Goal: Task Accomplishment & Management: Manage account settings

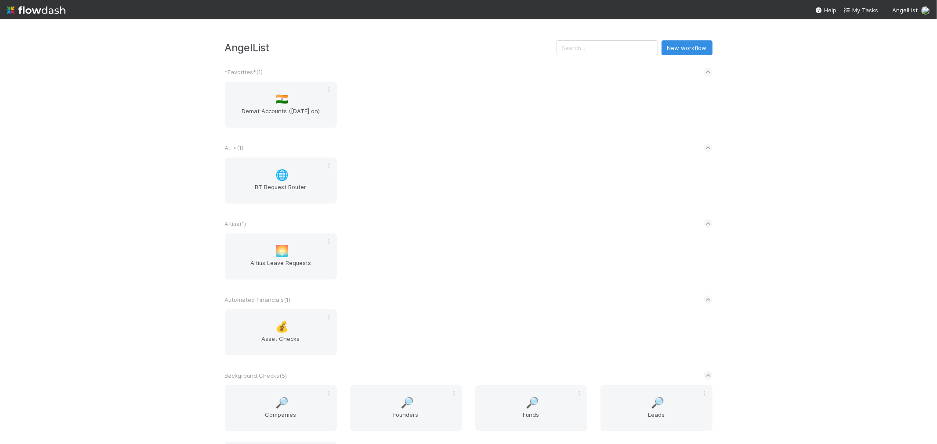
click at [502, 123] on div "🇮🇳 Demat Accounts ([DATE] on)" at bounding box center [468, 110] width 501 height 57
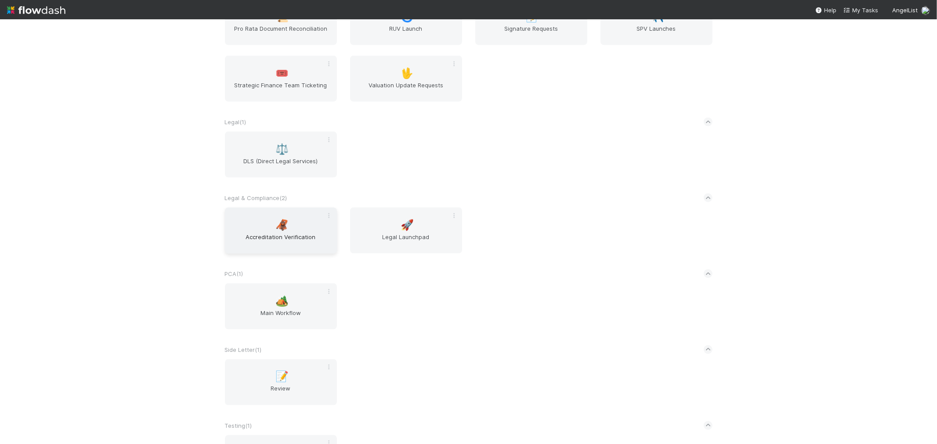
click at [302, 234] on span "Accreditation Verification" at bounding box center [280, 242] width 105 height 18
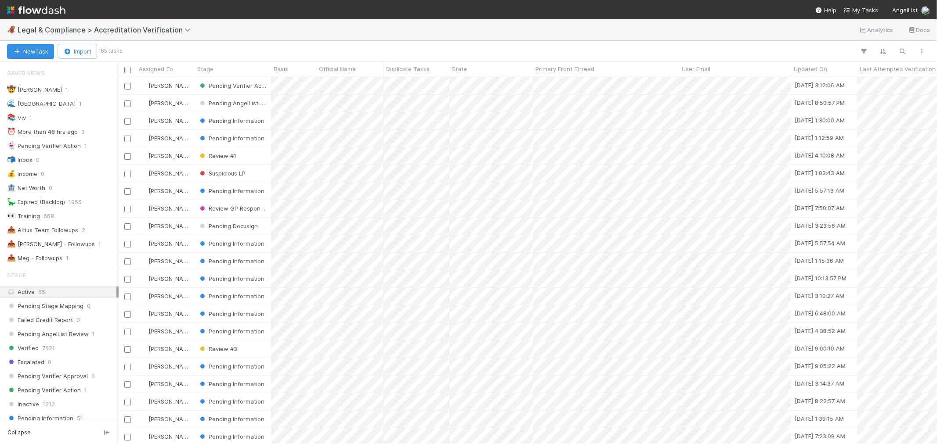
scroll to position [359, 811]
click at [65, 247] on div "📤 [PERSON_NAME] - Followups" at bounding box center [51, 244] width 88 height 11
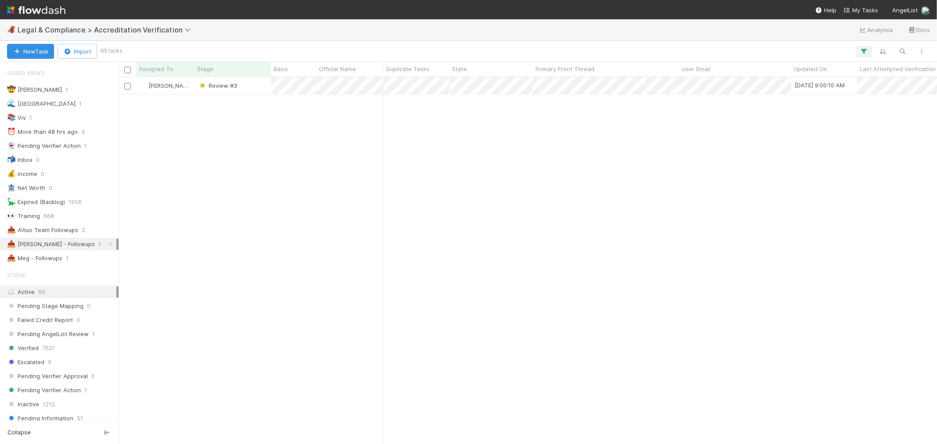
scroll to position [359, 811]
drag, startPoint x: 446, startPoint y: 145, endPoint x: 426, endPoint y: 118, distance: 33.4
click at [444, 142] on div at bounding box center [468, 222] width 937 height 444
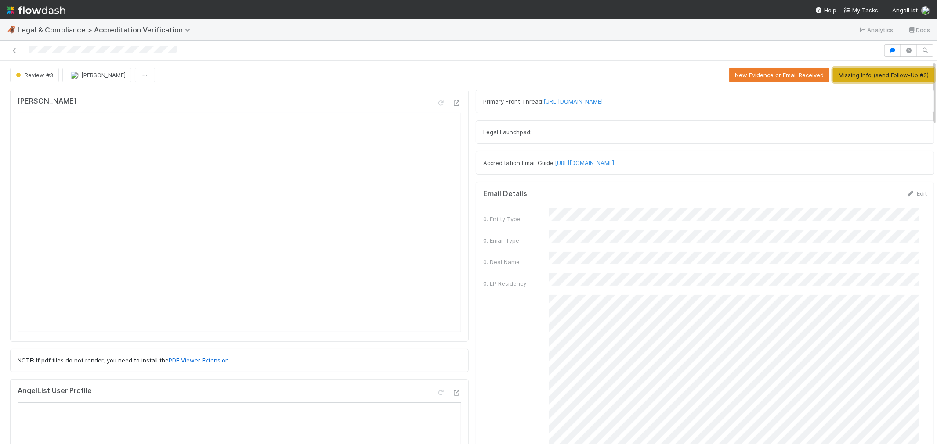
click at [843, 76] on button "Missing Info (send Follow-Up #3)" at bounding box center [883, 75] width 101 height 15
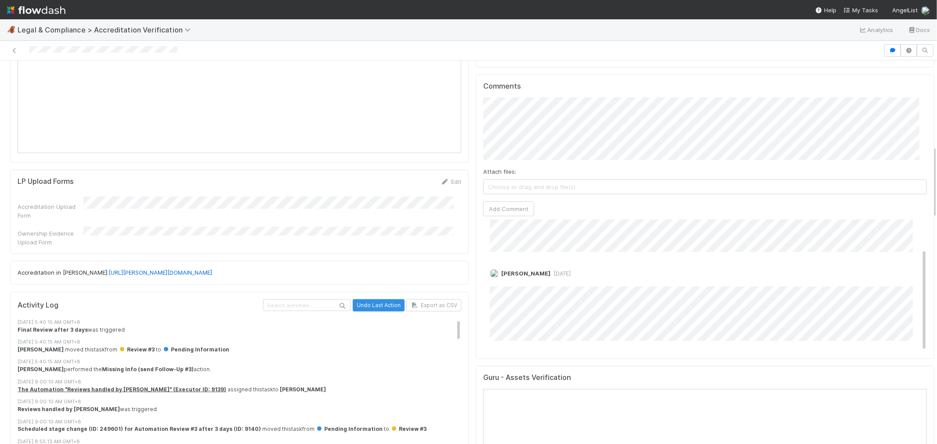
scroll to position [439, 0]
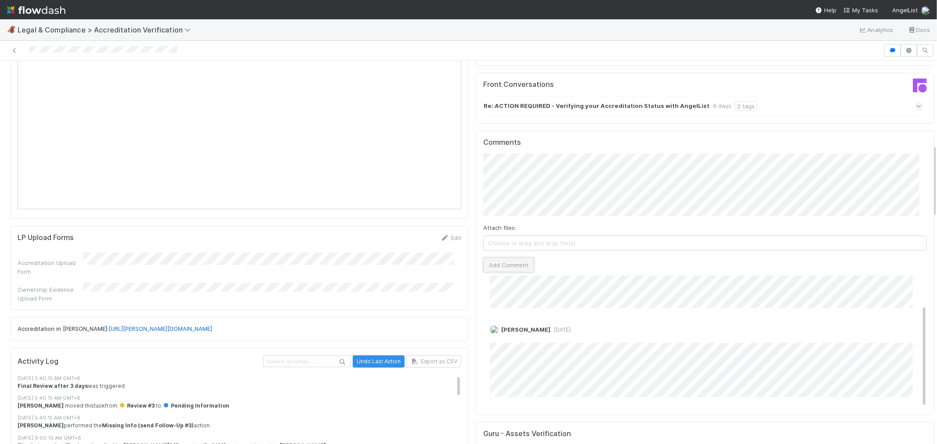
click at [521, 258] on button "Add Comment" at bounding box center [508, 265] width 51 height 15
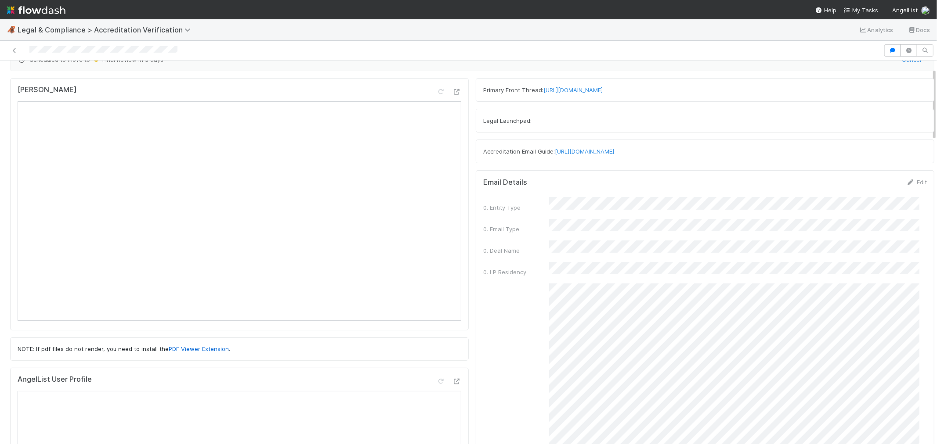
scroll to position [0, 0]
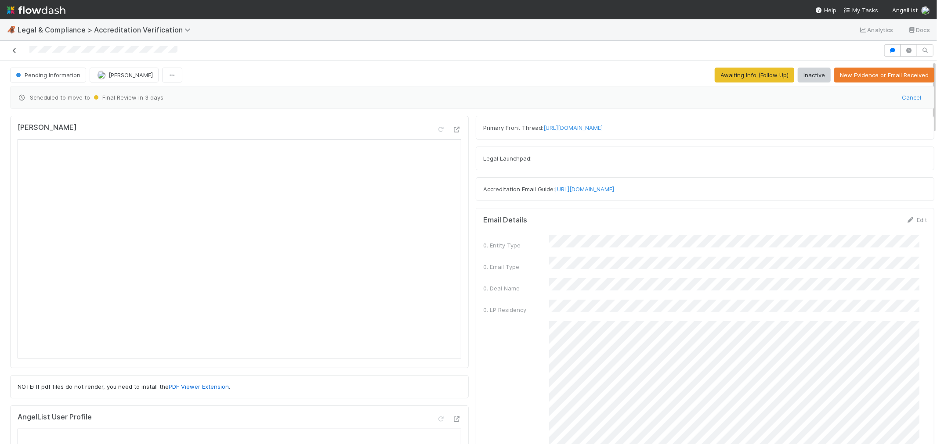
click at [14, 49] on icon at bounding box center [14, 51] width 9 height 6
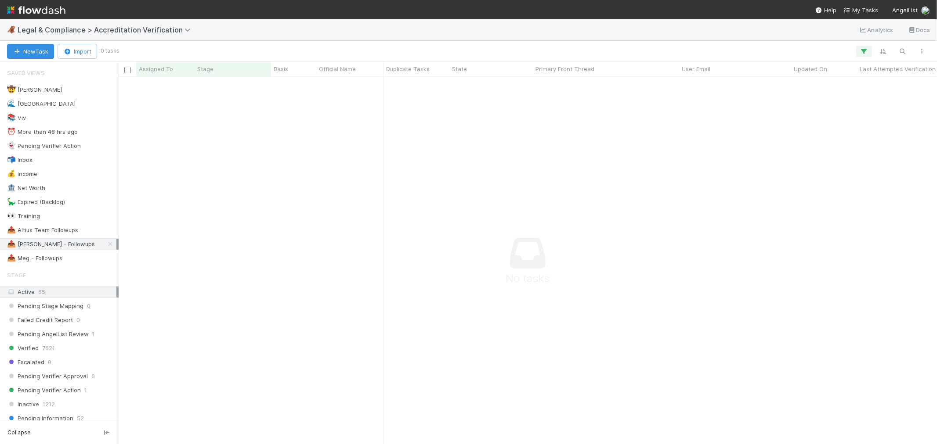
scroll to position [352, 804]
click at [95, 32] on span "Legal & Compliance > Accreditation Verification" at bounding box center [106, 29] width 177 height 9
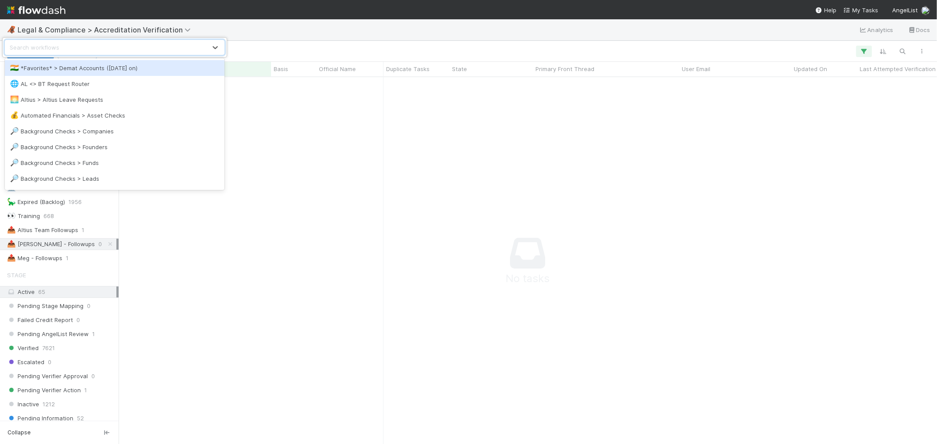
click at [99, 50] on div "Search workflows" at bounding box center [105, 47] width 201 height 14
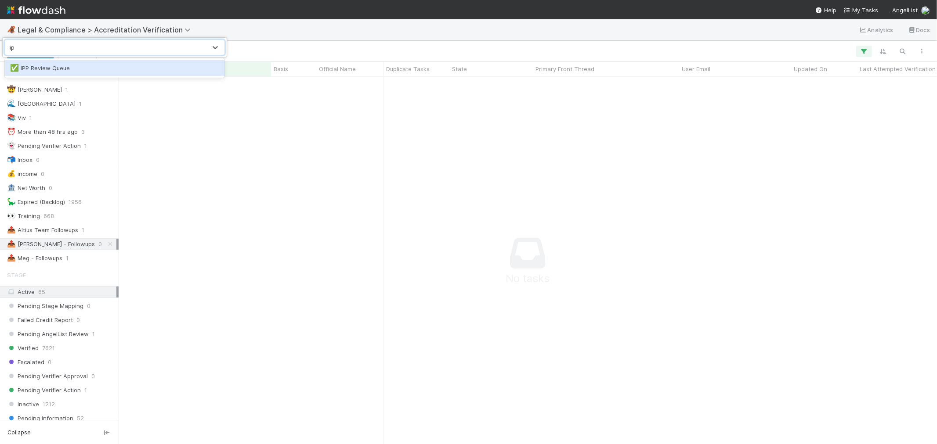
type input "ipp"
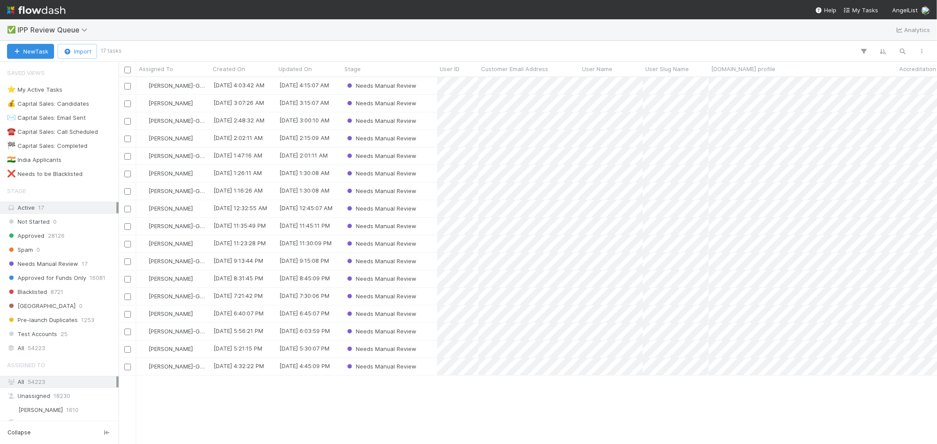
scroll to position [359, 811]
click at [50, 91] on div "⭐ My Active Tasks" at bounding box center [34, 89] width 55 height 11
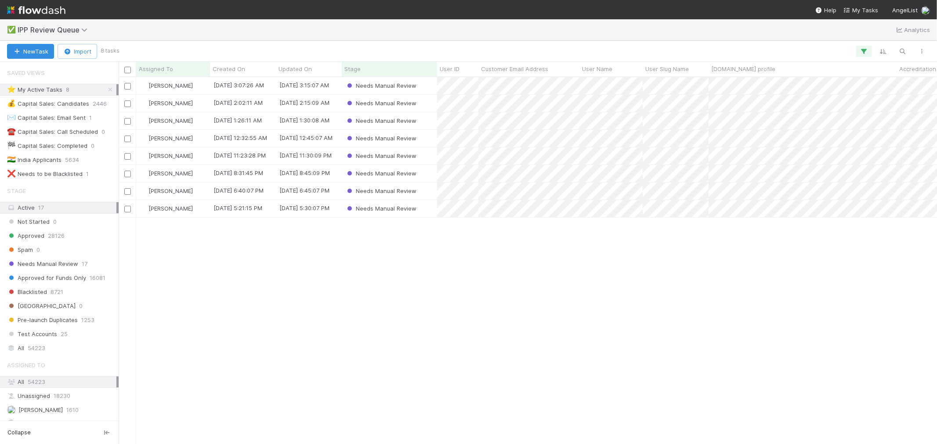
scroll to position [359, 811]
click at [429, 205] on div "Needs Manual Review" at bounding box center [389, 208] width 95 height 17
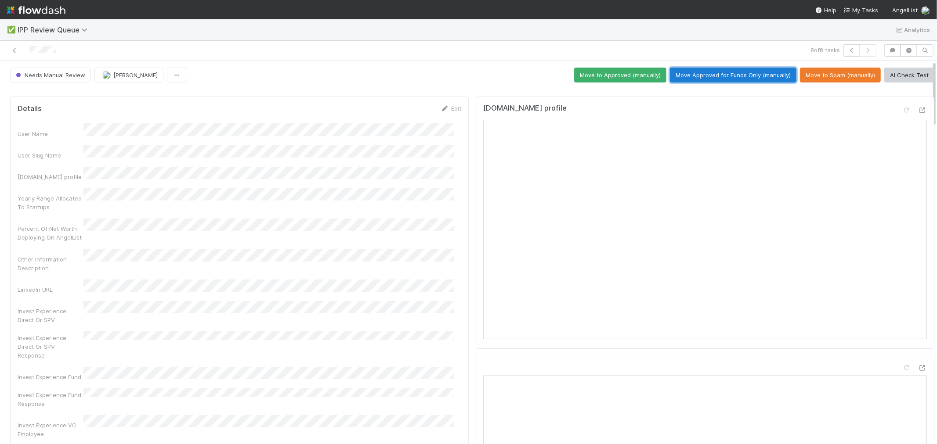
click at [759, 79] on button "Move Approved for Funds Only (manually)" at bounding box center [733, 75] width 126 height 15
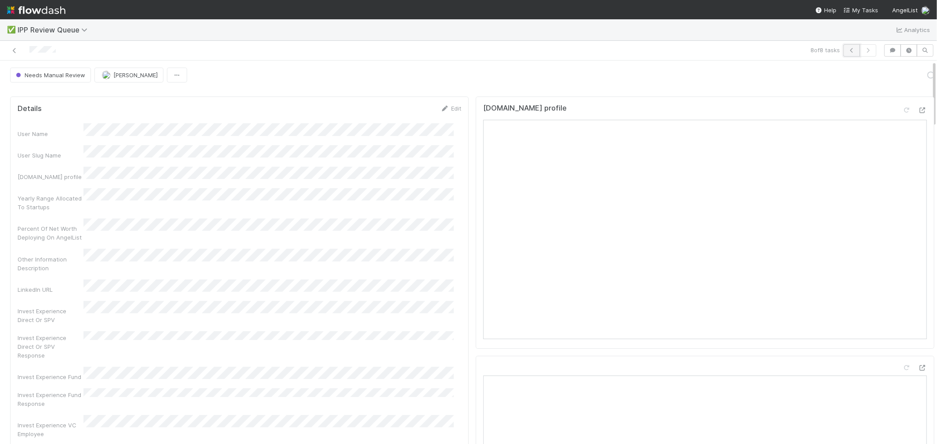
click at [843, 50] on icon "button" at bounding box center [851, 50] width 9 height 5
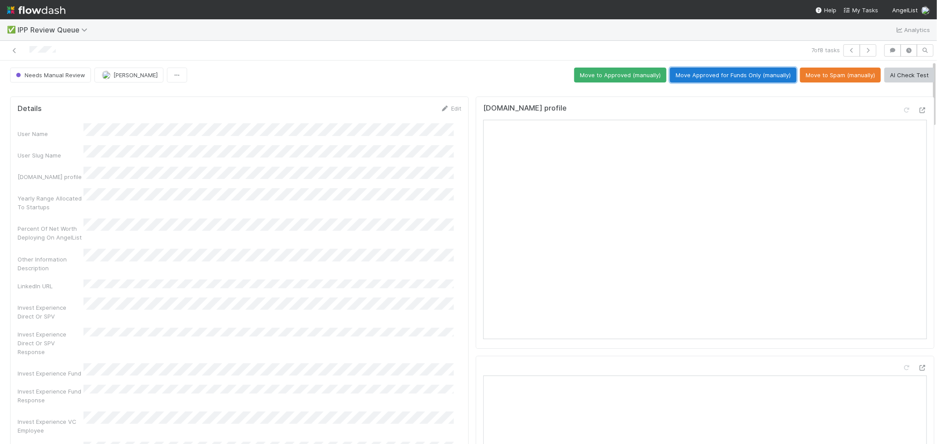
click at [744, 71] on button "Move Approved for Funds Only (manually)" at bounding box center [733, 75] width 126 height 15
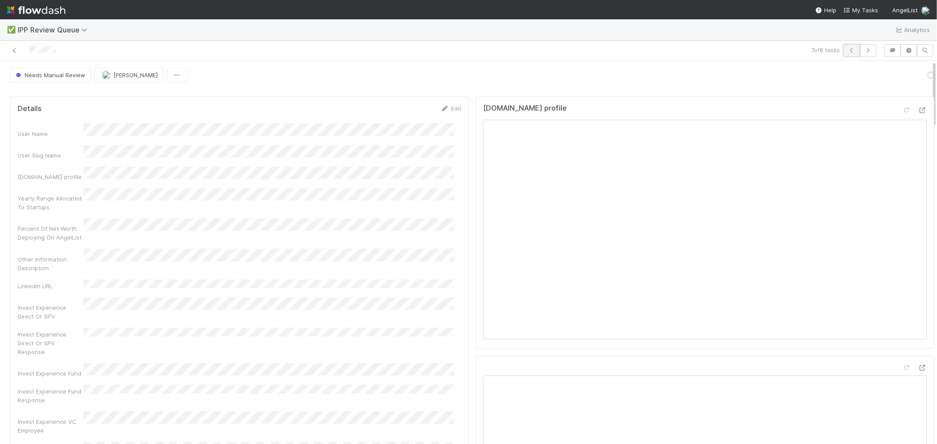
click at [843, 48] on button "button" at bounding box center [851, 50] width 17 height 12
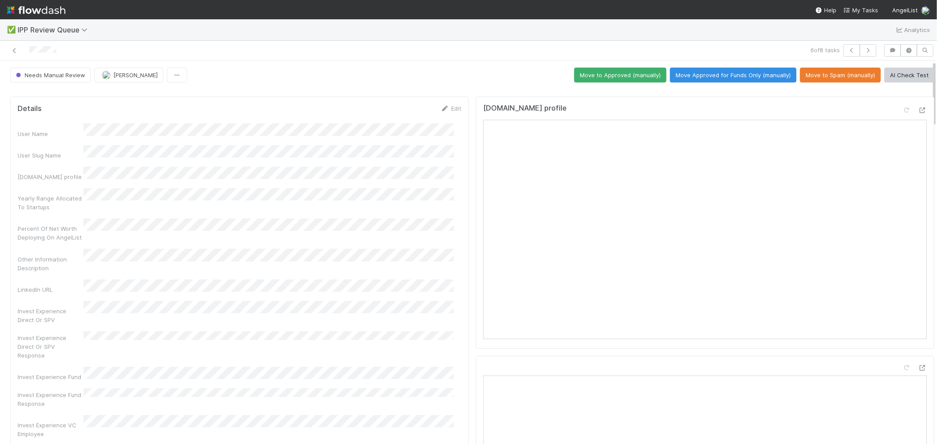
click at [383, 252] on div "Other Information Description" at bounding box center [240, 260] width 444 height 23
click at [594, 69] on button "Move to Approved (manually)" at bounding box center [620, 75] width 92 height 15
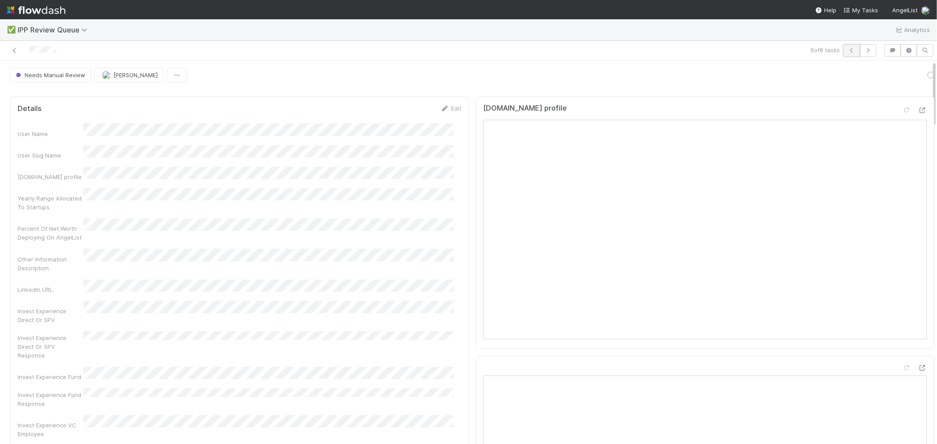
click at [843, 51] on button "button" at bounding box center [851, 50] width 17 height 12
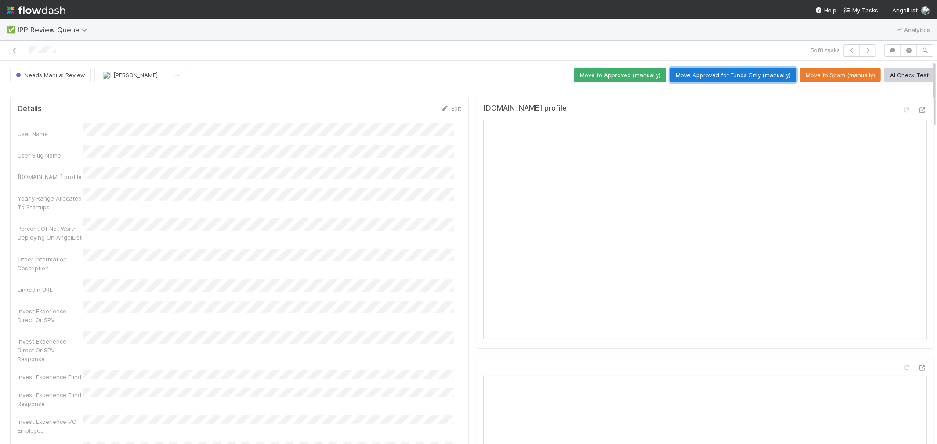
click at [750, 79] on button "Move Approved for Funds Only (manually)" at bounding box center [733, 75] width 126 height 15
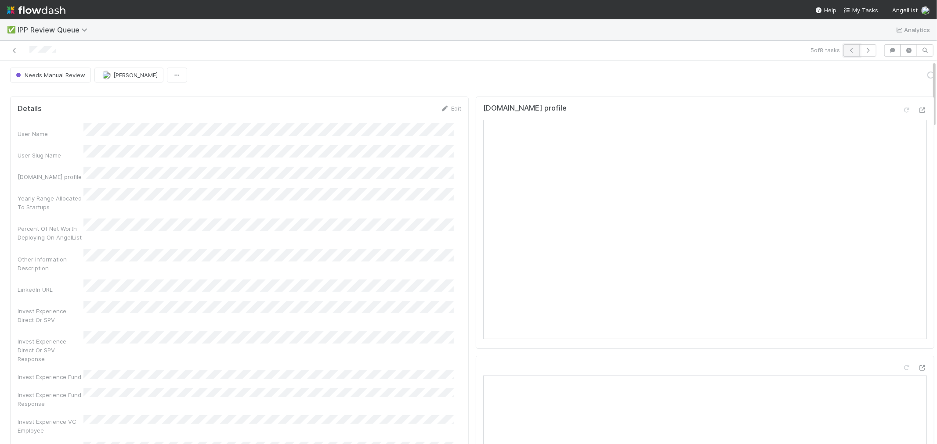
click at [843, 55] on button "button" at bounding box center [851, 50] width 17 height 12
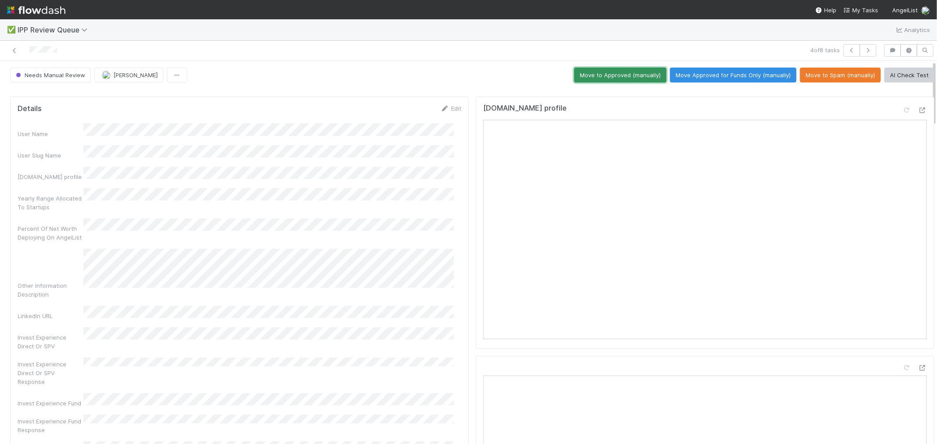
click at [618, 79] on button "Move to Approved (manually)" at bounding box center [620, 75] width 92 height 15
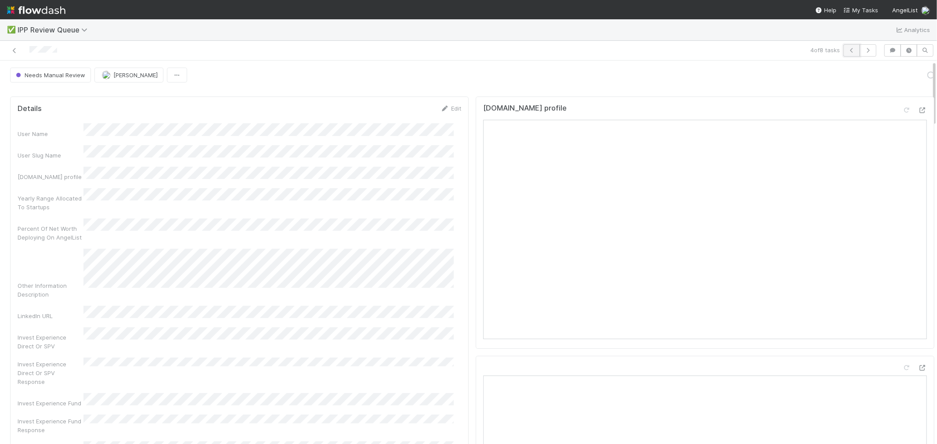
click at [843, 48] on icon "button" at bounding box center [851, 50] width 9 height 5
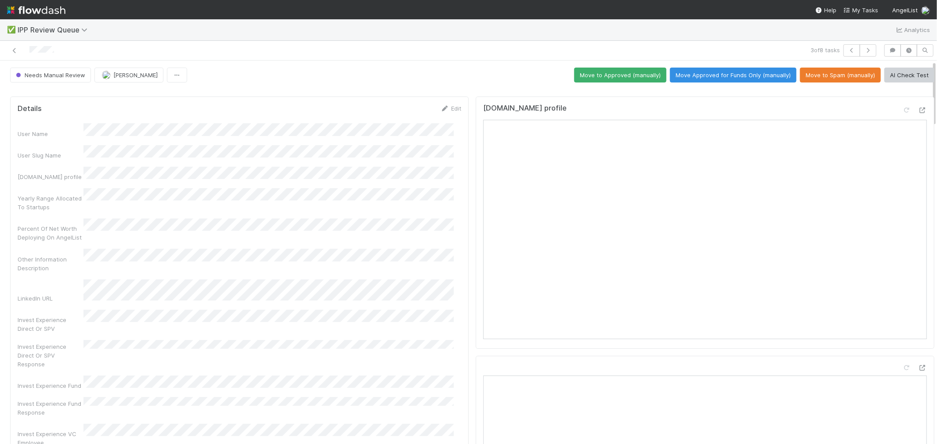
drag, startPoint x: 749, startPoint y: 78, endPoint x: 761, endPoint y: 73, distance: 12.8
click at [749, 78] on button "Move Approved for Funds Only (manually)" at bounding box center [733, 75] width 126 height 15
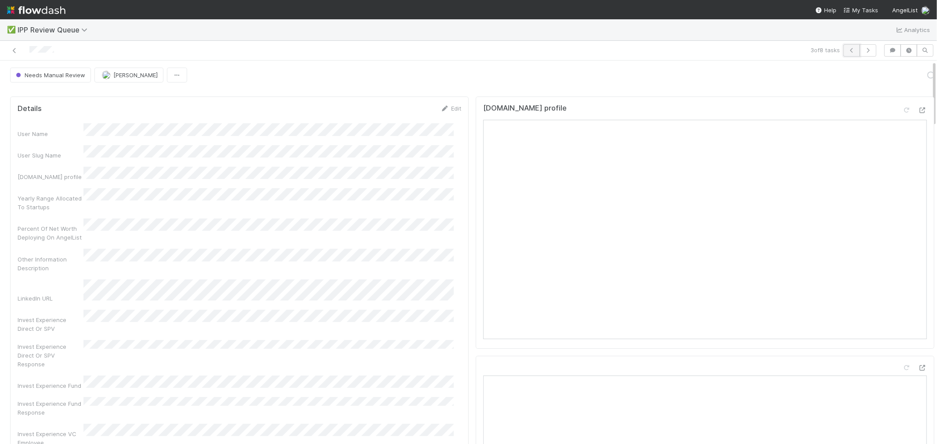
click at [843, 51] on button "button" at bounding box center [851, 50] width 17 height 12
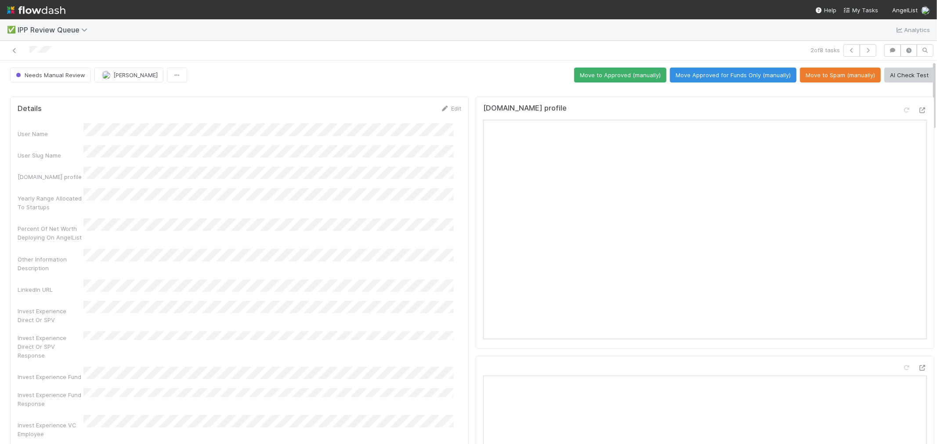
click at [608, 77] on button "Move to Approved (manually)" at bounding box center [620, 75] width 92 height 15
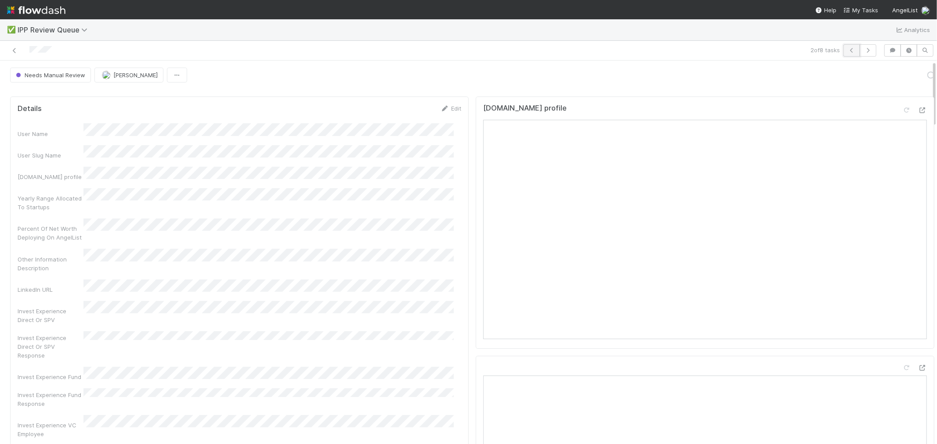
click at [843, 51] on icon "button" at bounding box center [851, 50] width 9 height 5
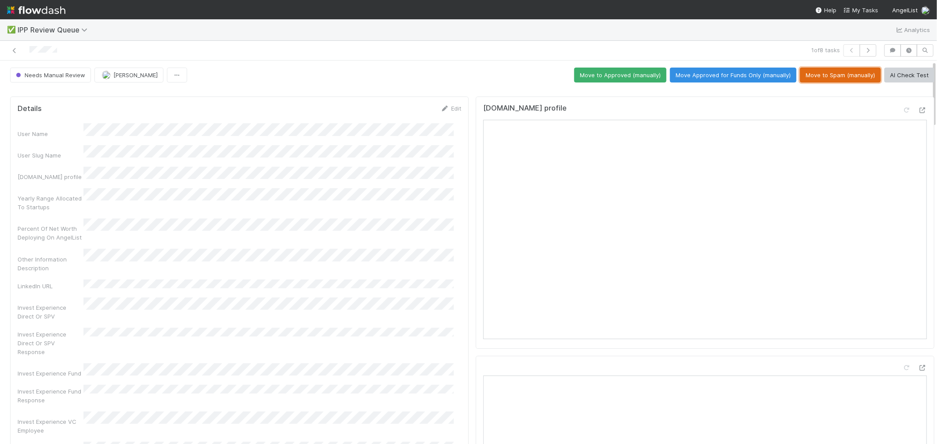
click at [806, 76] on button "Move to Spam (manually)" at bounding box center [840, 75] width 81 height 15
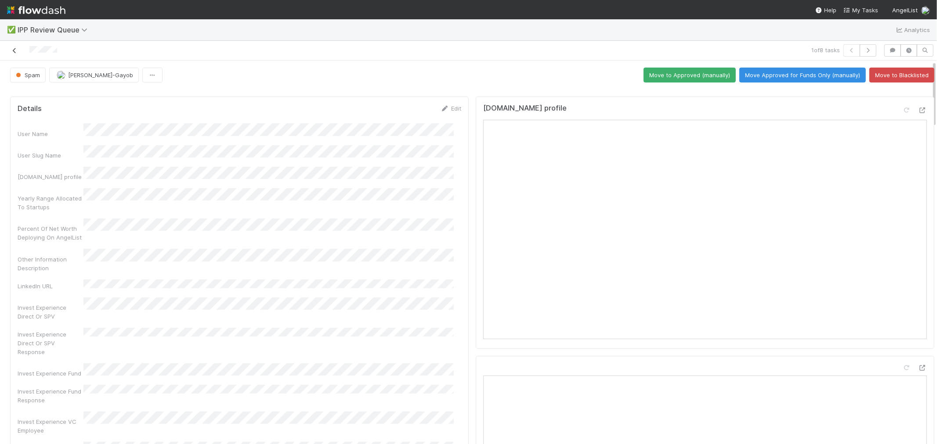
click at [15, 53] on icon at bounding box center [14, 51] width 9 height 6
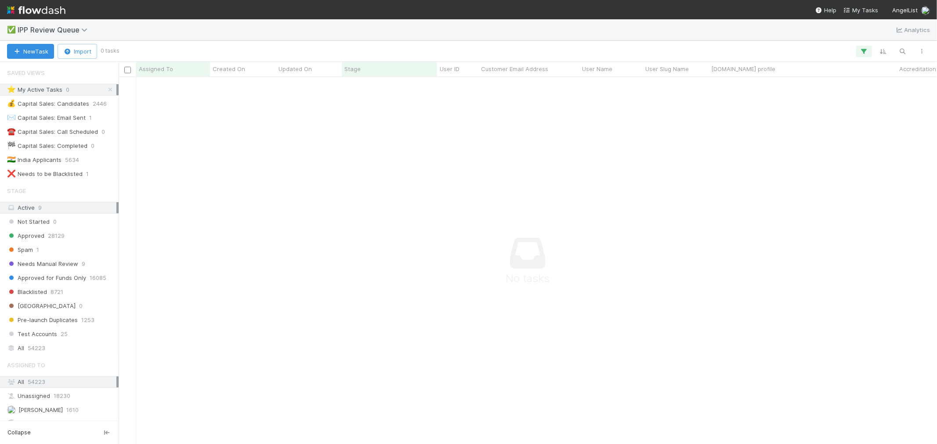
scroll to position [352, 804]
click at [32, 353] on span "54223" at bounding box center [37, 348] width 18 height 11
click at [843, 51] on button "button" at bounding box center [903, 51] width 16 height 11
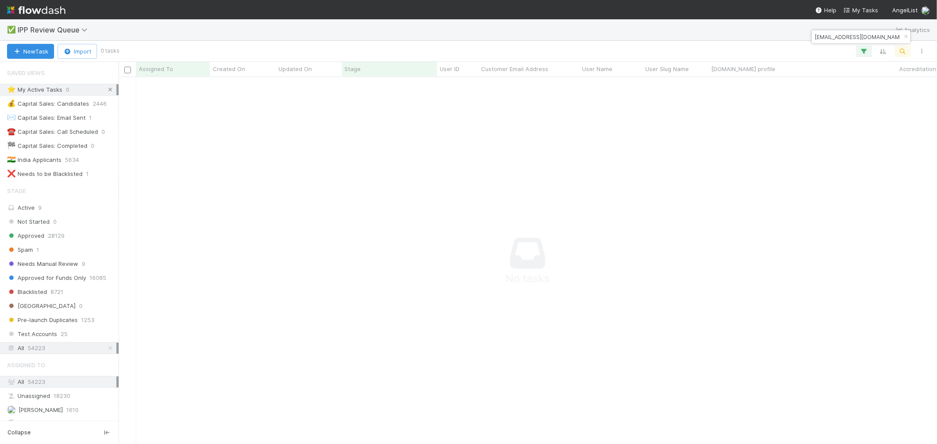
type input "[EMAIL_ADDRESS][DOMAIN_NAME]"
click at [106, 89] on icon at bounding box center [110, 90] width 9 height 6
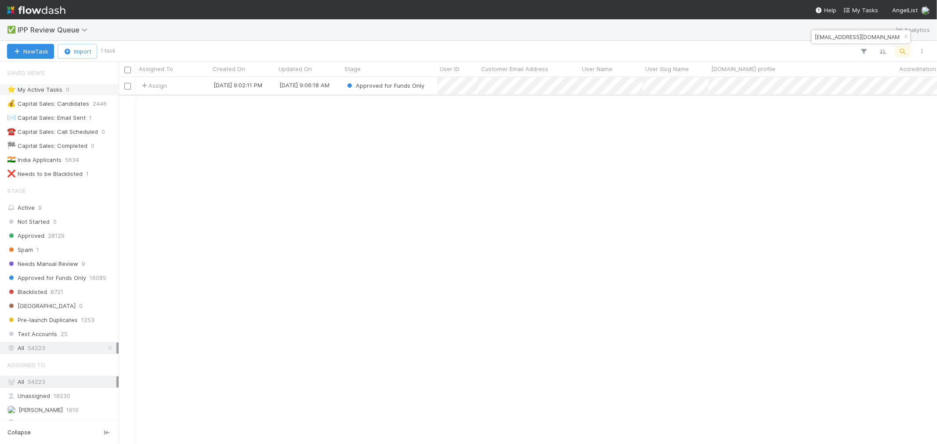
click at [343, 91] on div "Approved for Funds Only" at bounding box center [389, 85] width 95 height 17
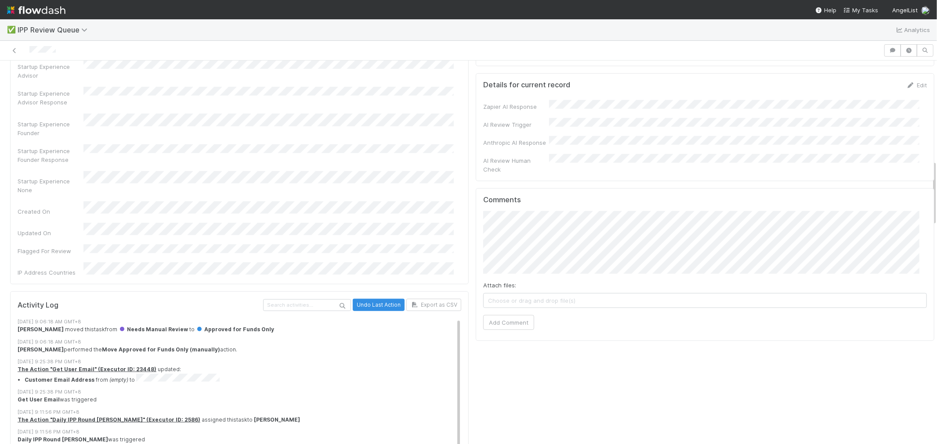
scroll to position [488, 0]
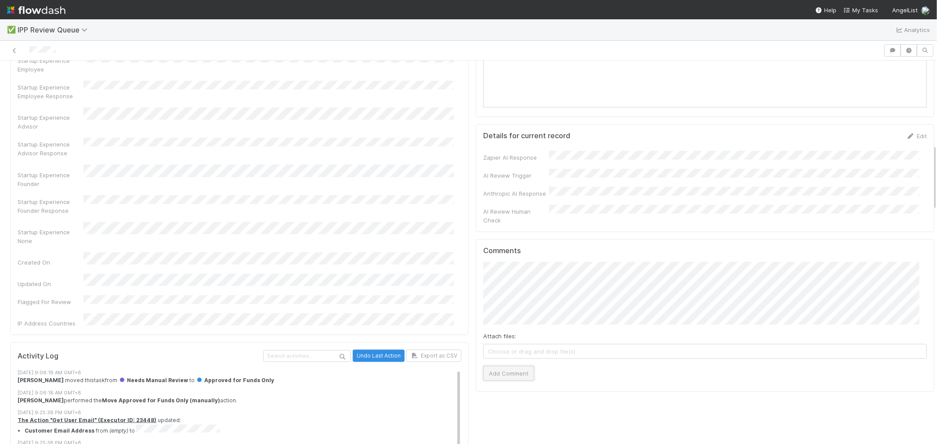
click at [501, 366] on button "Add Comment" at bounding box center [508, 373] width 51 height 15
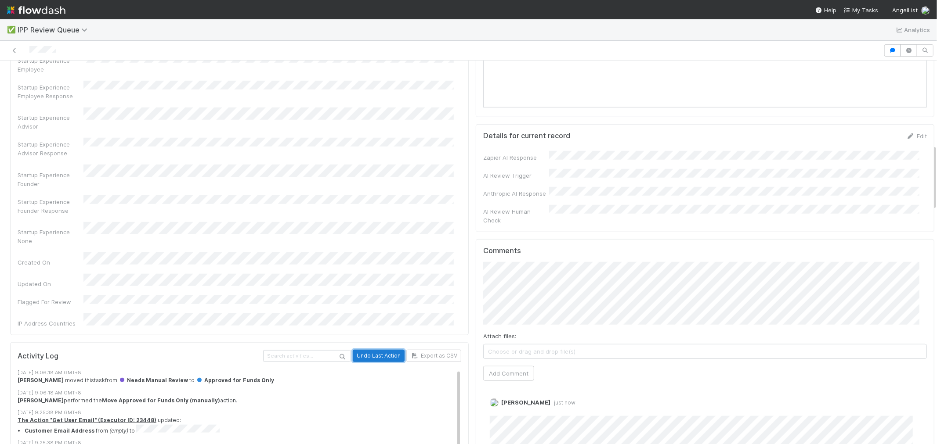
click at [372, 350] on button "Undo Last Action" at bounding box center [379, 356] width 52 height 12
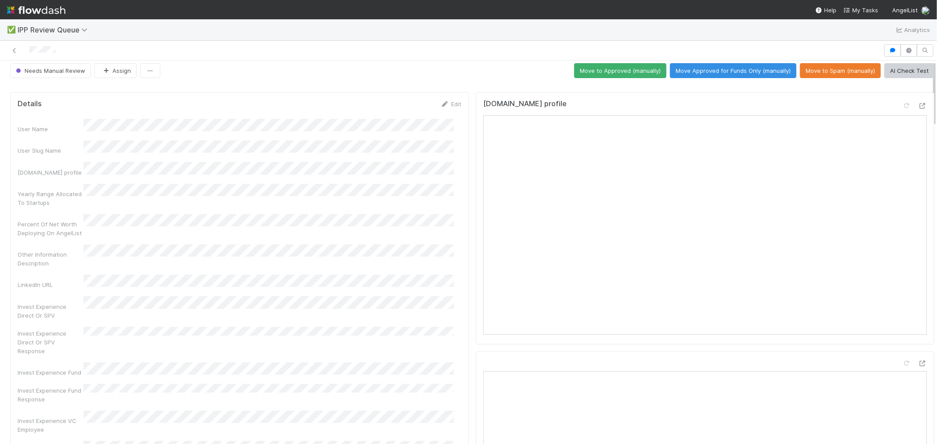
scroll to position [0, 0]
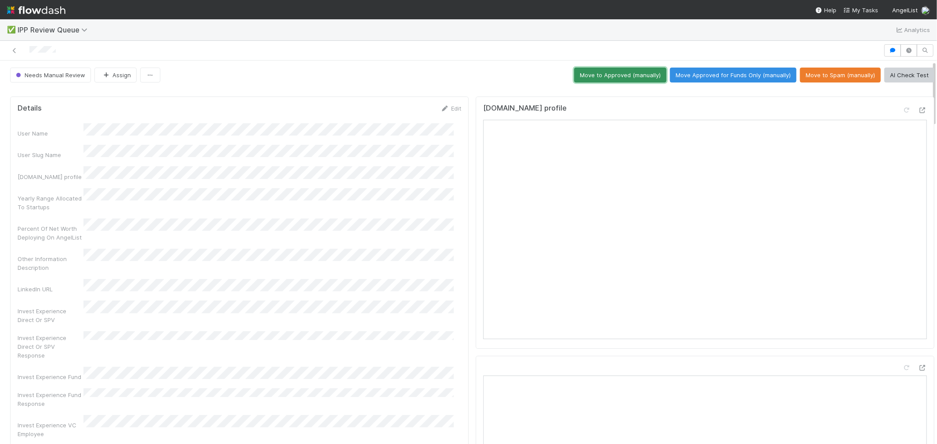
click at [600, 76] on button "Move to Approved (manually)" at bounding box center [620, 75] width 92 height 15
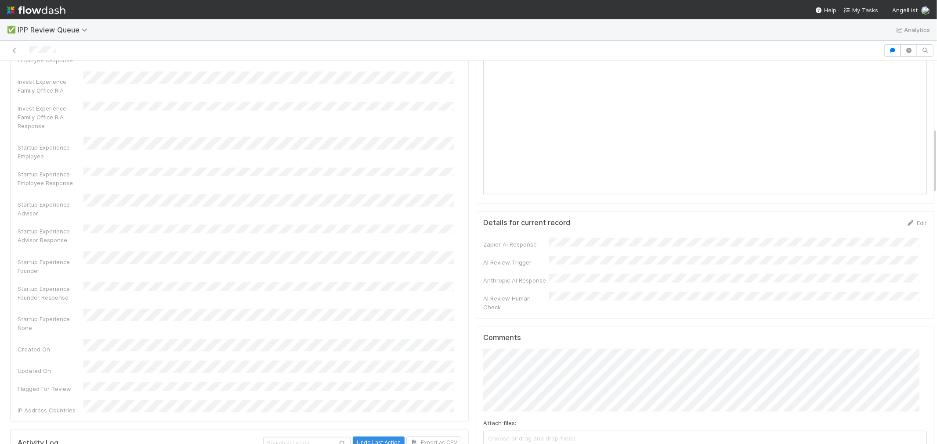
scroll to position [390, 0]
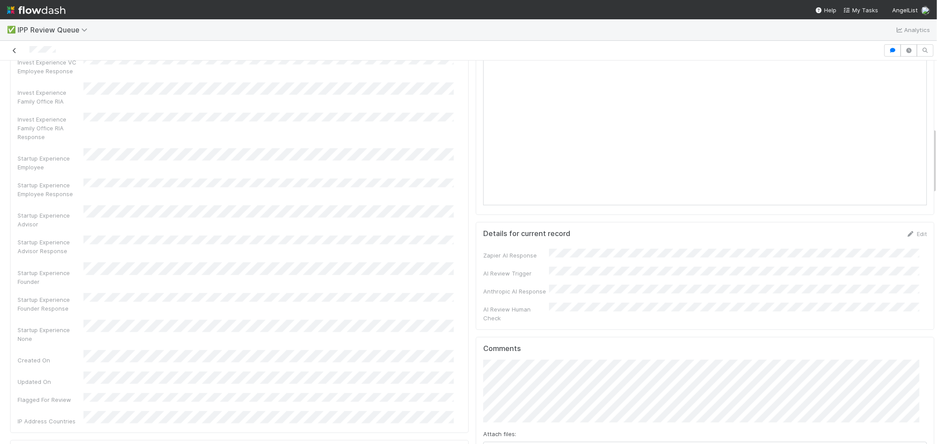
click at [13, 47] on link at bounding box center [14, 50] width 9 height 9
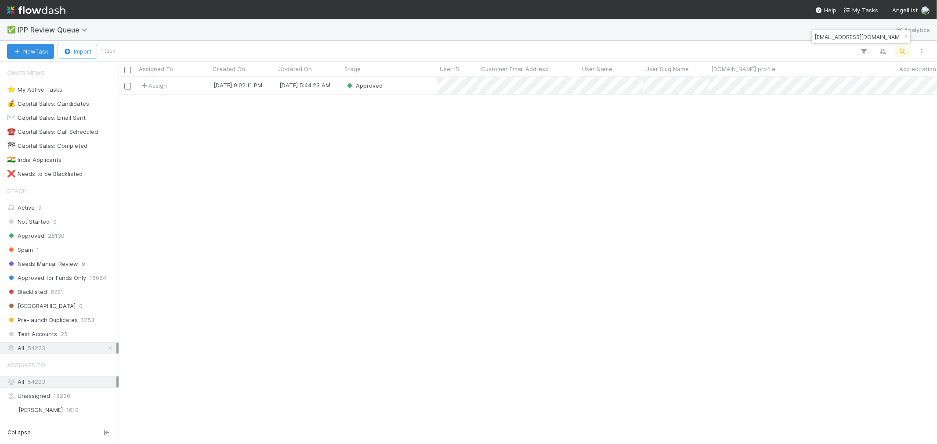
scroll to position [359, 811]
click at [46, 93] on div "⭐ My Active Tasks" at bounding box center [34, 89] width 55 height 11
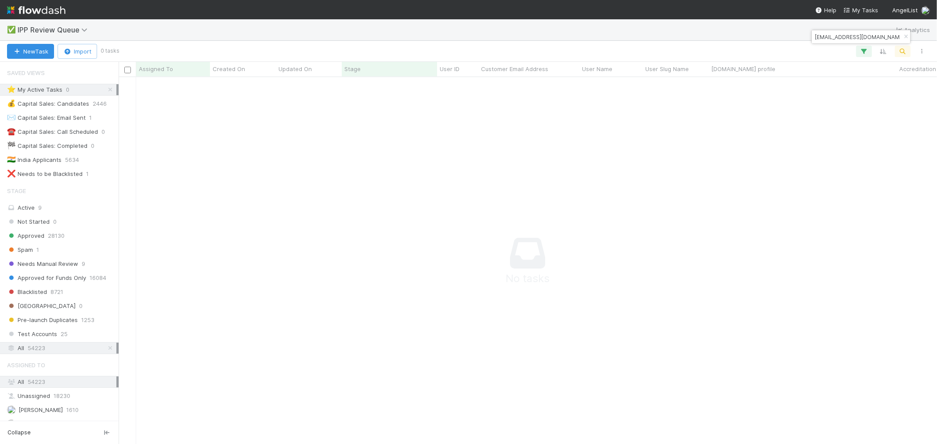
drag, startPoint x: 903, startPoint y: 36, endPoint x: 837, endPoint y: 40, distance: 66.0
click at [843, 35] on icon "button" at bounding box center [905, 36] width 9 height 5
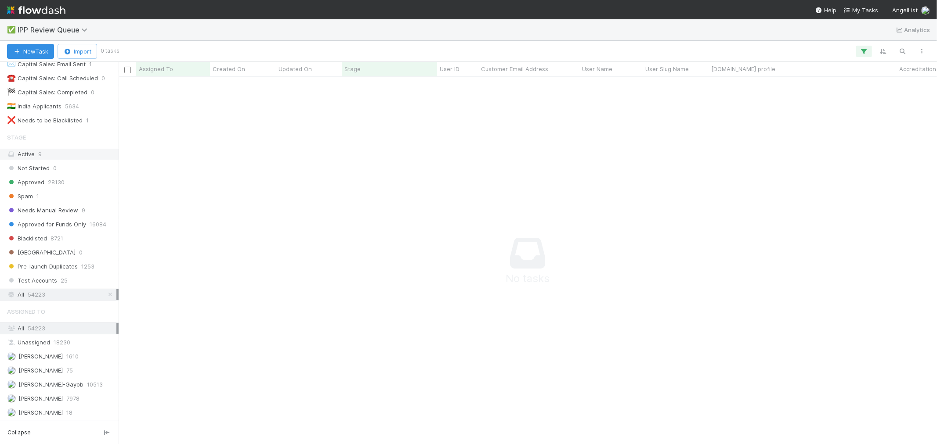
scroll to position [352, 804]
drag, startPoint x: 43, startPoint y: 150, endPoint x: 43, endPoint y: 156, distance: 5.7
click at [43, 150] on div "Active 9" at bounding box center [61, 154] width 109 height 11
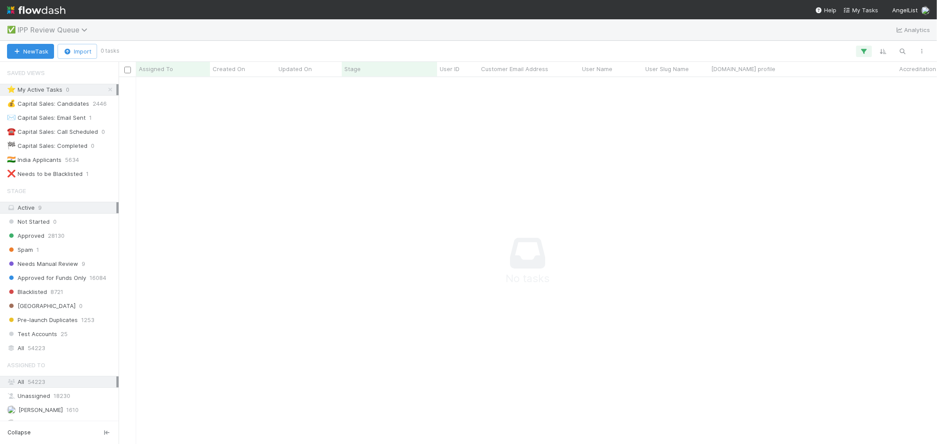
click at [81, 27] on icon at bounding box center [85, 29] width 9 height 7
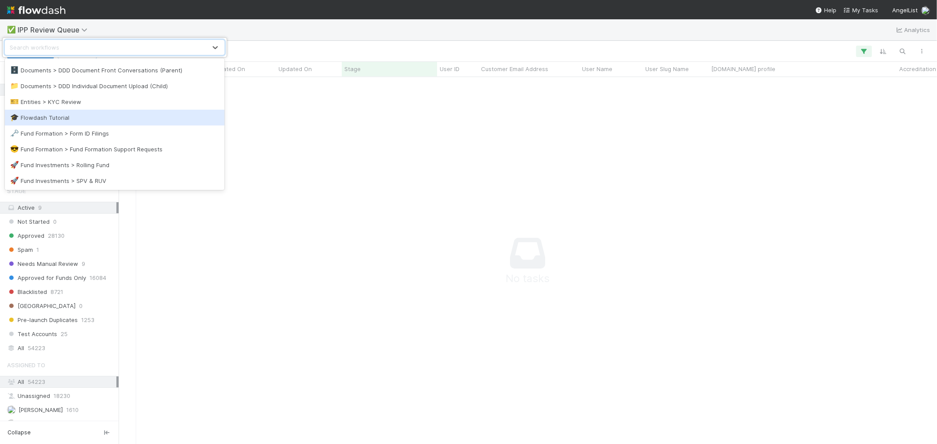
scroll to position [244, 0]
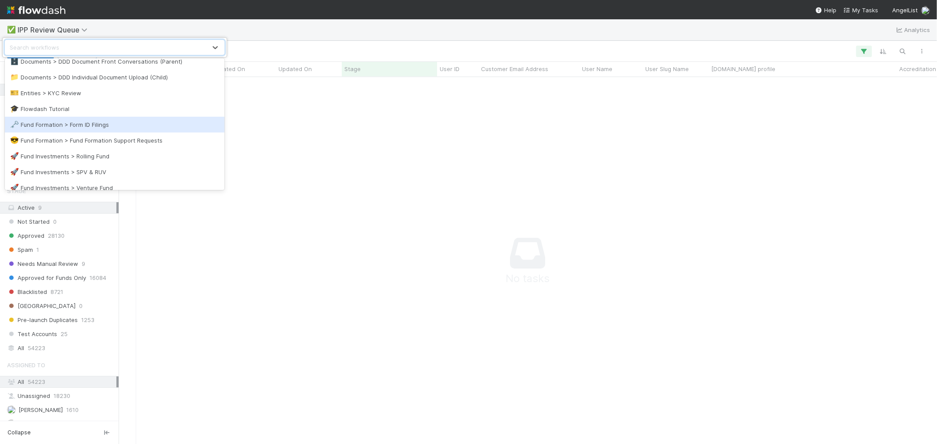
click at [95, 126] on div "🗝️ Fund Formation > Form ID Filings" at bounding box center [114, 124] width 209 height 9
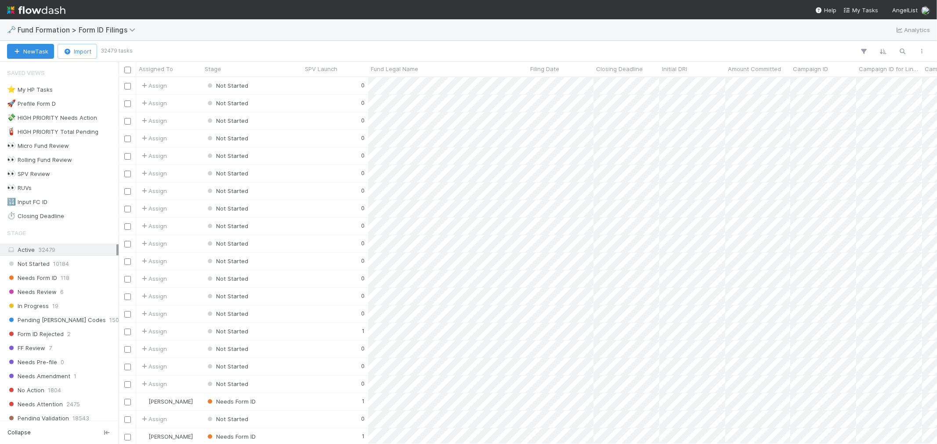
scroll to position [7, 7]
click at [72, 90] on div "⭐ My HP Tasks 4" at bounding box center [61, 89] width 109 height 11
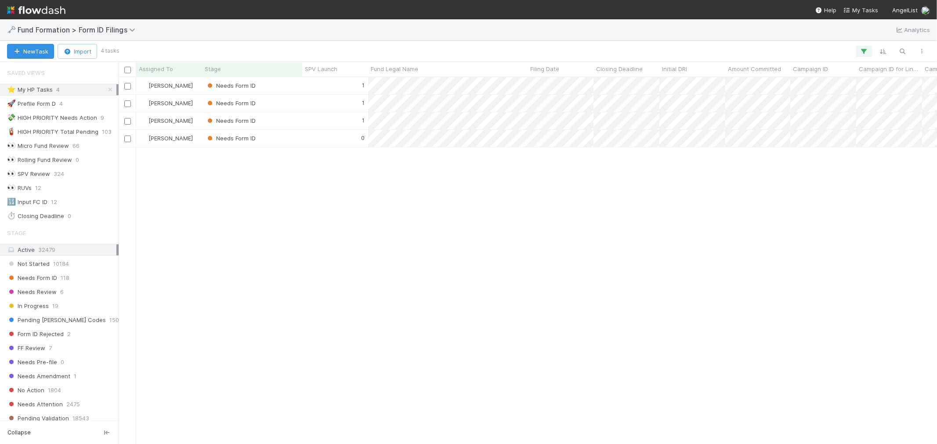
scroll to position [359, 811]
click at [309, 86] on div "1" at bounding box center [335, 85] width 66 height 17
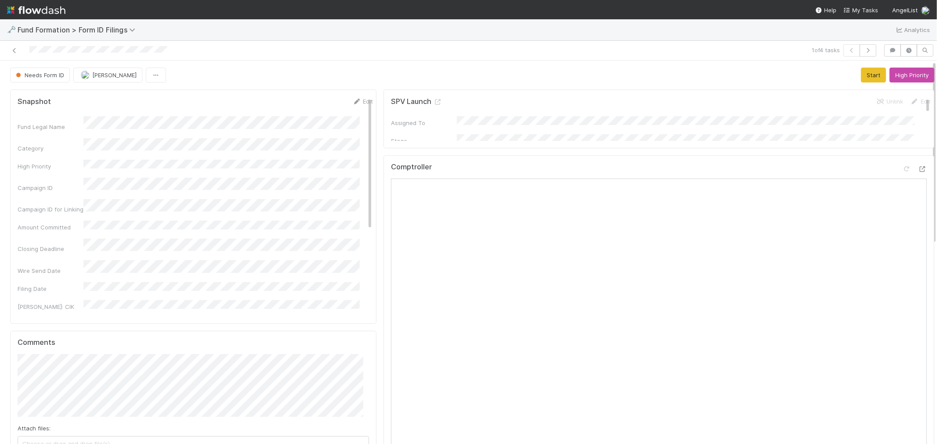
click at [491, 76] on div "Needs Form ID [PERSON_NAME] Start High Priority" at bounding box center [472, 75] width 924 height 15
drag, startPoint x: 736, startPoint y: 113, endPoint x: 788, endPoint y: 78, distance: 62.9
click at [843, 72] on button "Start" at bounding box center [873, 75] width 25 height 15
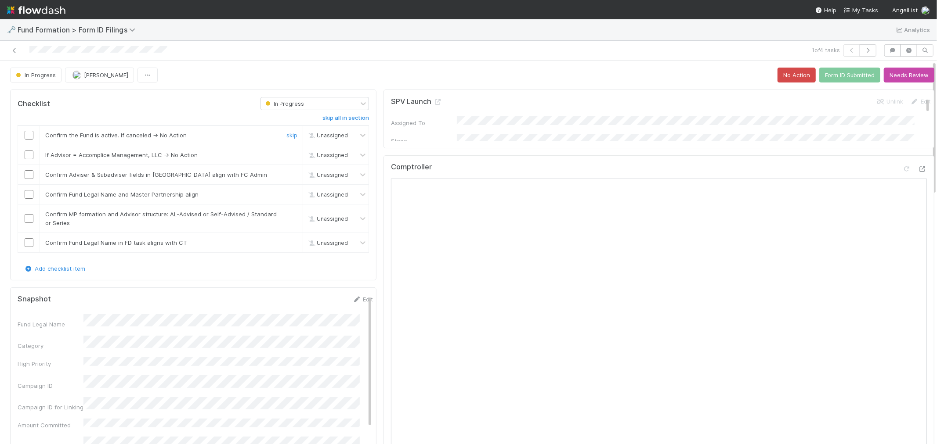
click at [29, 136] on input "checkbox" at bounding box center [29, 135] width 9 height 9
click at [30, 156] on input "checkbox" at bounding box center [29, 155] width 9 height 9
click at [29, 173] on input "checkbox" at bounding box center [29, 174] width 9 height 9
click at [30, 192] on input "checkbox" at bounding box center [29, 194] width 9 height 9
click at [29, 219] on input "checkbox" at bounding box center [29, 218] width 9 height 9
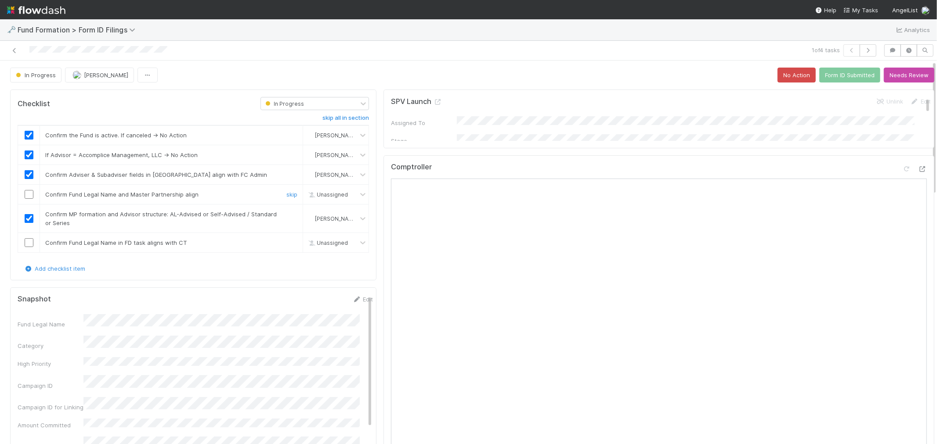
click at [28, 195] on input "checkbox" at bounding box center [29, 194] width 9 height 9
drag, startPoint x: 27, startPoint y: 242, endPoint x: 90, endPoint y: 256, distance: 64.7
click at [27, 242] on input "checkbox" at bounding box center [29, 242] width 9 height 9
click at [352, 300] on link "Edit" at bounding box center [362, 299] width 21 height 7
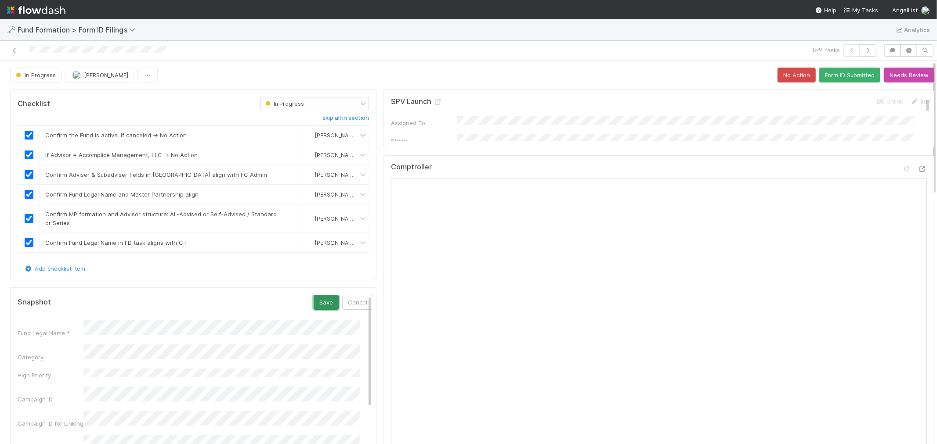
click at [314, 303] on button "Save" at bounding box center [326, 302] width 25 height 15
click at [825, 72] on button "Form ID Submitted" at bounding box center [849, 75] width 61 height 15
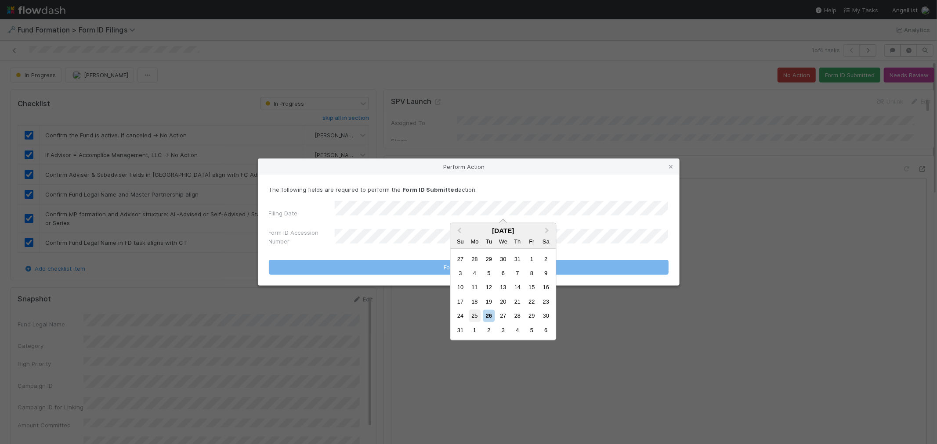
click at [476, 314] on div "25" at bounding box center [475, 316] width 12 height 12
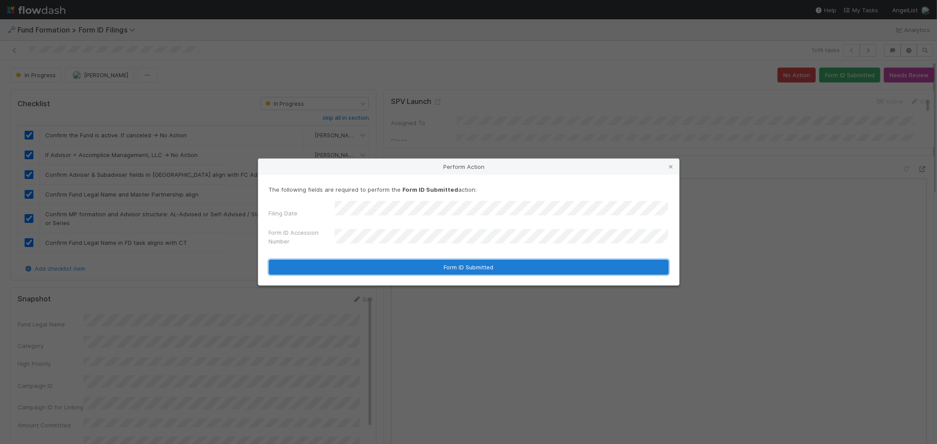
click at [391, 260] on button "Form ID Submitted" at bounding box center [469, 267] width 400 height 15
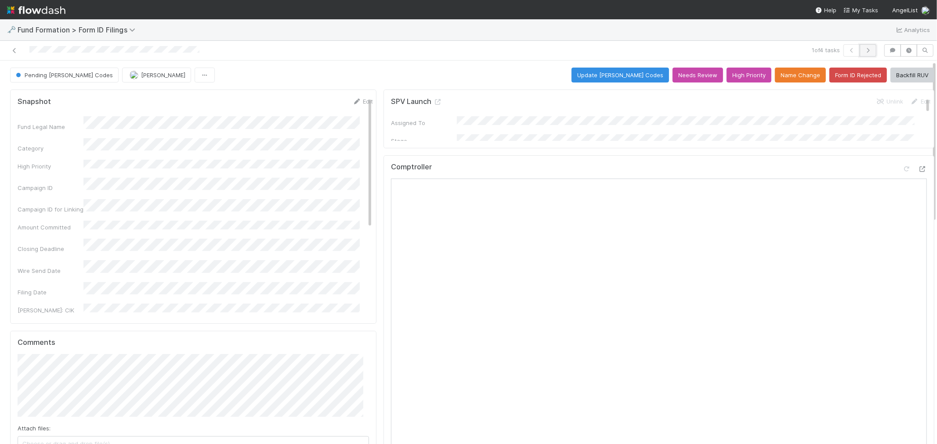
click at [843, 52] on icon "button" at bounding box center [867, 50] width 9 height 5
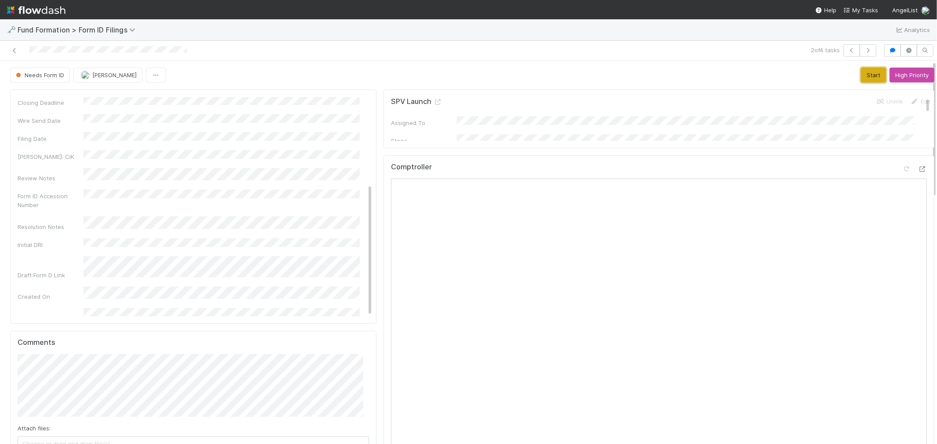
click at [843, 74] on button "Start" at bounding box center [873, 75] width 25 height 15
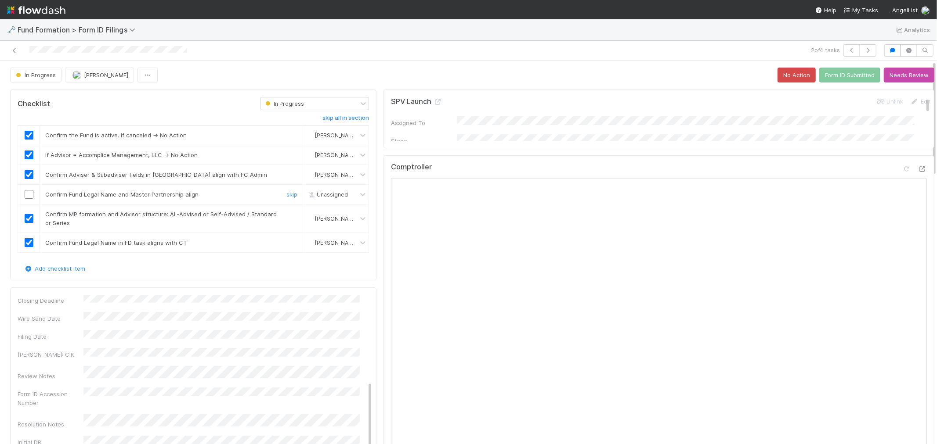
click at [29, 194] on input "checkbox" at bounding box center [29, 194] width 9 height 9
click at [842, 77] on button "Form ID Submitted" at bounding box center [849, 75] width 61 height 15
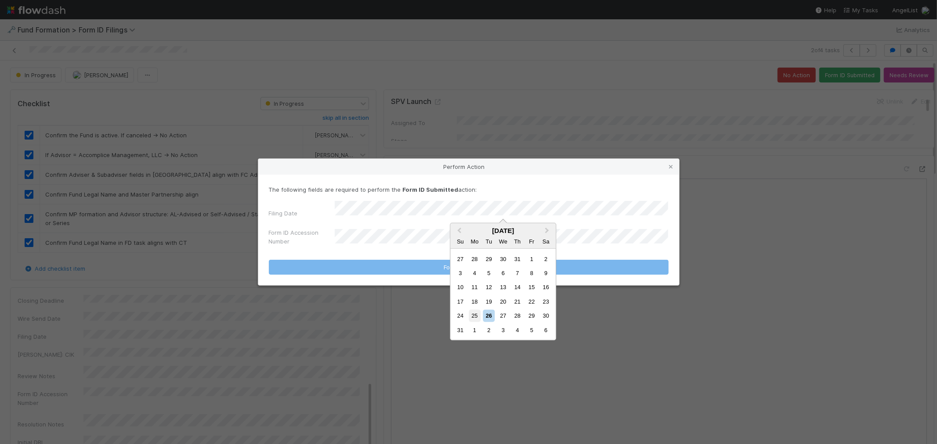
click at [476, 314] on div "25" at bounding box center [475, 316] width 12 height 12
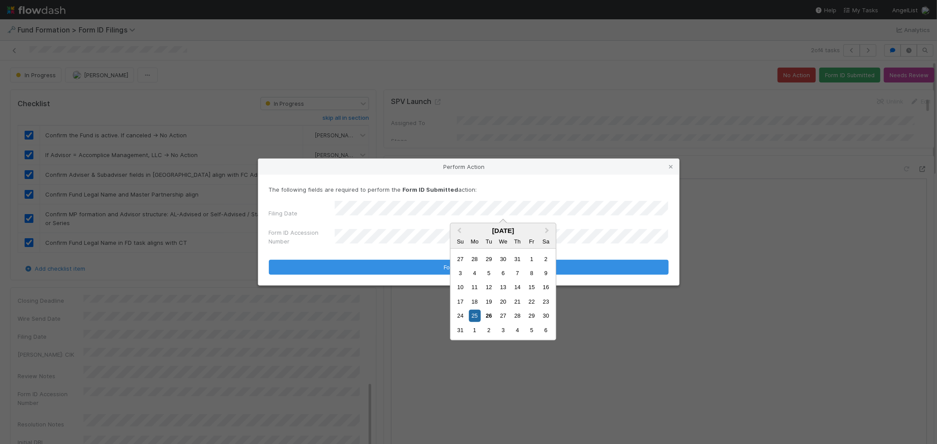
click at [450, 245] on div "Previous Month Next Month [DATE] Su Mo Tu We Th Fr Sa 27 28 29 30 31 1 2 3 4 5 …" at bounding box center [503, 282] width 106 height 118
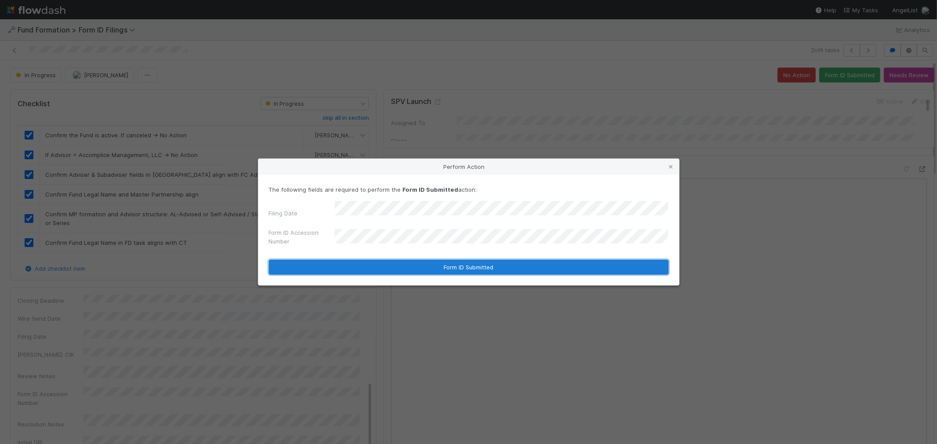
click at [400, 264] on button "Form ID Submitted" at bounding box center [469, 267] width 400 height 15
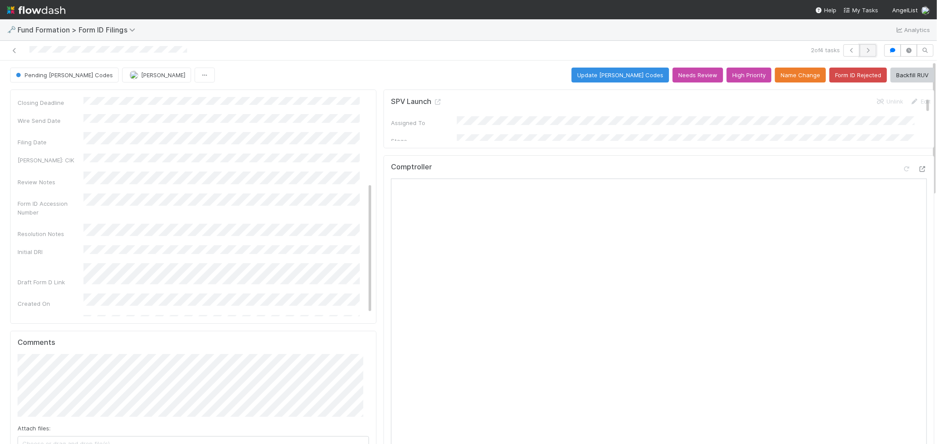
click at [843, 51] on icon "button" at bounding box center [867, 50] width 9 height 5
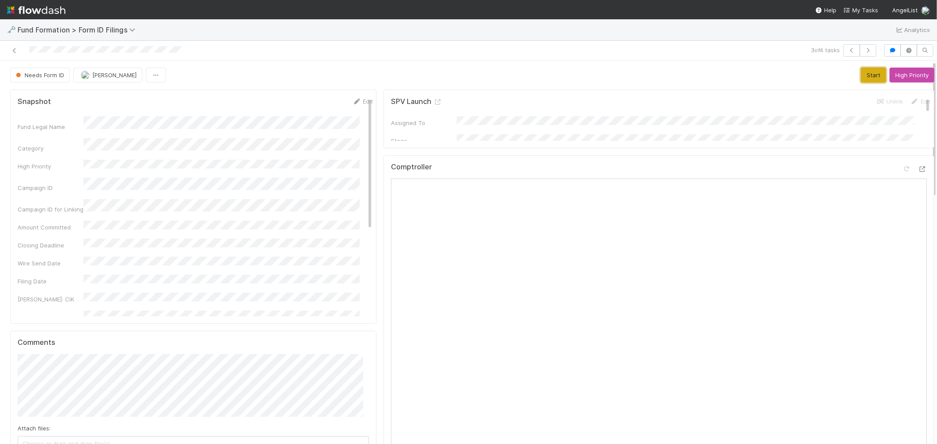
click at [843, 74] on button "Start" at bounding box center [873, 75] width 25 height 15
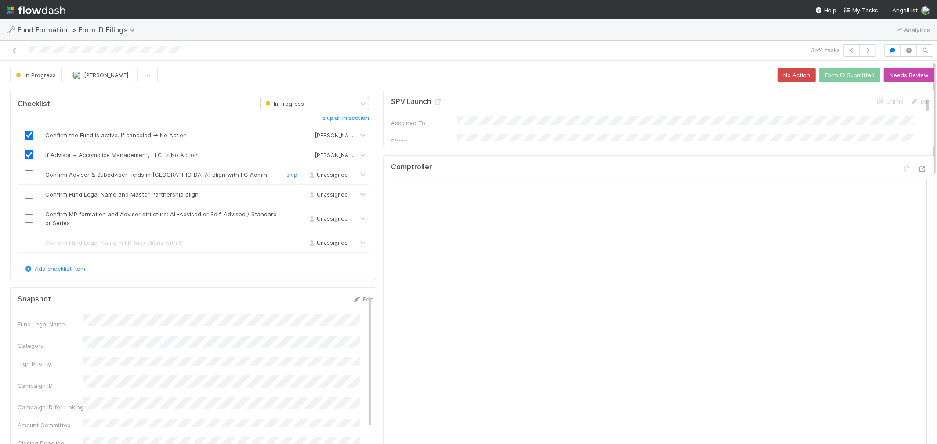
click at [29, 178] on input "checkbox" at bounding box center [29, 174] width 9 height 9
click at [29, 194] on input "checkbox" at bounding box center [29, 194] width 9 height 9
checkbox input "true"
click at [29, 220] on input "checkbox" at bounding box center [29, 218] width 9 height 9
click at [839, 80] on button "Form ID Submitted" at bounding box center [849, 75] width 61 height 15
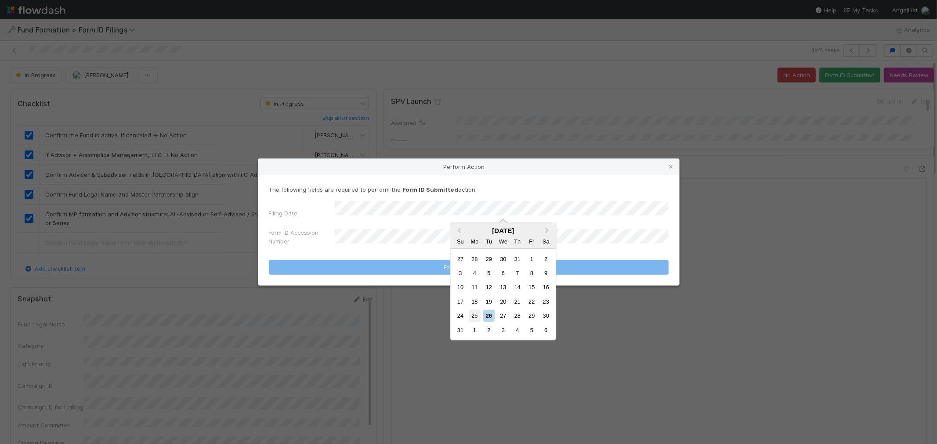
click at [476, 314] on div "25" at bounding box center [475, 316] width 12 height 12
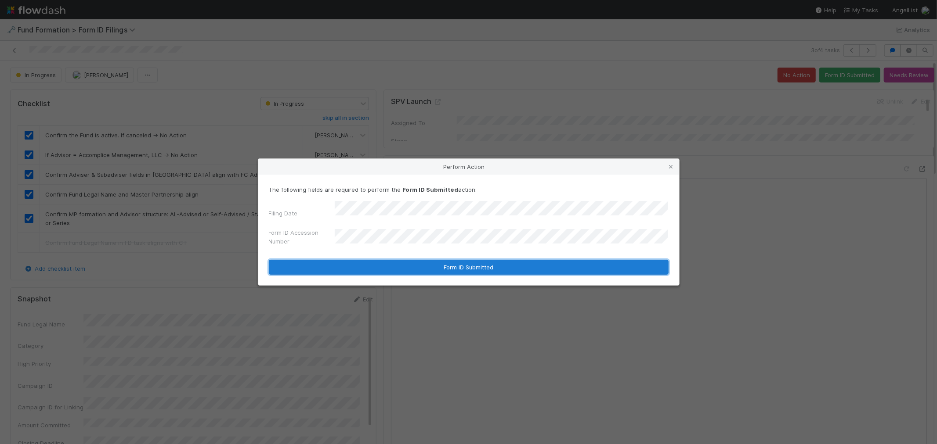
click at [480, 264] on button "Form ID Submitted" at bounding box center [469, 267] width 400 height 15
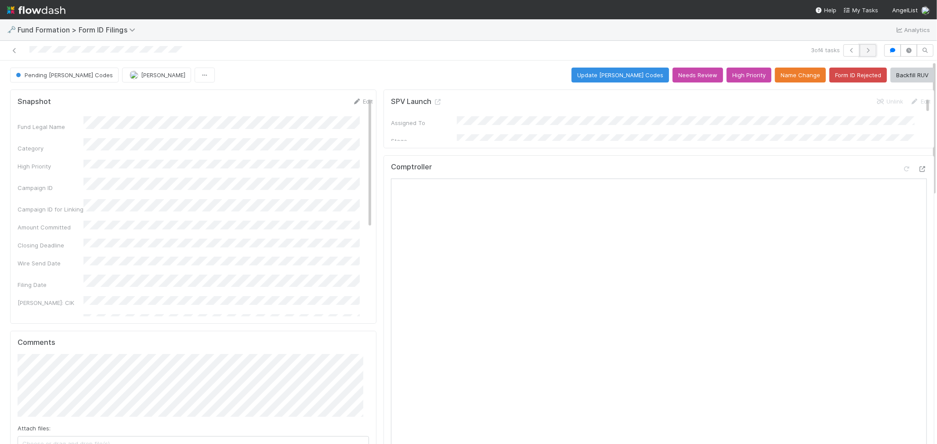
click at [843, 54] on button "button" at bounding box center [868, 50] width 17 height 12
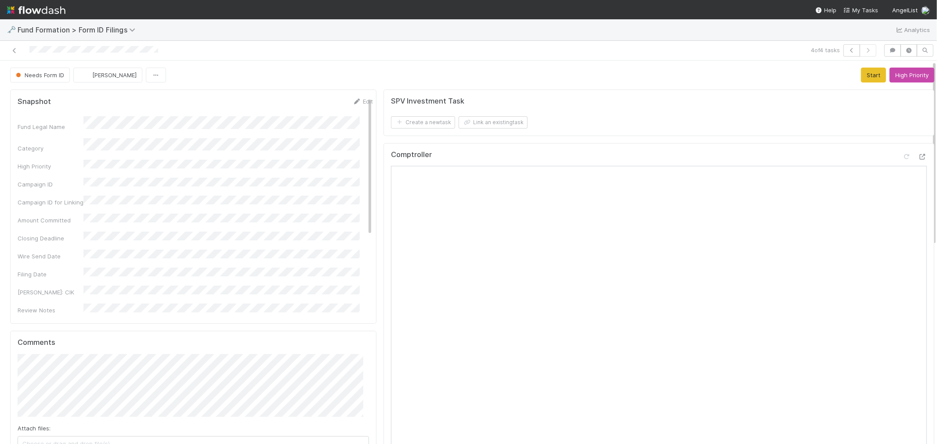
click at [607, 152] on div "Comptroller" at bounding box center [659, 159] width 536 height 16
click at [843, 69] on button "Start" at bounding box center [873, 75] width 25 height 15
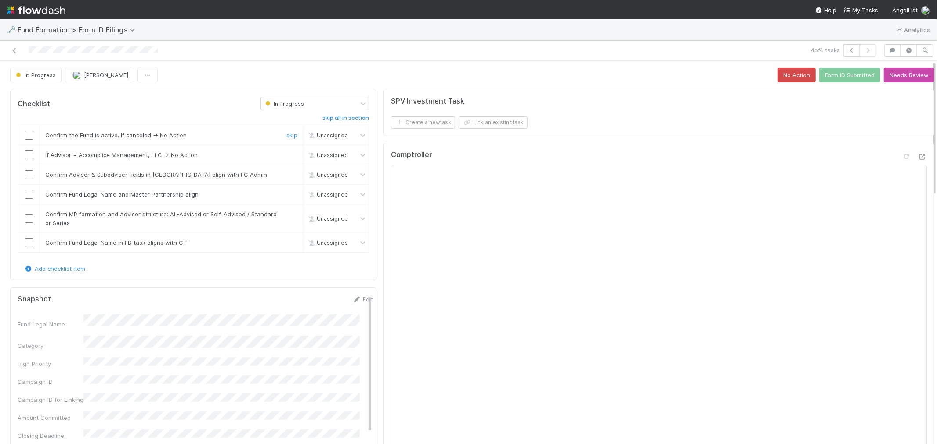
click at [29, 137] on input "checkbox" at bounding box center [29, 135] width 9 height 9
click at [29, 154] on input "checkbox" at bounding box center [29, 155] width 9 height 9
click at [27, 176] on input "checkbox" at bounding box center [29, 174] width 9 height 9
click at [27, 198] on input "checkbox" at bounding box center [29, 194] width 9 height 9
click at [29, 217] on input "checkbox" at bounding box center [29, 218] width 9 height 9
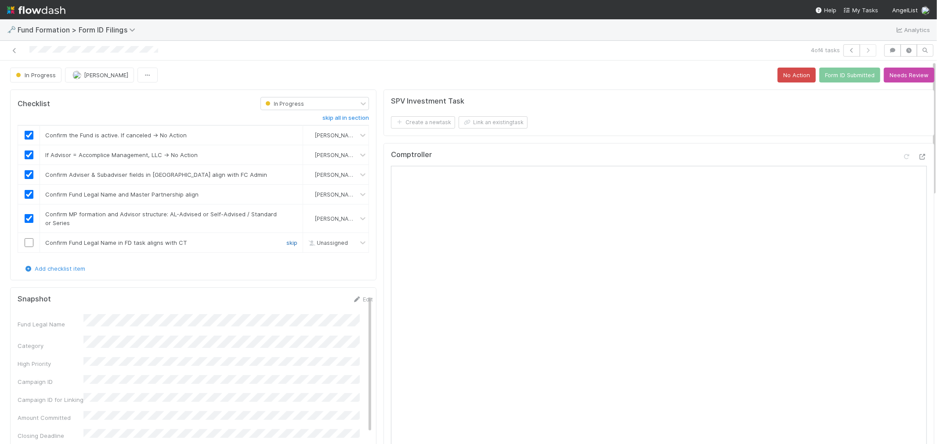
click at [286, 244] on link "skip" at bounding box center [291, 242] width 11 height 7
click at [820, 78] on button "Form ID Submitted" at bounding box center [849, 75] width 61 height 15
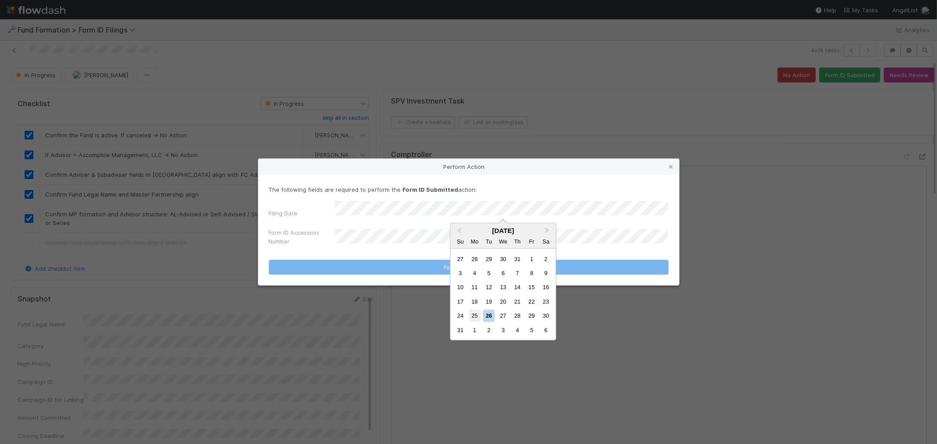
click at [471, 314] on div "25" at bounding box center [475, 316] width 12 height 12
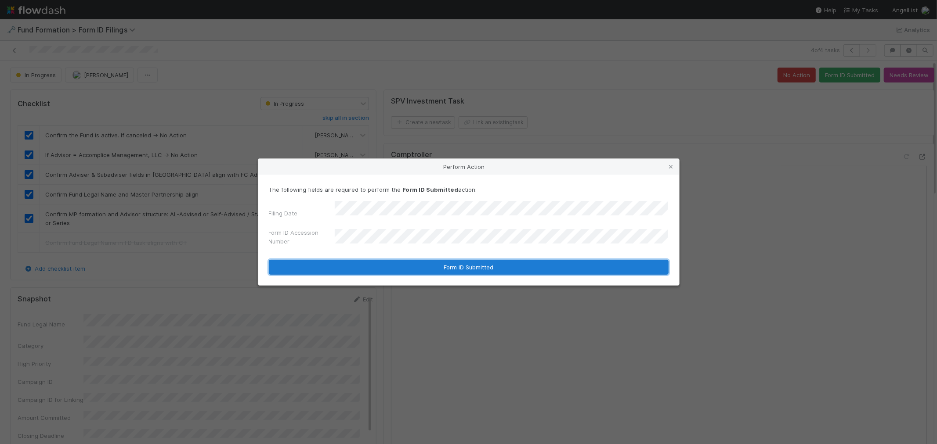
click at [405, 261] on button "Form ID Submitted" at bounding box center [469, 267] width 400 height 15
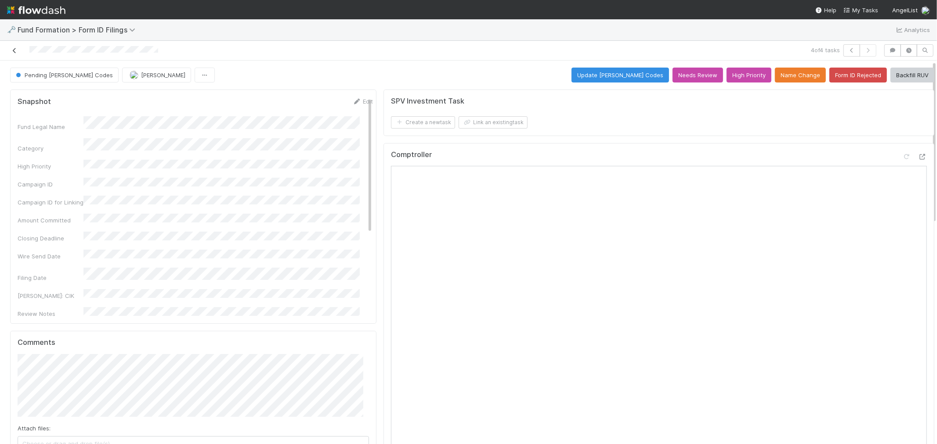
click at [15, 49] on icon at bounding box center [14, 51] width 9 height 6
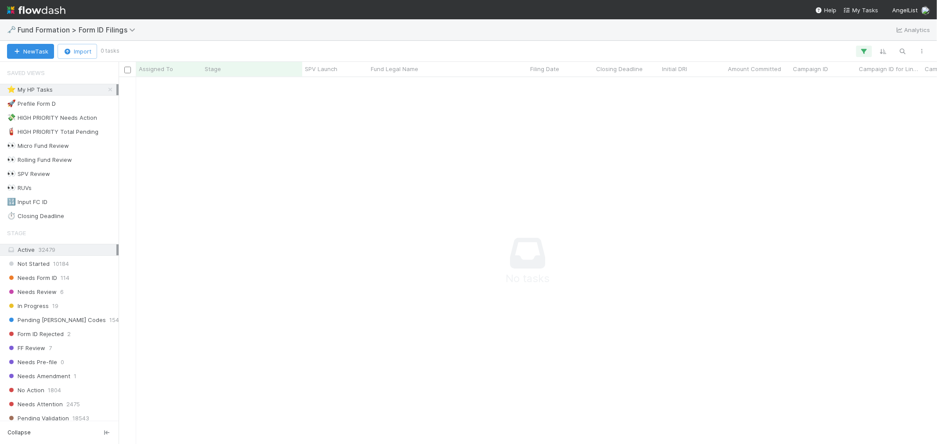
scroll to position [7, 7]
drag, startPoint x: 102, startPoint y: 91, endPoint x: 98, endPoint y: 98, distance: 8.3
click at [106, 91] on icon at bounding box center [110, 90] width 9 height 6
click at [61, 275] on span "114" at bounding box center [65, 278] width 9 height 11
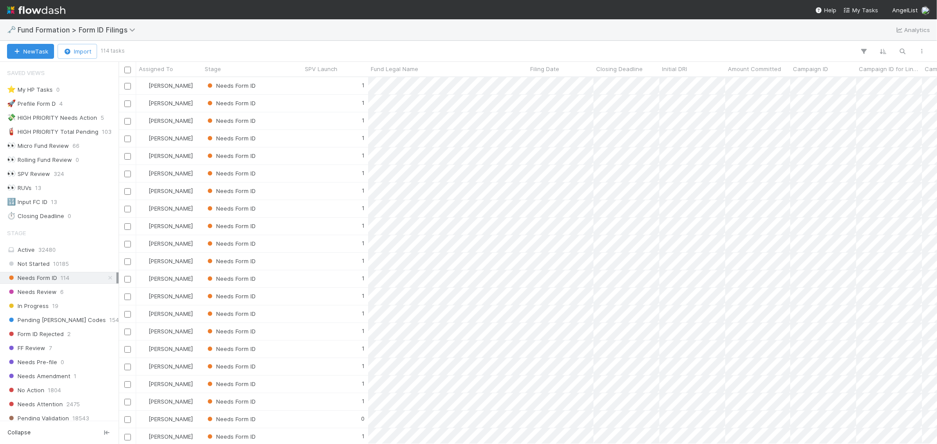
scroll to position [359, 811]
click at [187, 73] on div "Assigned To" at bounding box center [169, 69] width 66 height 14
click at [169, 71] on span "Assigned To" at bounding box center [156, 69] width 34 height 9
click at [115, 244] on div "Sort A → Z Sort Z → A" at bounding box center [468, 222] width 937 height 444
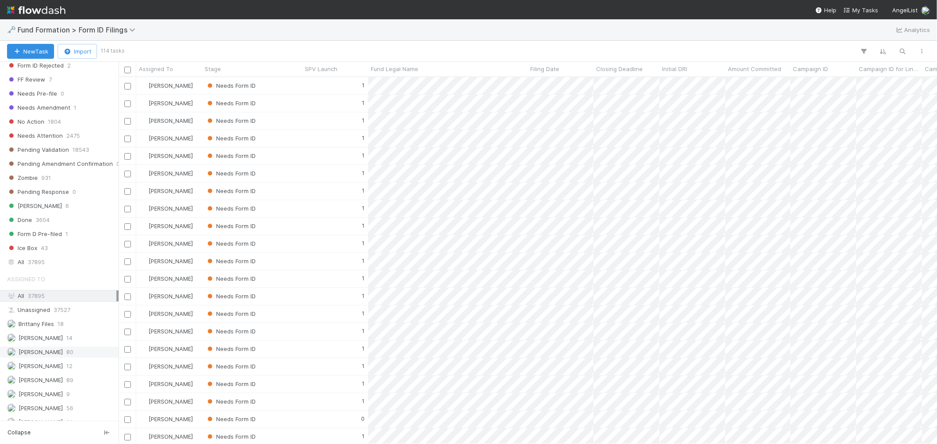
scroll to position [282, 0]
click at [53, 400] on span "[PERSON_NAME]" at bounding box center [40, 412] width 44 height 7
click at [633, 69] on span "Closing Deadline" at bounding box center [619, 69] width 47 height 9
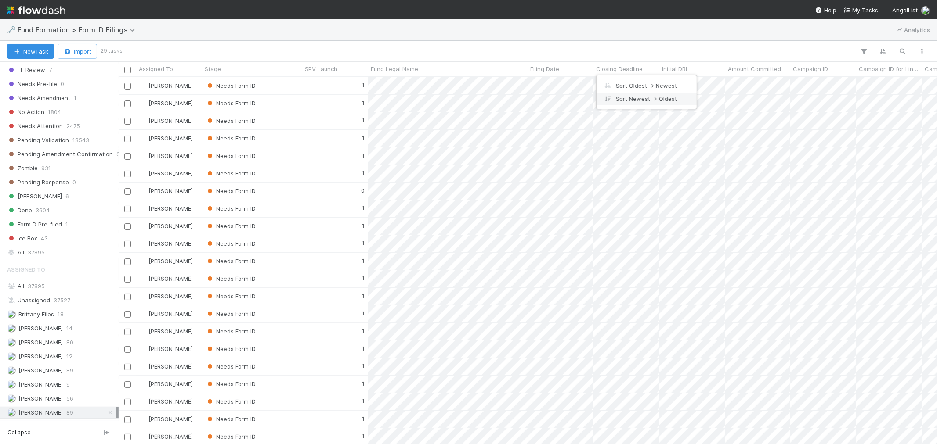
click at [636, 96] on div "Sort Newest → Oldest" at bounding box center [646, 98] width 100 height 13
click at [292, 262] on div "Needs Form ID" at bounding box center [252, 261] width 100 height 17
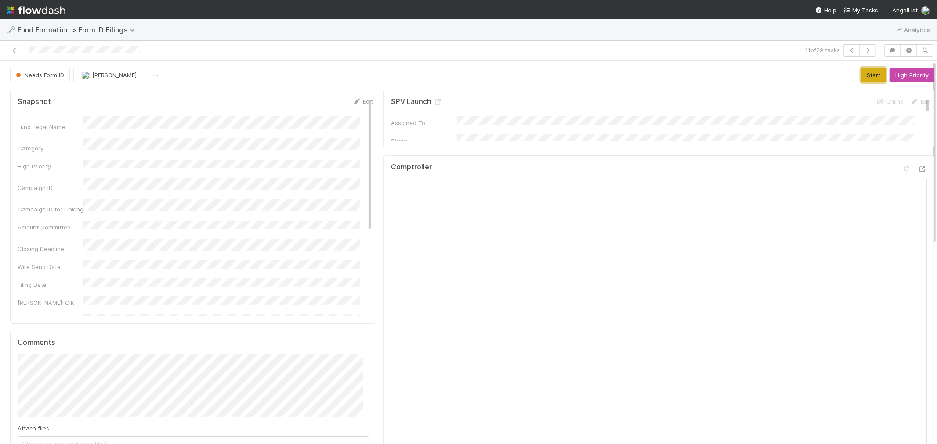
click at [843, 77] on button "Start" at bounding box center [873, 75] width 25 height 15
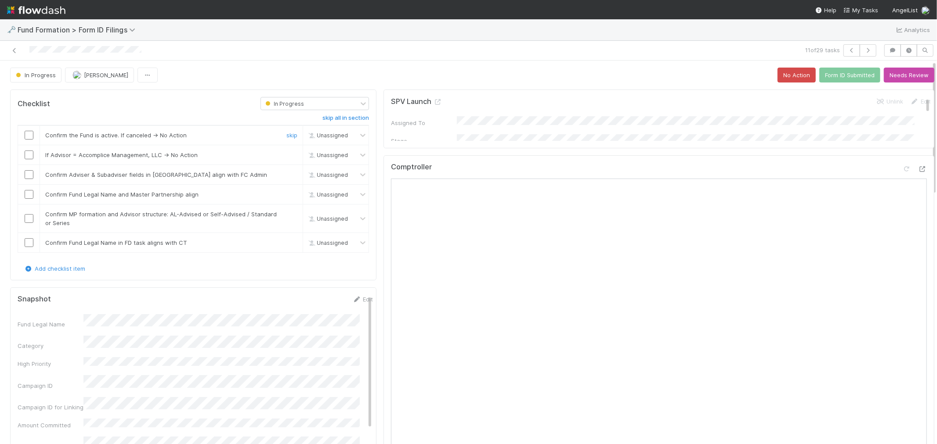
click at [27, 137] on input "checkbox" at bounding box center [29, 135] width 9 height 9
click at [29, 152] on input "checkbox" at bounding box center [29, 155] width 9 height 9
click at [29, 176] on input "checkbox" at bounding box center [29, 174] width 9 height 9
click at [31, 195] on input "checkbox" at bounding box center [29, 194] width 9 height 9
click at [31, 219] on input "checkbox" at bounding box center [29, 218] width 9 height 9
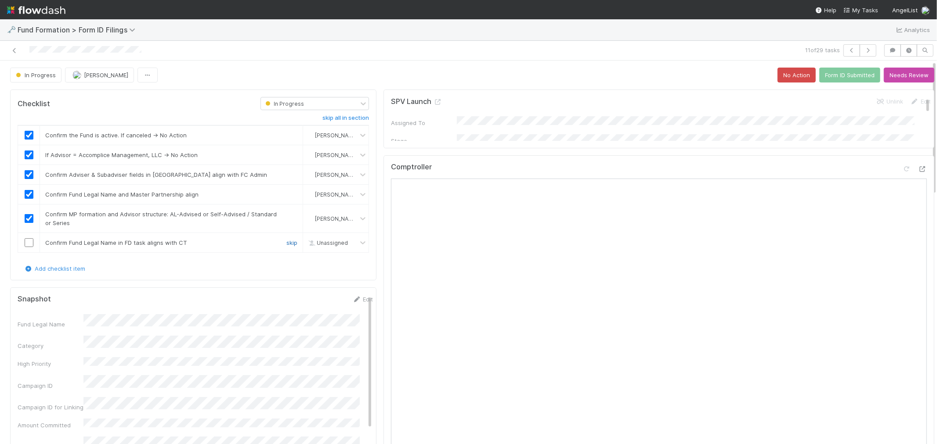
click at [286, 244] on link "skip" at bounding box center [291, 242] width 11 height 7
click at [819, 77] on button "Form ID Submitted" at bounding box center [849, 75] width 61 height 15
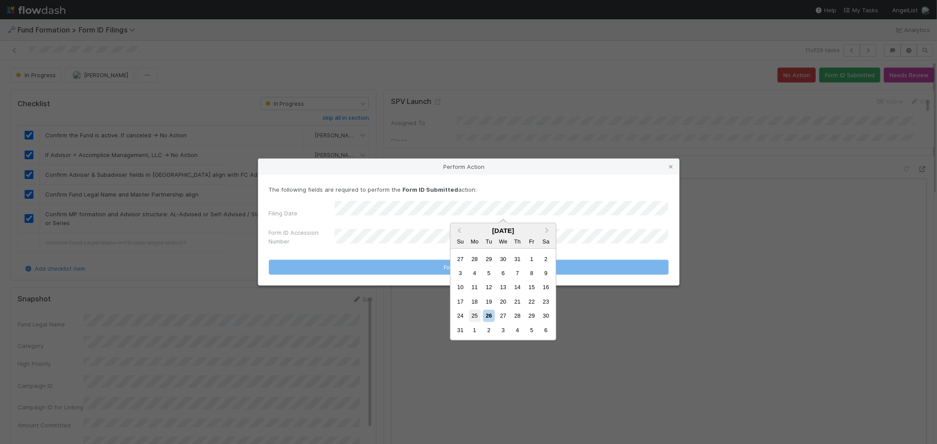
click at [476, 315] on div "25" at bounding box center [475, 316] width 12 height 12
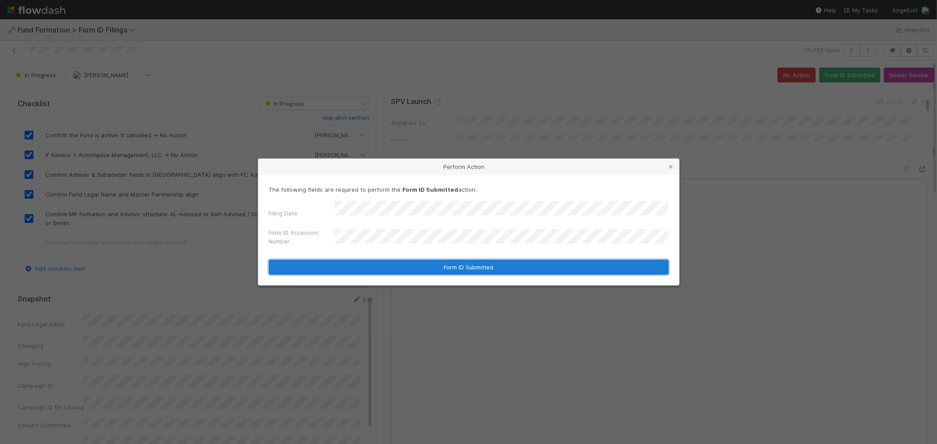
click at [392, 265] on button "Form ID Submitted" at bounding box center [469, 267] width 400 height 15
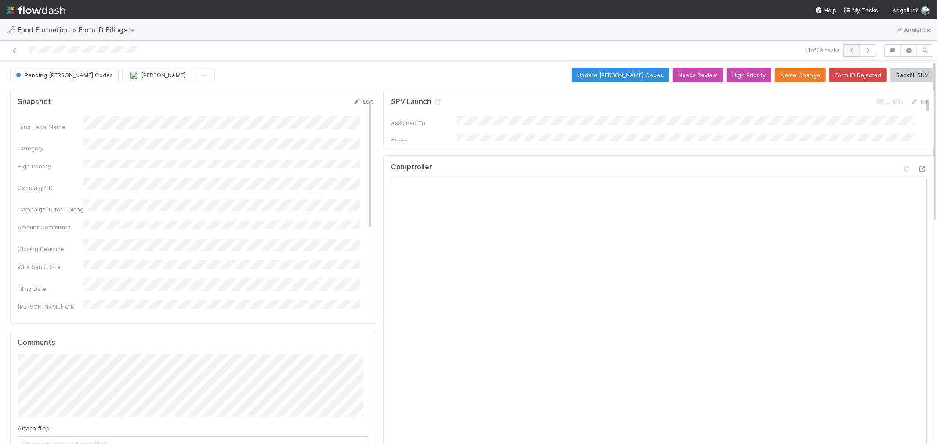
click at [843, 53] on icon "button" at bounding box center [851, 50] width 9 height 5
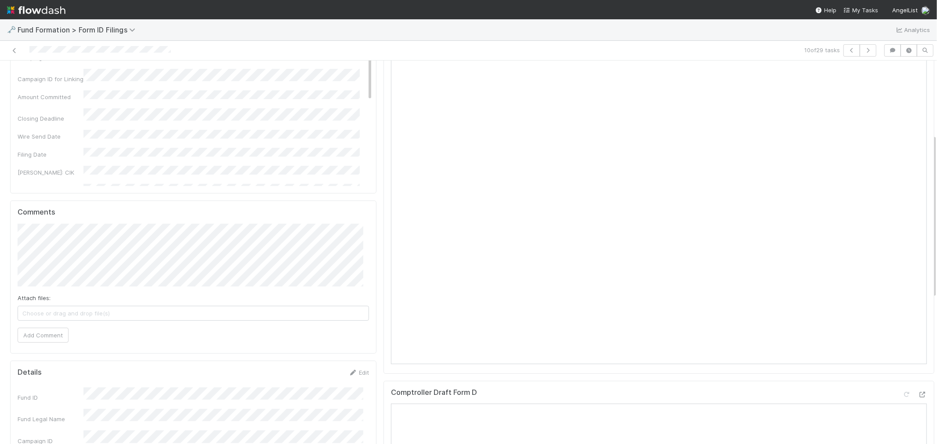
scroll to position [195, 0]
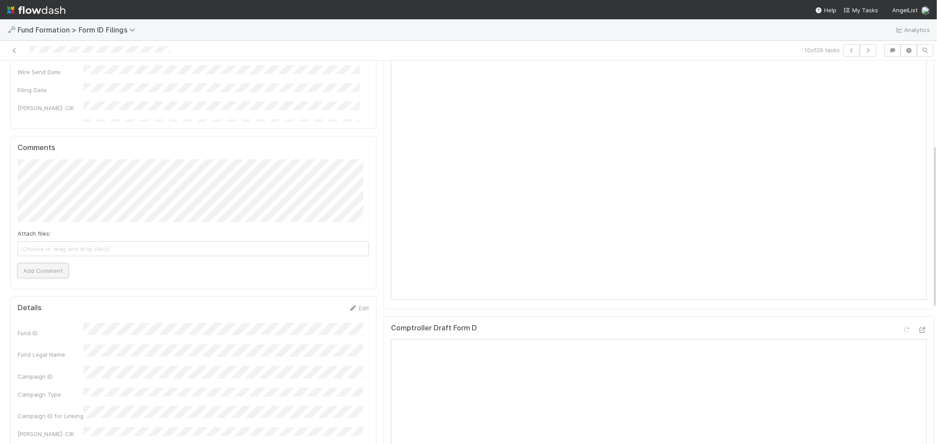
click at [49, 274] on button "Add Comment" at bounding box center [43, 271] width 51 height 15
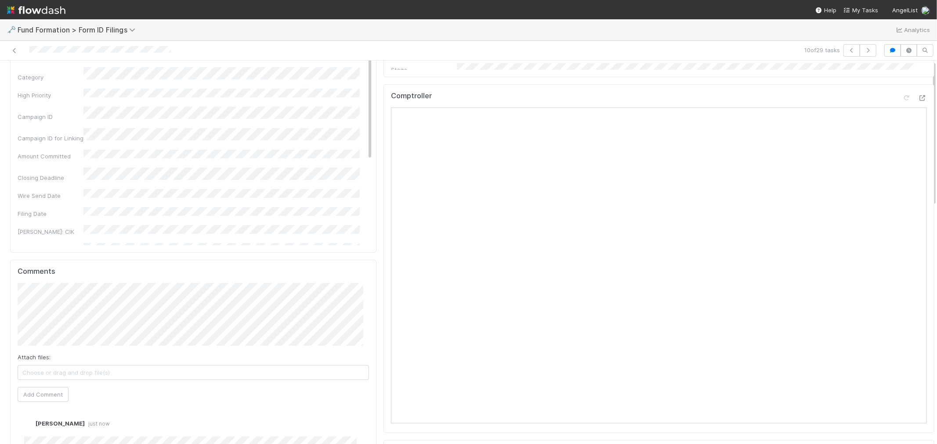
scroll to position [0, 0]
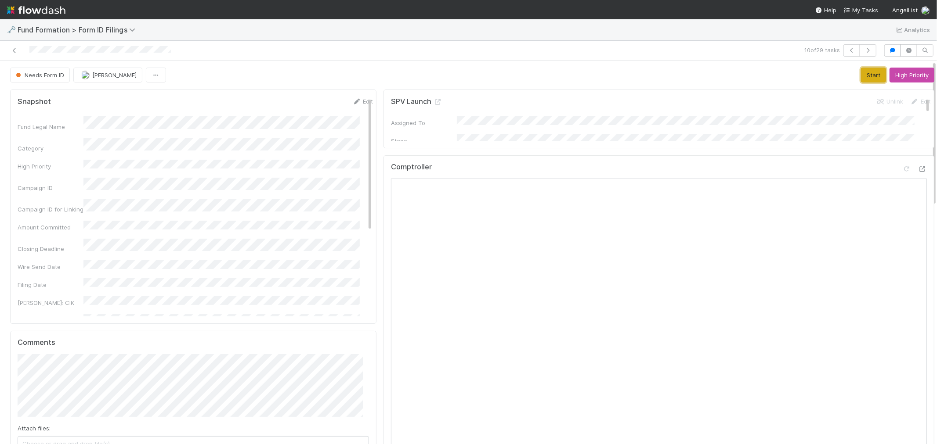
click at [843, 79] on button "Start" at bounding box center [873, 75] width 25 height 15
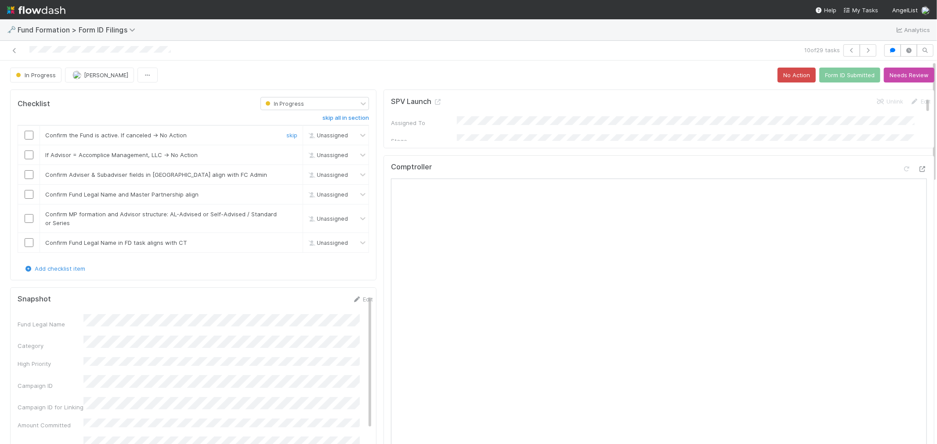
click at [30, 140] on td at bounding box center [29, 136] width 22 height 20
click at [28, 154] on input "checkbox" at bounding box center [29, 155] width 9 height 9
click at [29, 135] on input "checkbox" at bounding box center [29, 135] width 9 height 9
click at [29, 177] on input "checkbox" at bounding box center [29, 174] width 9 height 9
click at [27, 194] on input "checkbox" at bounding box center [29, 194] width 9 height 9
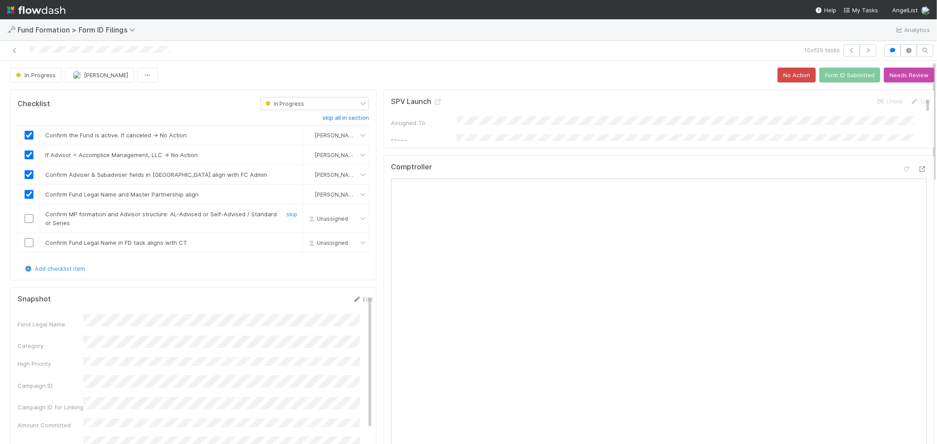
click at [28, 215] on input "checkbox" at bounding box center [29, 218] width 9 height 9
click at [29, 242] on input "checkbox" at bounding box center [29, 242] width 9 height 9
click at [356, 300] on link "Edit" at bounding box center [362, 299] width 21 height 7
click at [314, 302] on button "Save" at bounding box center [326, 302] width 25 height 15
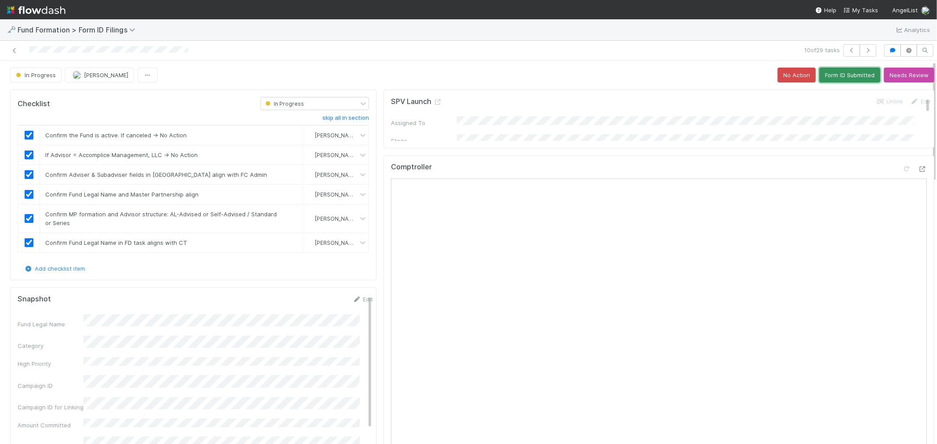
click at [841, 74] on button "Form ID Submitted" at bounding box center [849, 75] width 61 height 15
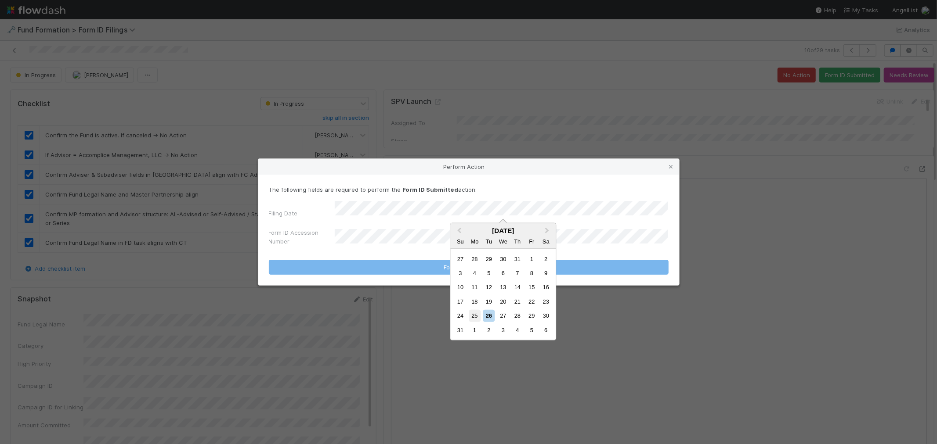
click at [473, 312] on div "25" at bounding box center [475, 316] width 12 height 12
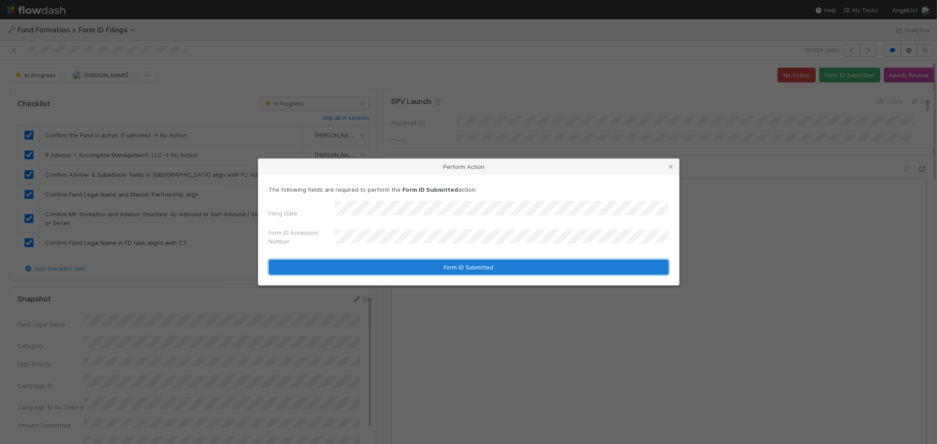
click at [473, 264] on button "Form ID Submitted" at bounding box center [469, 267] width 400 height 15
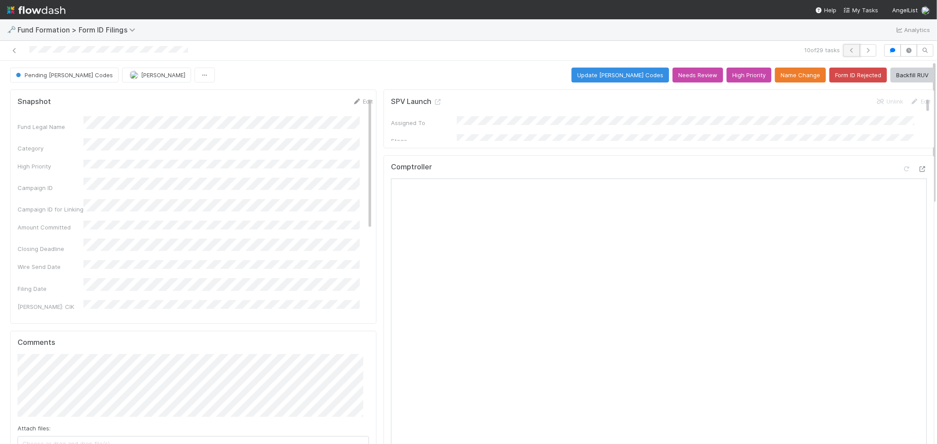
click at [843, 49] on icon "button" at bounding box center [851, 50] width 9 height 5
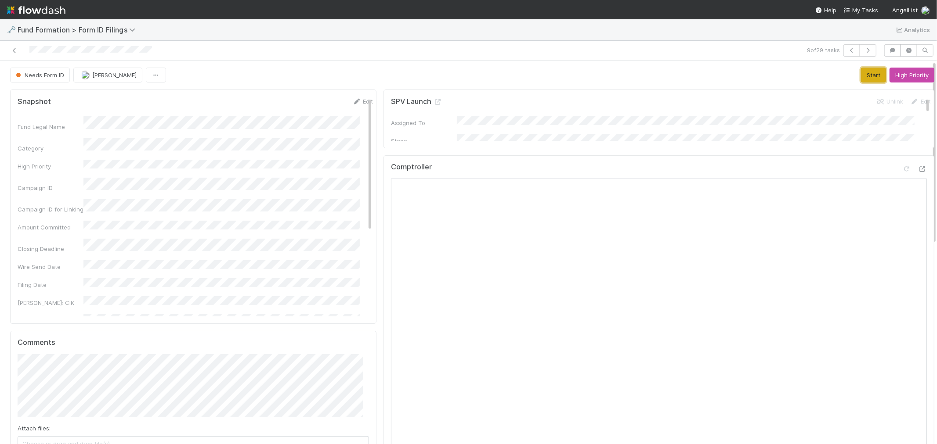
click at [843, 76] on button "Start" at bounding box center [873, 75] width 25 height 15
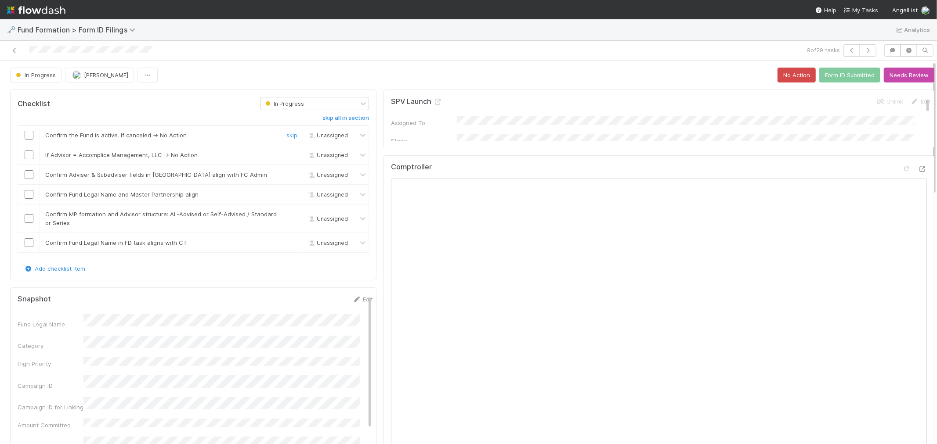
click at [31, 138] on input "checkbox" at bounding box center [29, 135] width 9 height 9
click at [29, 155] on input "checkbox" at bounding box center [29, 155] width 9 height 9
click at [27, 177] on input "checkbox" at bounding box center [29, 174] width 9 height 9
click at [28, 197] on input "checkbox" at bounding box center [29, 194] width 9 height 9
click at [27, 217] on input "checkbox" at bounding box center [29, 218] width 9 height 9
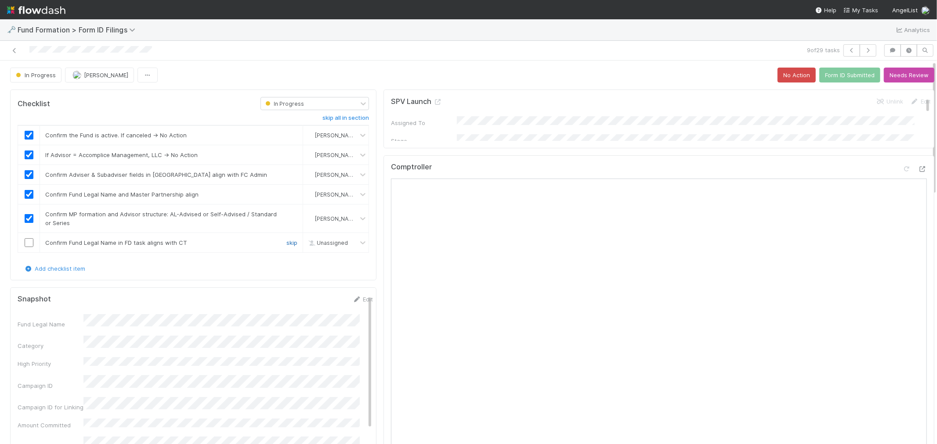
click at [287, 243] on link "skip" at bounding box center [291, 242] width 11 height 7
click at [828, 79] on button "Form ID Submitted" at bounding box center [849, 75] width 61 height 15
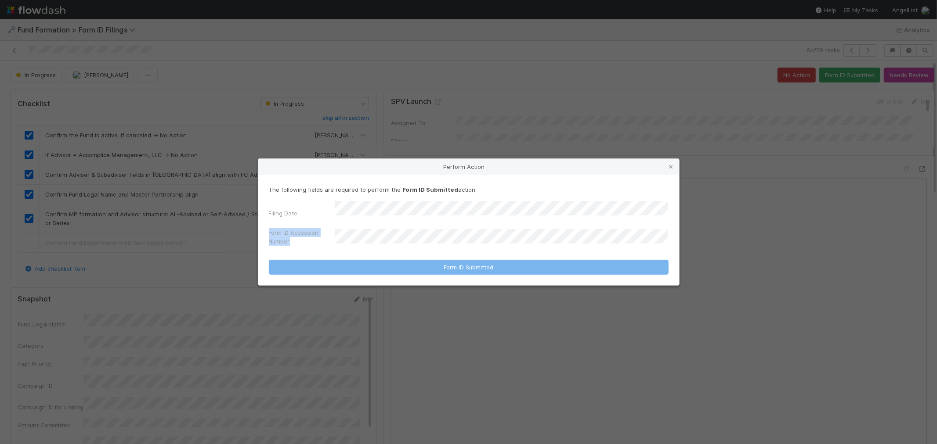
click at [344, 218] on div "Filing Date Form ID Accession Number" at bounding box center [469, 225] width 400 height 49
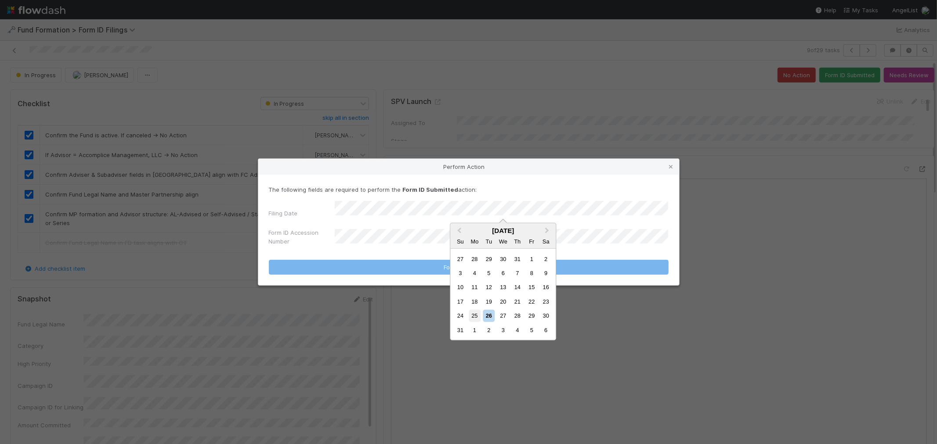
click at [474, 315] on div "25" at bounding box center [475, 316] width 12 height 12
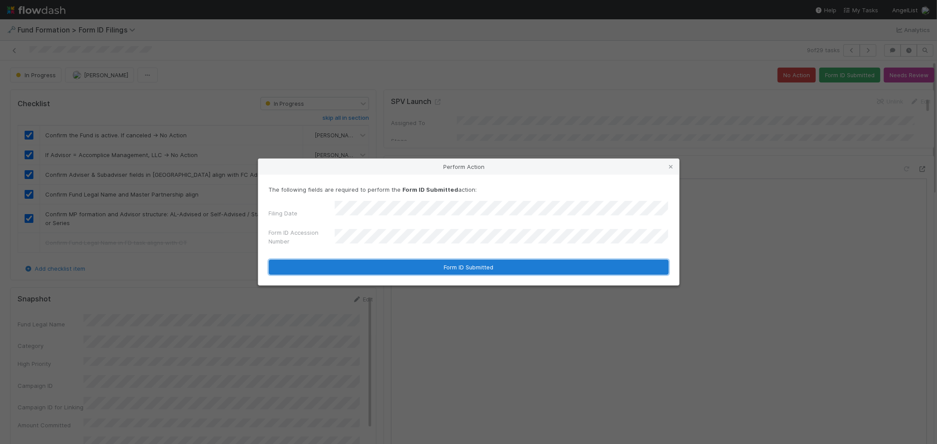
click at [430, 260] on button "Form ID Submitted" at bounding box center [469, 267] width 400 height 15
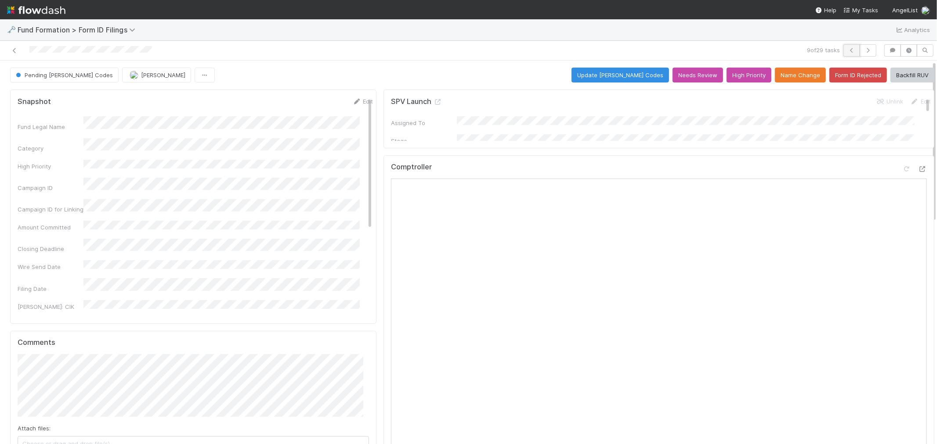
click at [843, 49] on icon "button" at bounding box center [851, 50] width 9 height 5
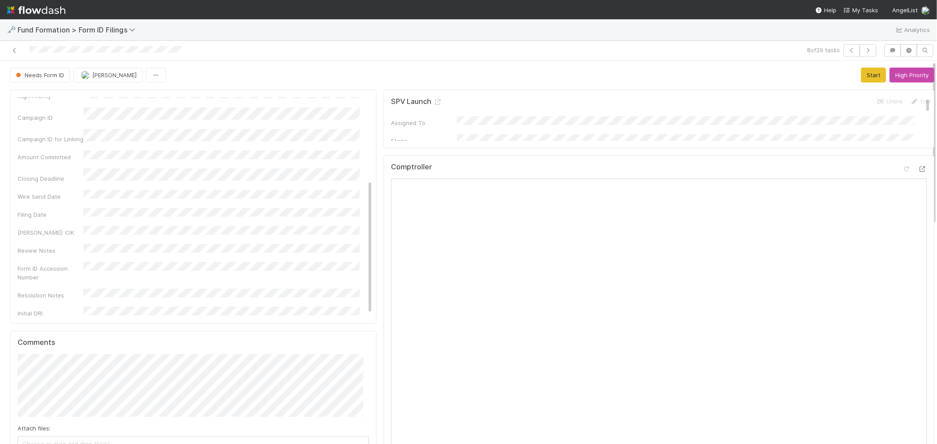
scroll to position [139, 0]
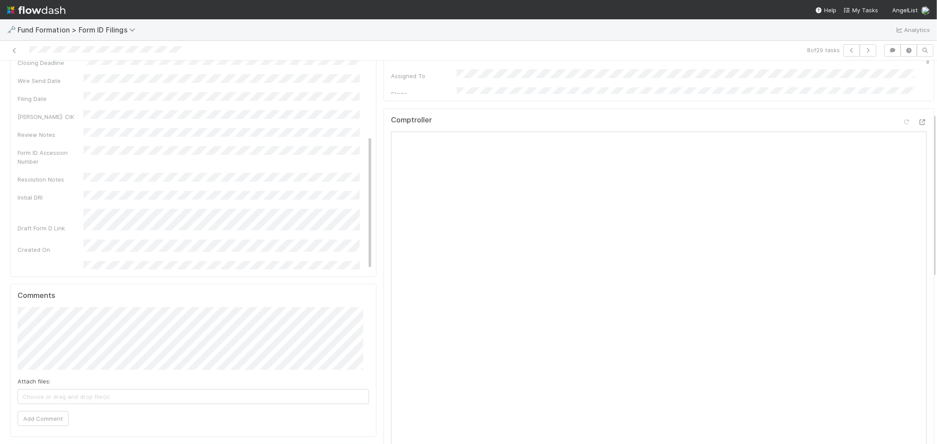
scroll to position [146, 0]
click at [51, 317] on button "Add Comment" at bounding box center [43, 319] width 51 height 15
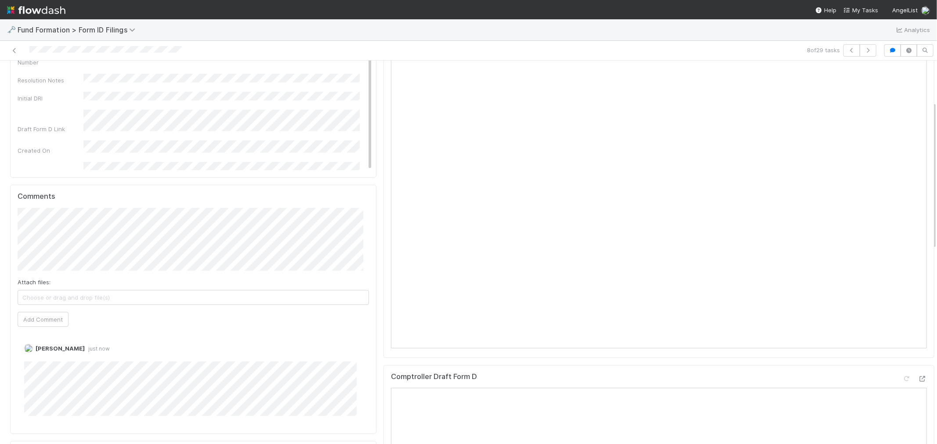
scroll to position [0, 0]
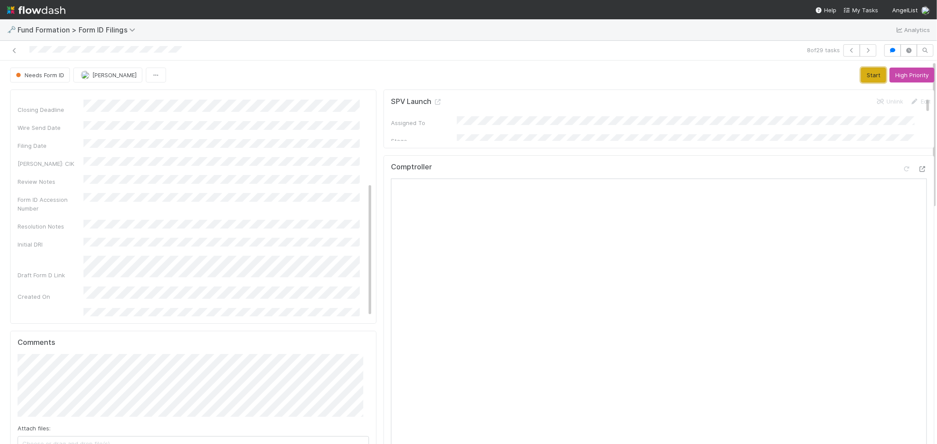
click at [843, 76] on button "Start" at bounding box center [873, 75] width 25 height 15
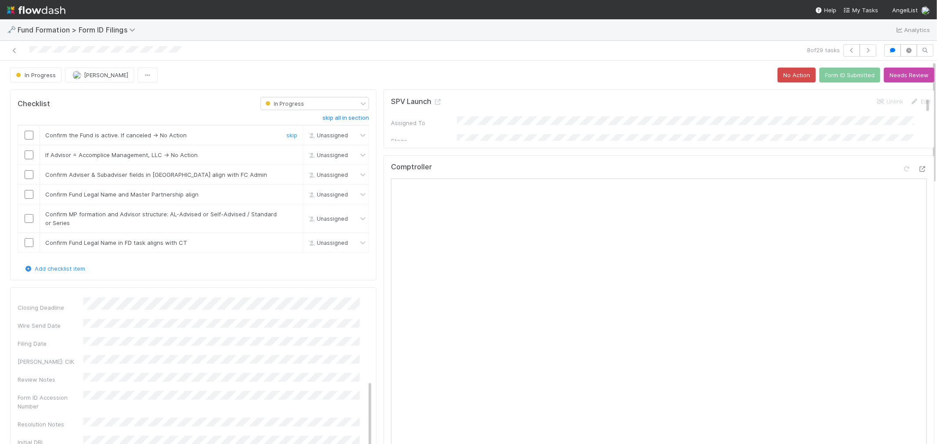
click at [28, 134] on input "checkbox" at bounding box center [29, 135] width 9 height 9
click at [25, 154] on input "checkbox" at bounding box center [29, 155] width 9 height 9
click at [29, 176] on input "checkbox" at bounding box center [29, 174] width 9 height 9
click at [29, 194] on input "checkbox" at bounding box center [29, 194] width 9 height 9
click at [286, 243] on link "skip" at bounding box center [291, 242] width 11 height 7
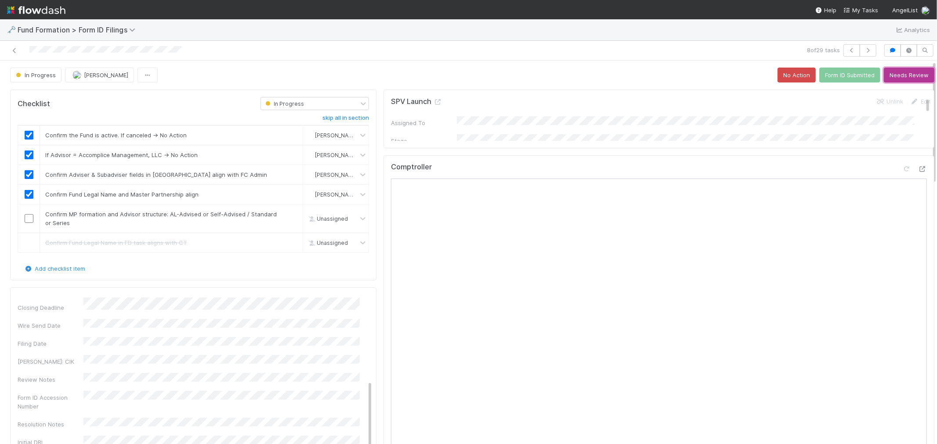
click at [843, 81] on button "Needs Review" at bounding box center [909, 75] width 51 height 15
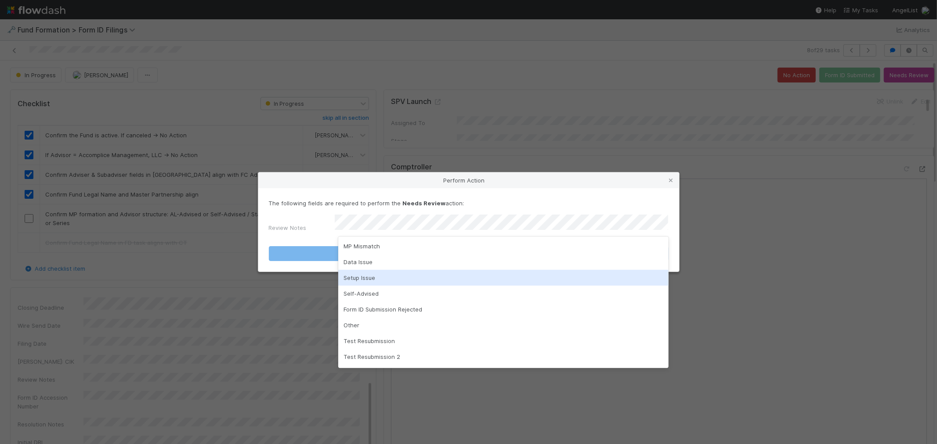
click at [361, 280] on div "Setup Issue" at bounding box center [503, 278] width 330 height 16
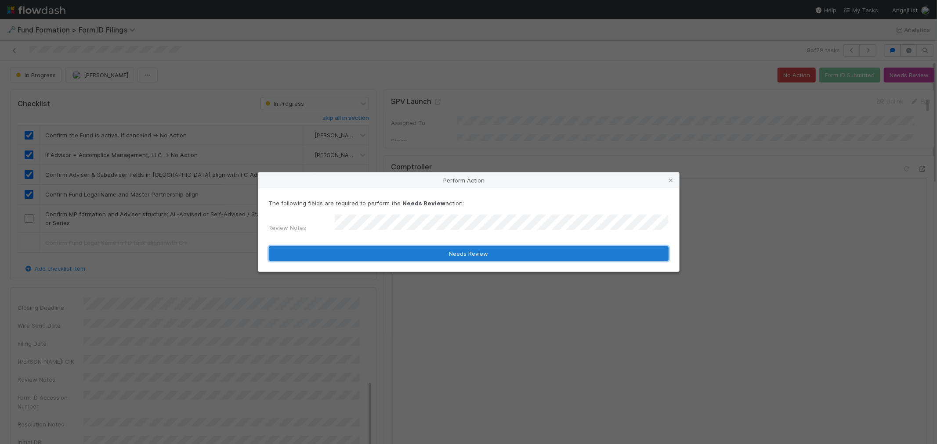
click at [387, 252] on button "Needs Review" at bounding box center [469, 253] width 400 height 15
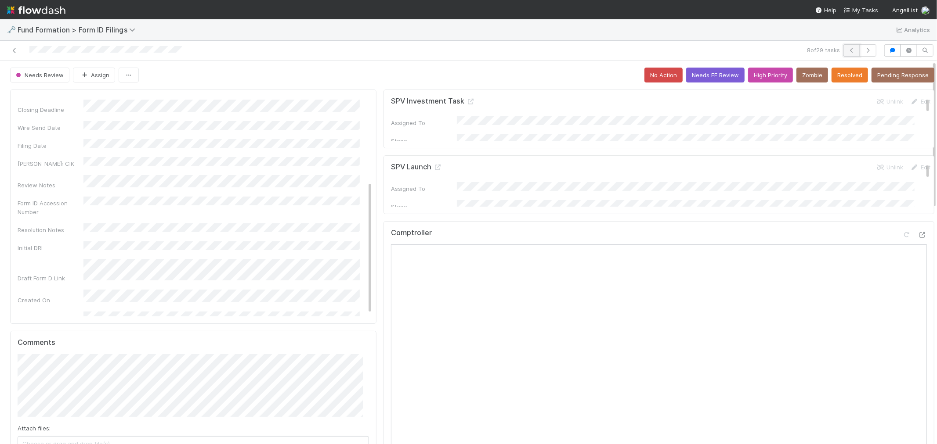
click at [843, 50] on icon "button" at bounding box center [851, 50] width 9 height 5
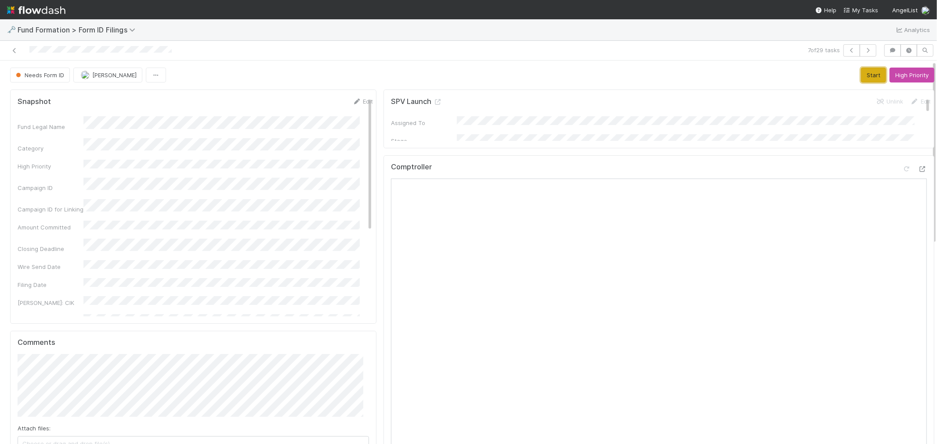
click at [843, 68] on button "Start" at bounding box center [873, 75] width 25 height 15
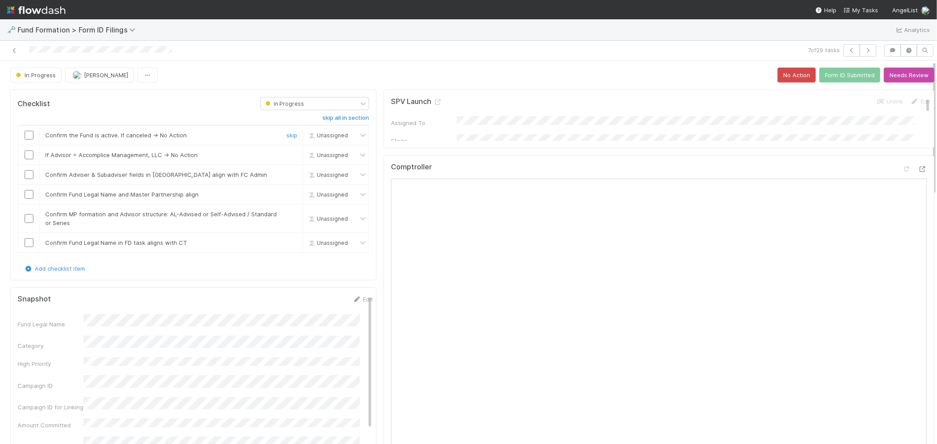
click at [25, 134] on input "checkbox" at bounding box center [29, 135] width 9 height 9
click at [29, 159] on input "checkbox" at bounding box center [29, 155] width 9 height 9
drag, startPoint x: 30, startPoint y: 174, endPoint x: 29, endPoint y: 185, distance: 11.0
click at [30, 174] on input "checkbox" at bounding box center [29, 174] width 9 height 9
click at [30, 193] on input "checkbox" at bounding box center [29, 194] width 9 height 9
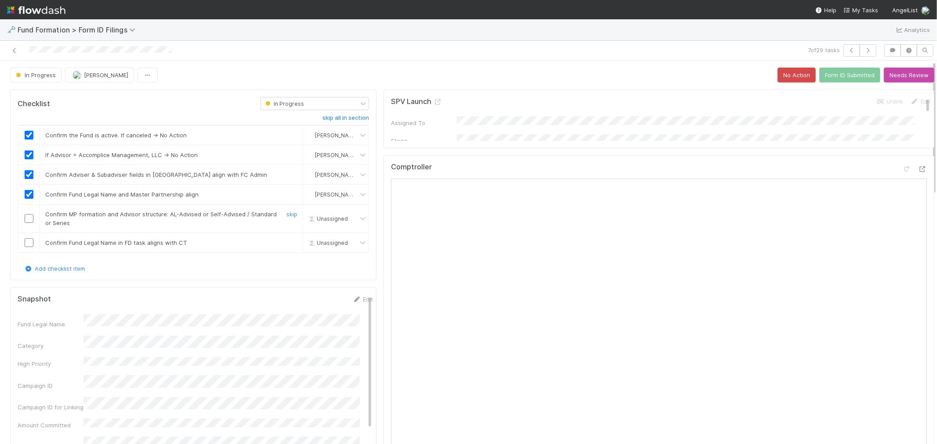
click at [30, 218] on input "checkbox" at bounding box center [29, 218] width 9 height 9
click at [28, 243] on input "checkbox" at bounding box center [29, 242] width 9 height 9
checkbox input "true"
click at [352, 300] on link "Edit" at bounding box center [362, 299] width 21 height 7
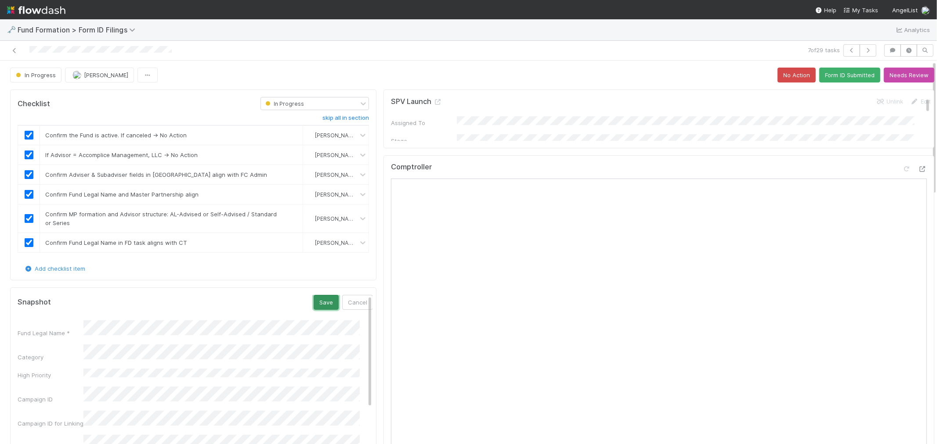
click at [318, 307] on button "Save" at bounding box center [326, 302] width 25 height 15
click at [836, 82] on button "Form ID Submitted" at bounding box center [849, 75] width 61 height 15
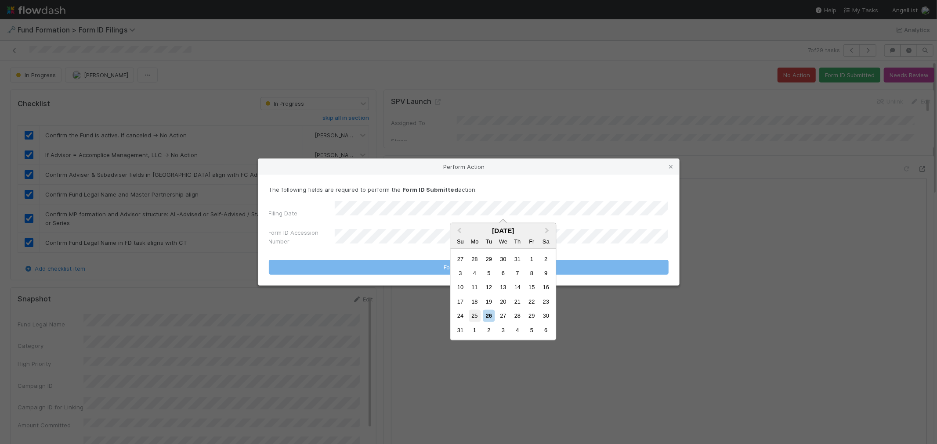
click at [477, 316] on div "25" at bounding box center [475, 316] width 12 height 12
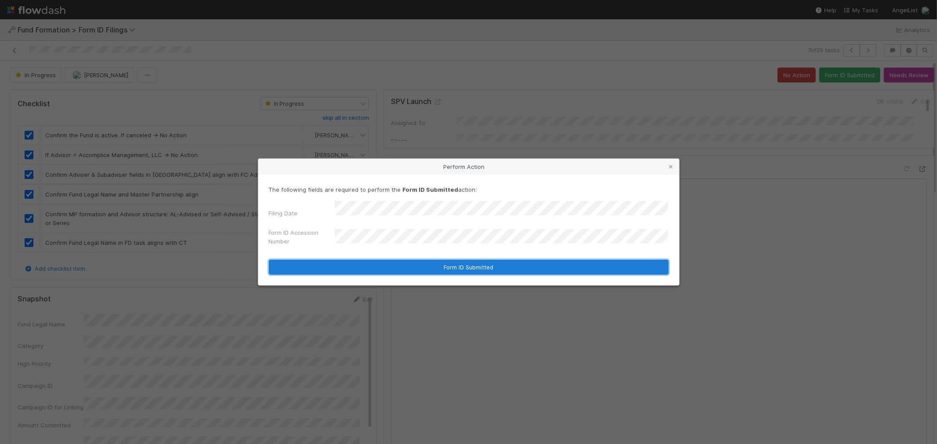
click at [414, 260] on button "Form ID Submitted" at bounding box center [469, 267] width 400 height 15
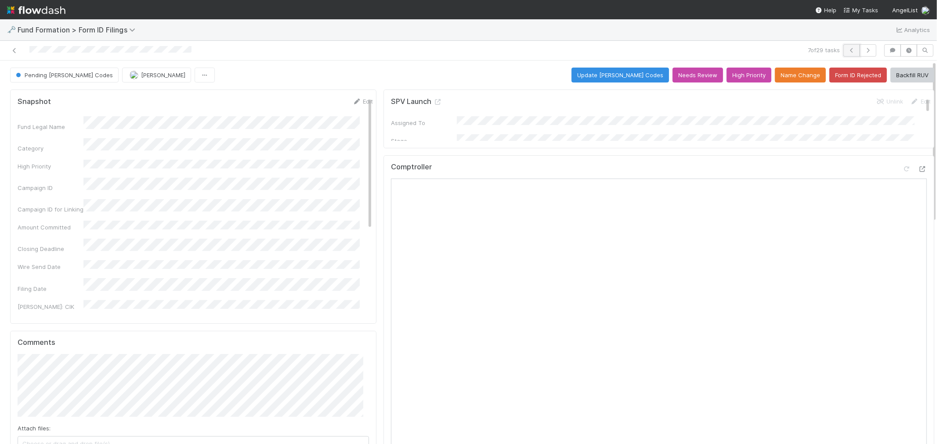
click at [843, 52] on icon "button" at bounding box center [851, 50] width 9 height 5
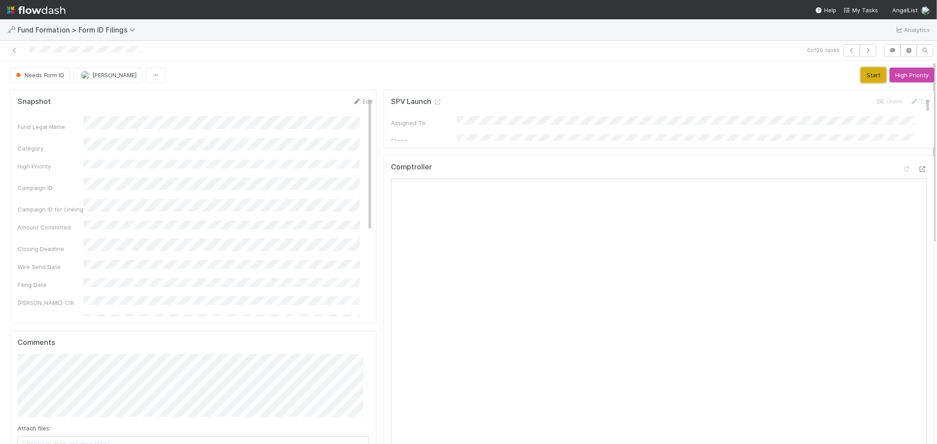
click at [843, 76] on button "Start" at bounding box center [873, 75] width 25 height 15
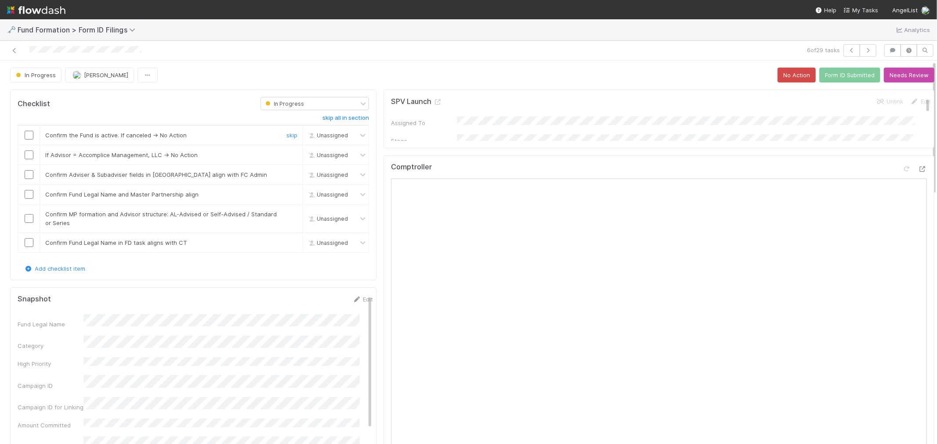
drag, startPoint x: 31, startPoint y: 137, endPoint x: 28, endPoint y: 148, distance: 11.7
click at [30, 136] on input "checkbox" at bounding box center [29, 135] width 9 height 9
click at [28, 154] on input "checkbox" at bounding box center [29, 155] width 9 height 9
click at [286, 173] on link "skip" at bounding box center [291, 174] width 11 height 7
click at [286, 195] on link "skip" at bounding box center [291, 194] width 11 height 7
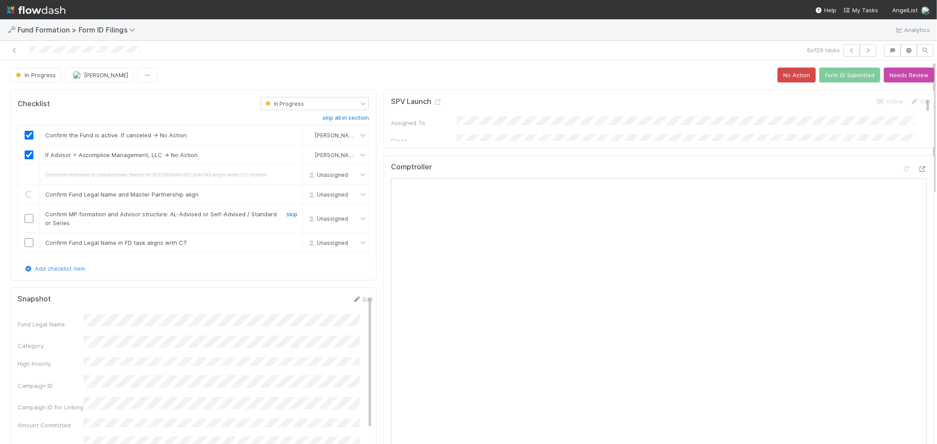
click at [286, 213] on link "skip" at bounding box center [291, 214] width 11 height 7
click at [287, 243] on link "skip" at bounding box center [291, 242] width 11 height 7
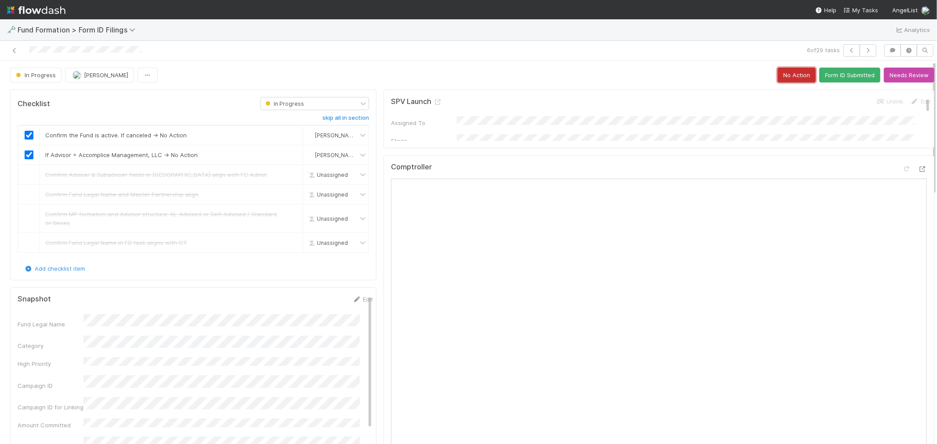
click at [787, 79] on button "No Action" at bounding box center [796, 75] width 38 height 15
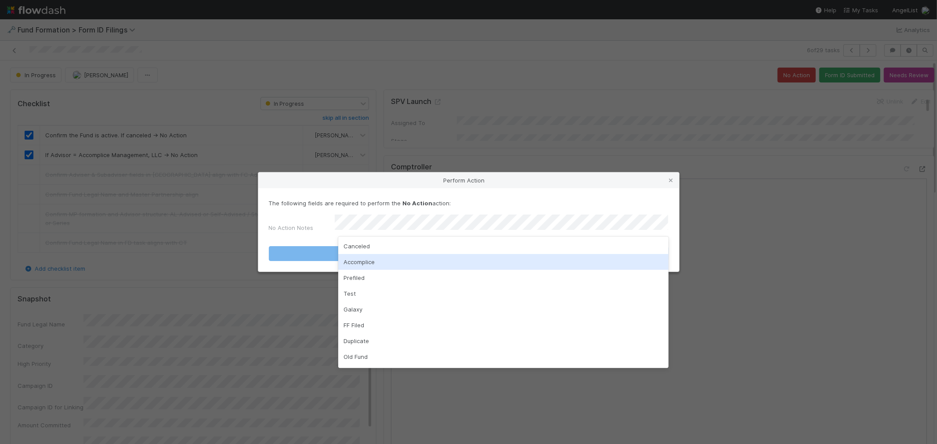
click at [361, 260] on div "Accomplice" at bounding box center [503, 262] width 330 height 16
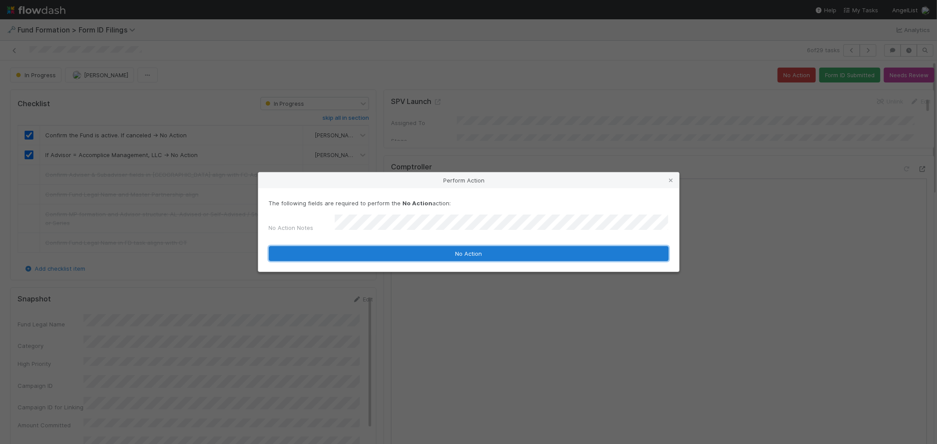
click at [372, 256] on button "No Action" at bounding box center [469, 253] width 400 height 15
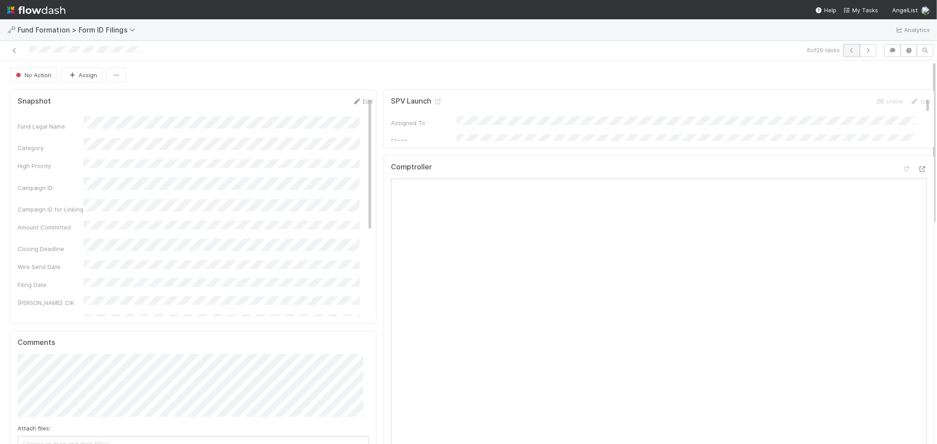
click at [843, 50] on icon "button" at bounding box center [851, 50] width 9 height 5
click at [843, 73] on button "Start" at bounding box center [873, 75] width 25 height 15
click at [43, 365] on button "Add Comment" at bounding box center [43, 368] width 51 height 15
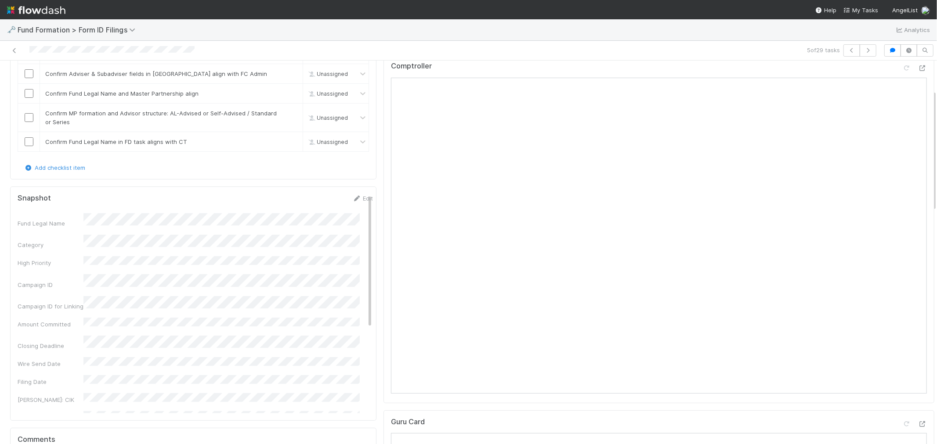
scroll to position [3, 0]
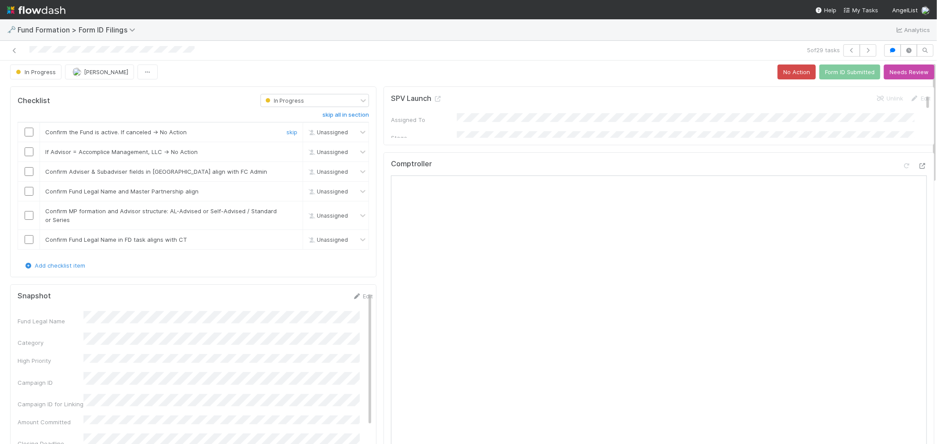
click at [25, 134] on input "checkbox" at bounding box center [29, 132] width 9 height 9
click at [28, 151] on input "checkbox" at bounding box center [29, 152] width 9 height 9
checkbox input "true"
click at [27, 170] on input "checkbox" at bounding box center [29, 171] width 9 height 9
click at [29, 189] on input "checkbox" at bounding box center [29, 191] width 9 height 9
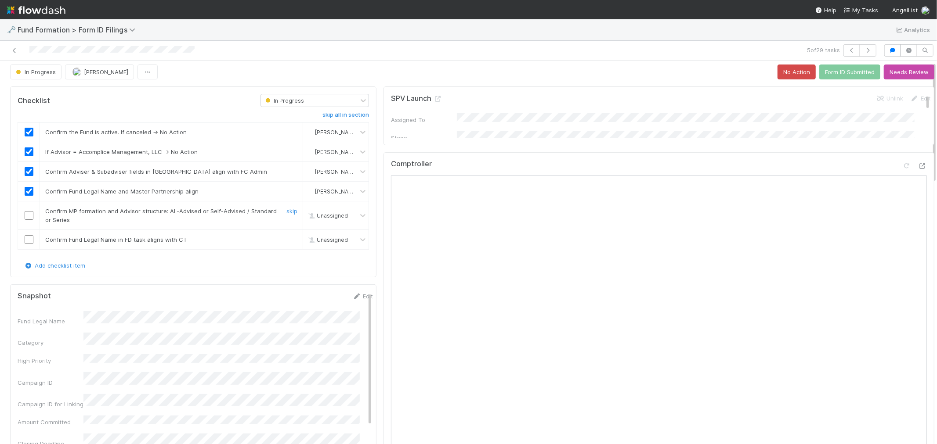
click at [29, 214] on input "checkbox" at bounding box center [29, 215] width 9 height 9
click at [286, 240] on link "skip" at bounding box center [291, 239] width 11 height 7
click at [819, 72] on button "Form ID Submitted" at bounding box center [849, 72] width 61 height 15
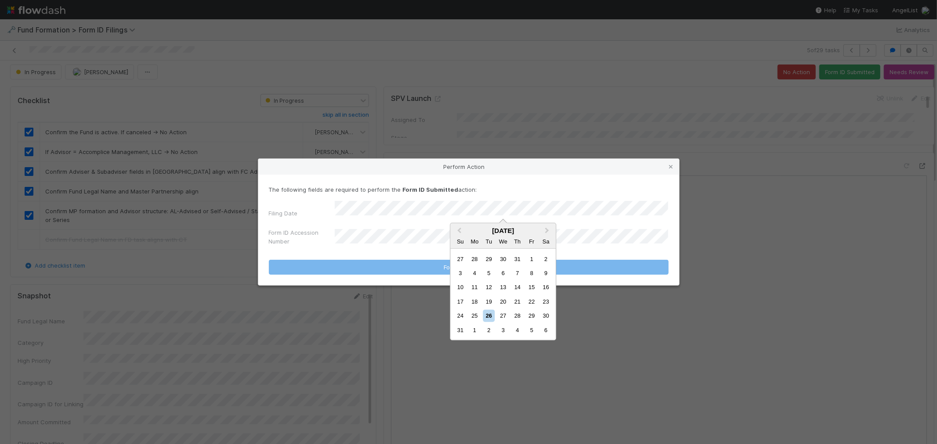
click at [475, 313] on div "25" at bounding box center [475, 316] width 12 height 12
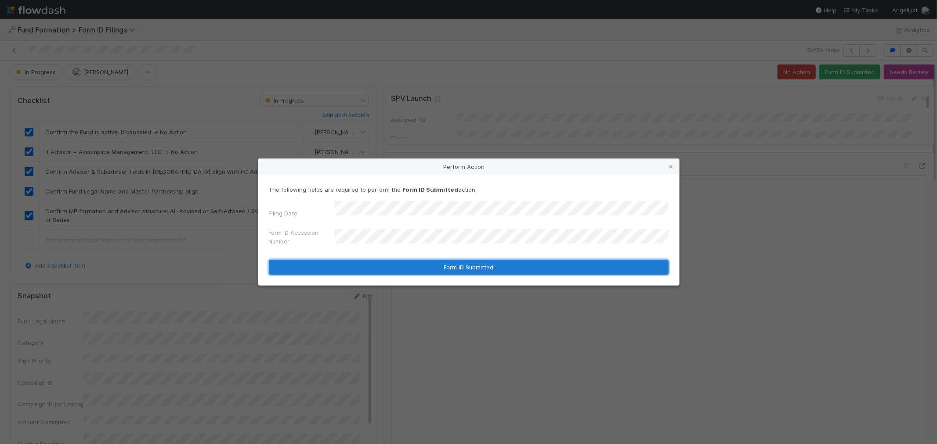
click at [448, 260] on button "Form ID Submitted" at bounding box center [469, 267] width 400 height 15
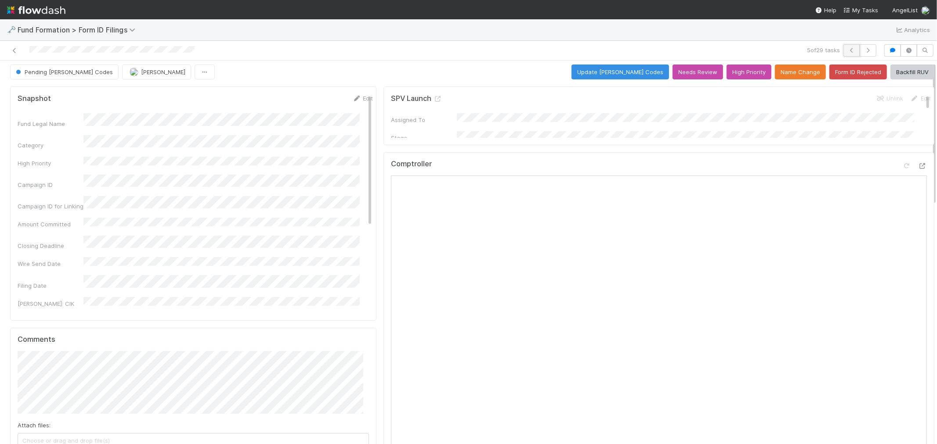
click at [843, 50] on icon "button" at bounding box center [851, 50] width 9 height 5
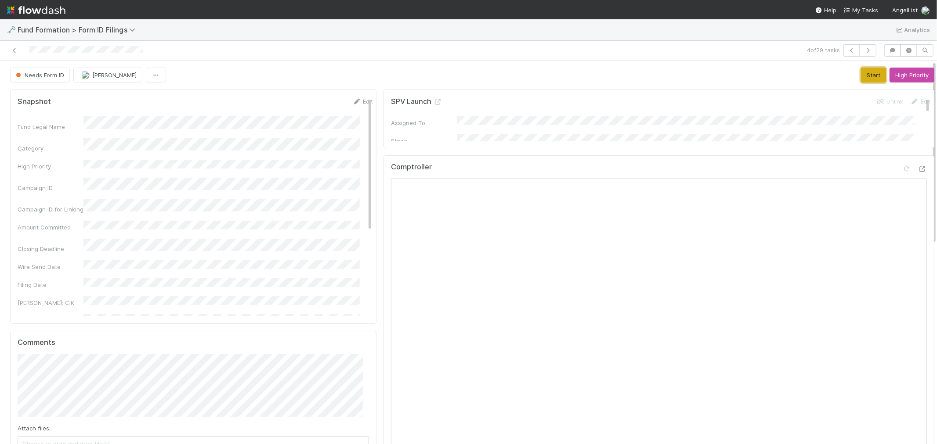
click at [843, 78] on button "Start" at bounding box center [873, 75] width 25 height 15
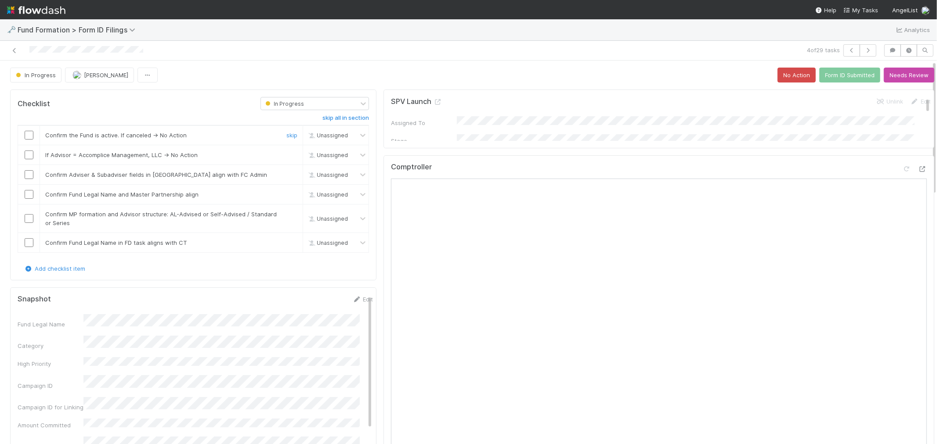
drag, startPoint x: 25, startPoint y: 134, endPoint x: 28, endPoint y: 141, distance: 7.5
click at [25, 134] on input "checkbox" at bounding box center [29, 135] width 9 height 9
click at [28, 152] on input "checkbox" at bounding box center [29, 155] width 9 height 9
click at [28, 173] on input "checkbox" at bounding box center [29, 174] width 9 height 9
click at [28, 194] on input "checkbox" at bounding box center [29, 194] width 9 height 9
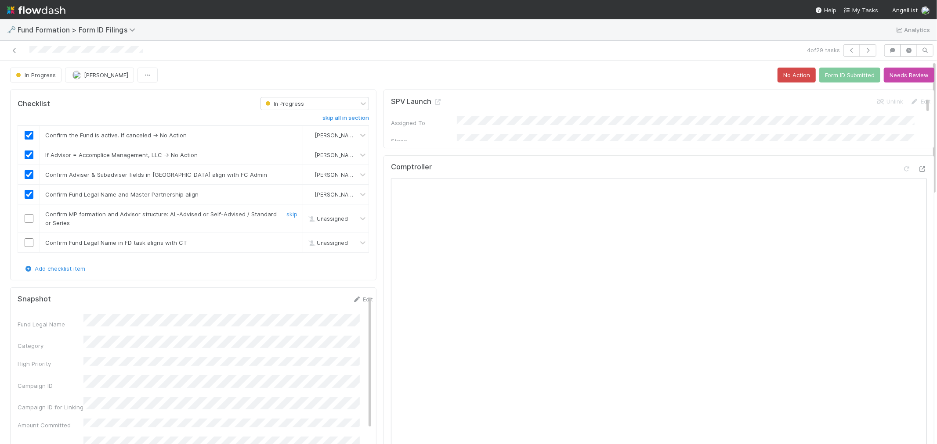
click at [29, 218] on input "checkbox" at bounding box center [29, 218] width 9 height 9
click at [286, 242] on link "skip" at bounding box center [291, 242] width 11 height 7
click at [820, 80] on button "Form ID Submitted" at bounding box center [849, 75] width 61 height 15
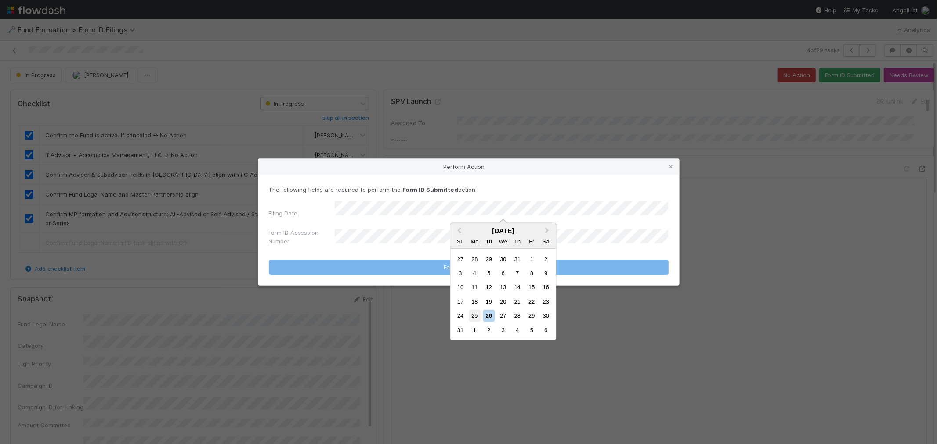
click at [475, 317] on div "25" at bounding box center [475, 316] width 12 height 12
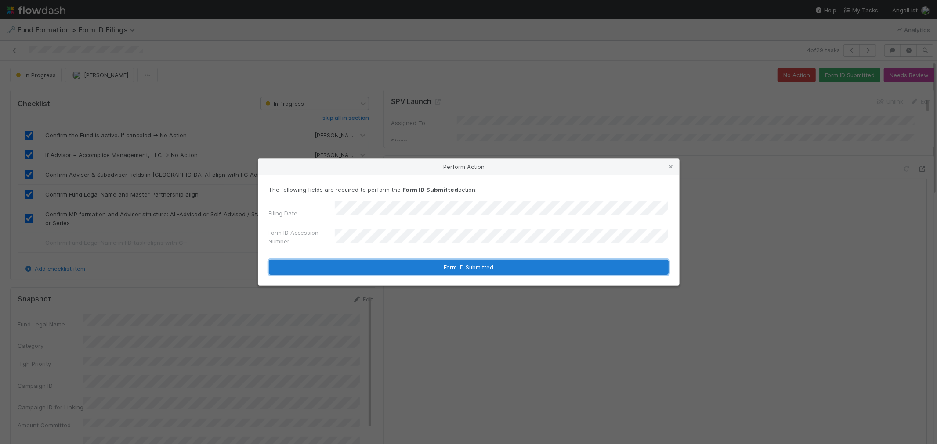
click at [434, 262] on button "Form ID Submitted" at bounding box center [469, 267] width 400 height 15
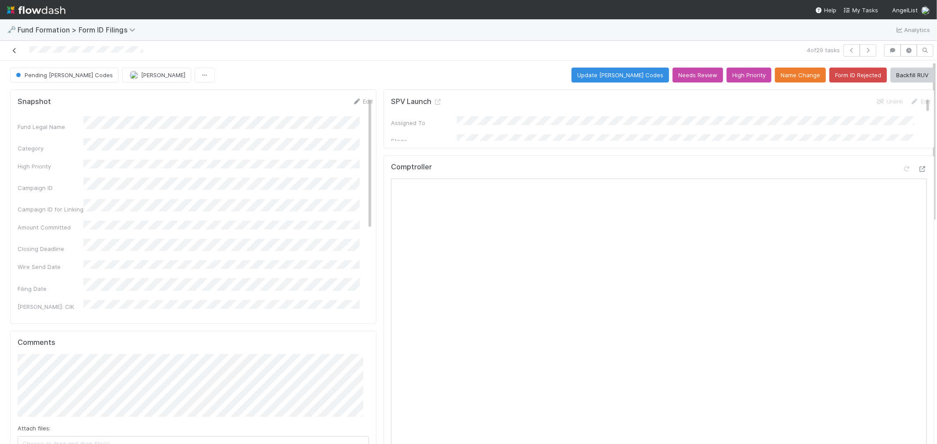
click at [12, 53] on icon at bounding box center [14, 51] width 9 height 6
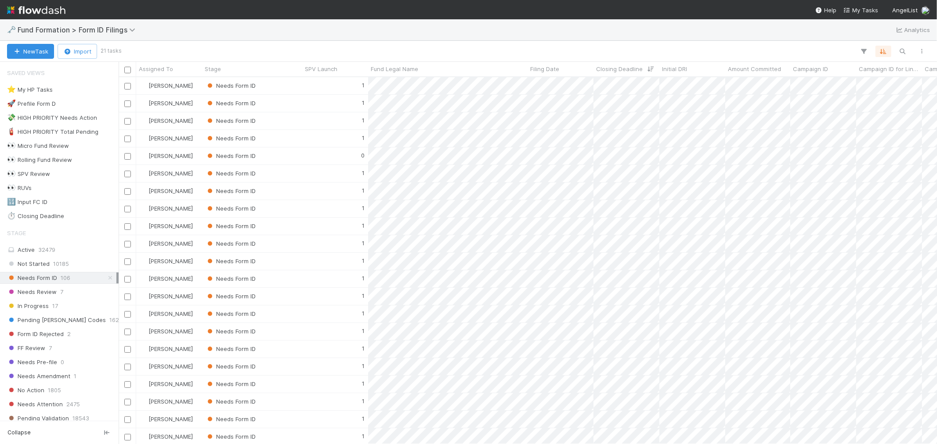
scroll to position [359, 811]
click at [295, 120] on div "Needs Form ID" at bounding box center [252, 120] width 100 height 17
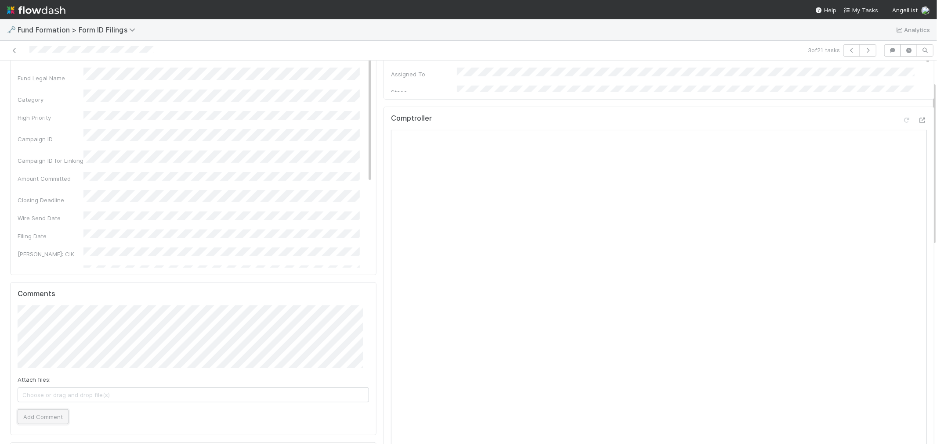
click at [50, 400] on button "Add Comment" at bounding box center [43, 417] width 51 height 15
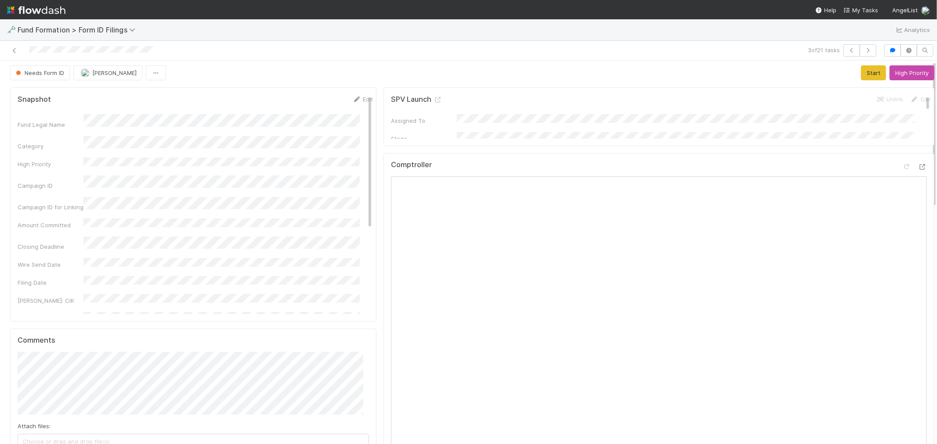
scroll to position [0, 0]
click at [843, 76] on button "Start" at bounding box center [873, 75] width 25 height 15
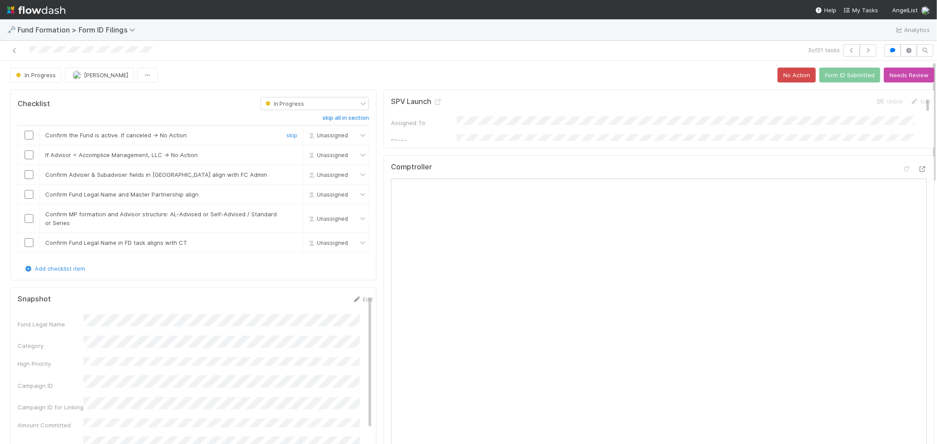
click at [27, 137] on input "checkbox" at bounding box center [29, 135] width 9 height 9
click at [29, 155] on input "checkbox" at bounding box center [29, 155] width 9 height 9
click at [29, 176] on input "checkbox" at bounding box center [29, 174] width 9 height 9
drag, startPoint x: 30, startPoint y: 195, endPoint x: 24, endPoint y: 197, distance: 5.9
click at [30, 195] on input "checkbox" at bounding box center [29, 194] width 9 height 9
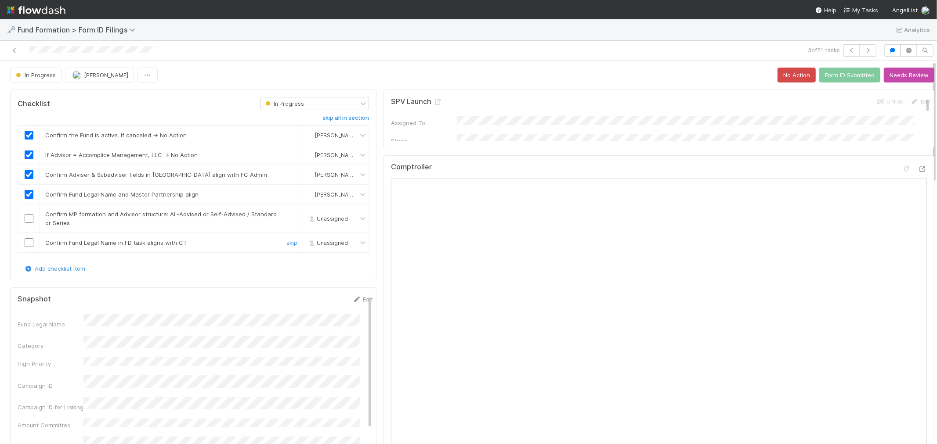
click at [30, 244] on input "checkbox" at bounding box center [29, 242] width 9 height 9
click at [352, 300] on icon at bounding box center [356, 300] width 9 height 6
click at [314, 306] on button "Save" at bounding box center [326, 302] width 25 height 15
click at [843, 75] on button "Needs Review" at bounding box center [909, 75] width 51 height 15
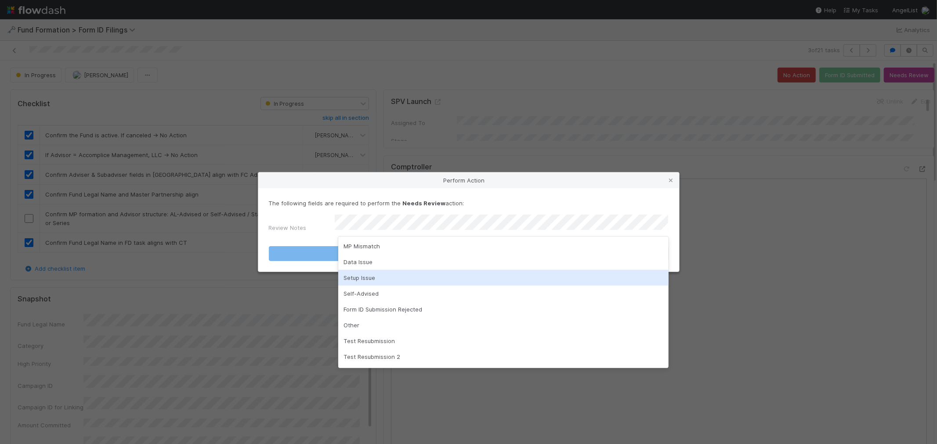
click at [359, 277] on div "Setup Issue" at bounding box center [503, 278] width 330 height 16
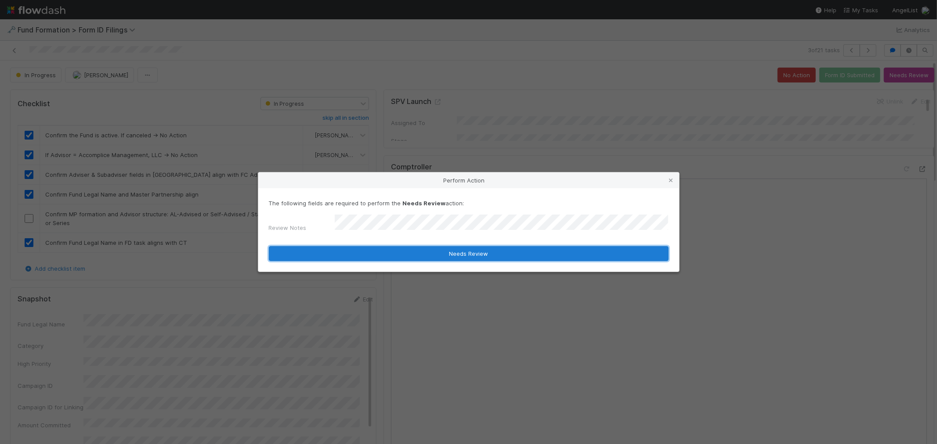
click at [400, 249] on button "Needs Review" at bounding box center [469, 253] width 400 height 15
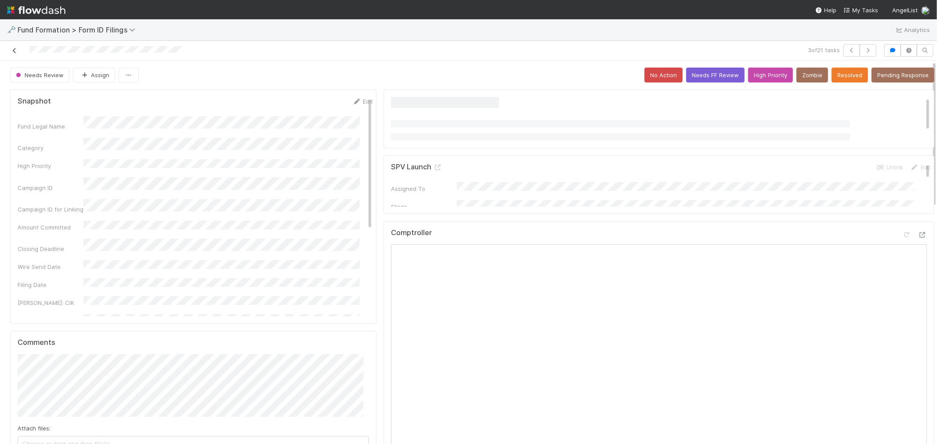
click at [17, 51] on icon at bounding box center [14, 51] width 9 height 6
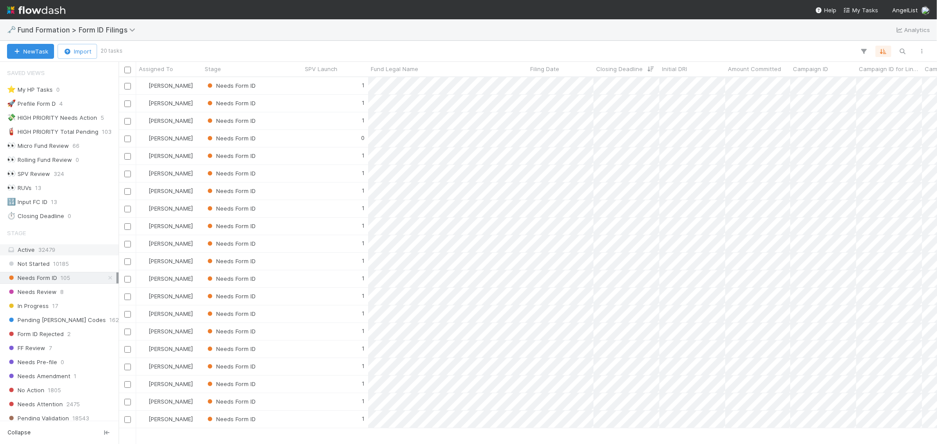
click at [46, 246] on div "Active 32479" at bounding box center [61, 250] width 109 height 11
click at [73, 322] on span "Pending [PERSON_NAME] Codes" at bounding box center [56, 320] width 99 height 11
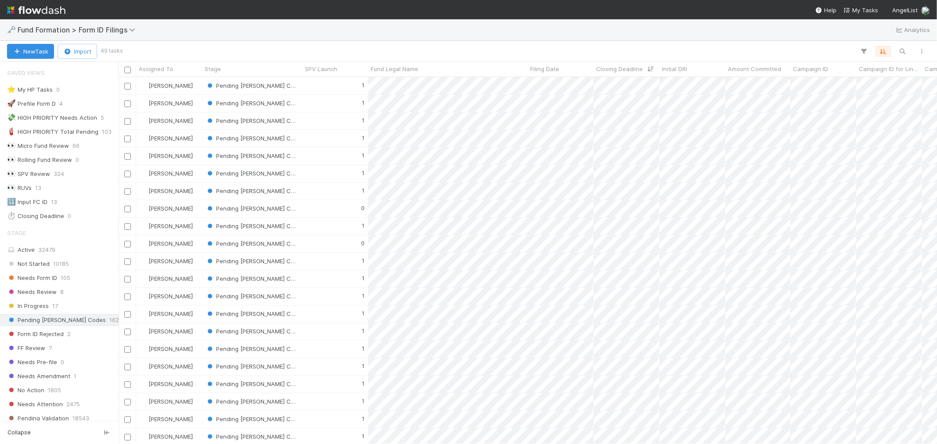
scroll to position [7, 7]
click at [86, 34] on span "Fund Formation > Form ID Filings" at bounding box center [82, 30] width 129 height 11
click at [843, 52] on icon "button" at bounding box center [902, 51] width 9 height 8
click at [843, 38] on input at bounding box center [857, 37] width 88 height 11
paste input "CA-0820 Fund I, a series of Shor Capital, LP"
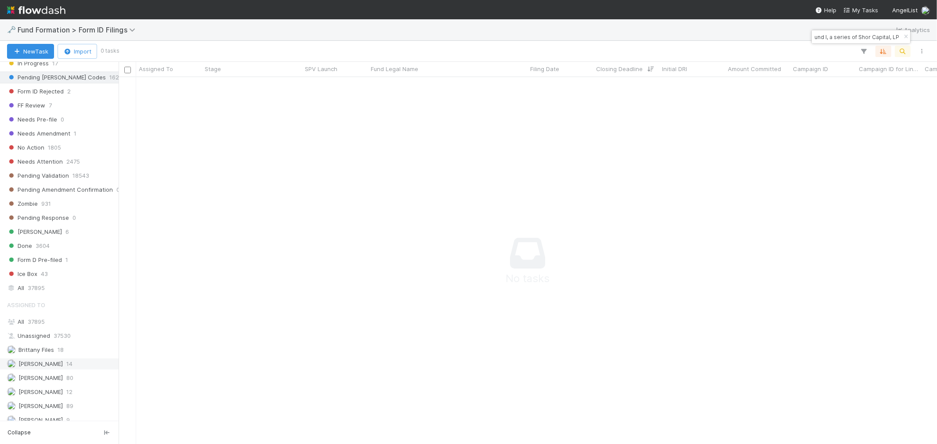
scroll to position [244, 0]
type input "CA-0820 Fund I, a series of Shor Capital, LP"
click at [40, 322] on span "37895" at bounding box center [36, 321] width 17 height 7
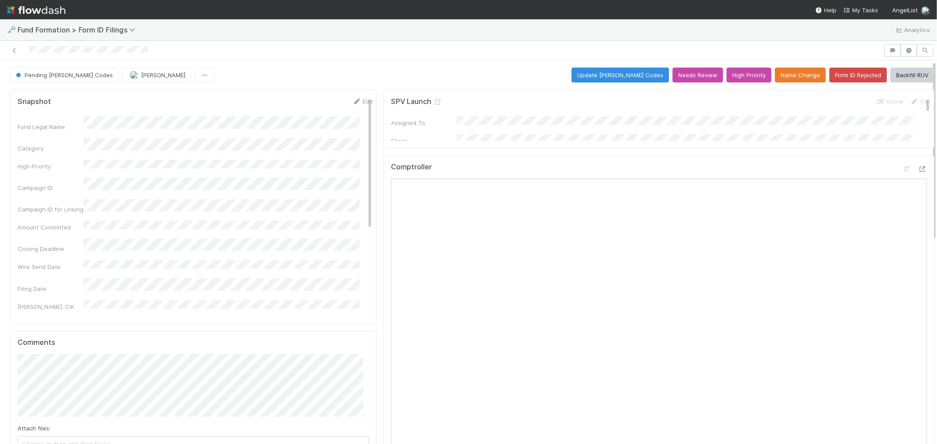
click at [635, 78] on button "Update [PERSON_NAME] Codes" at bounding box center [620, 75] width 98 height 15
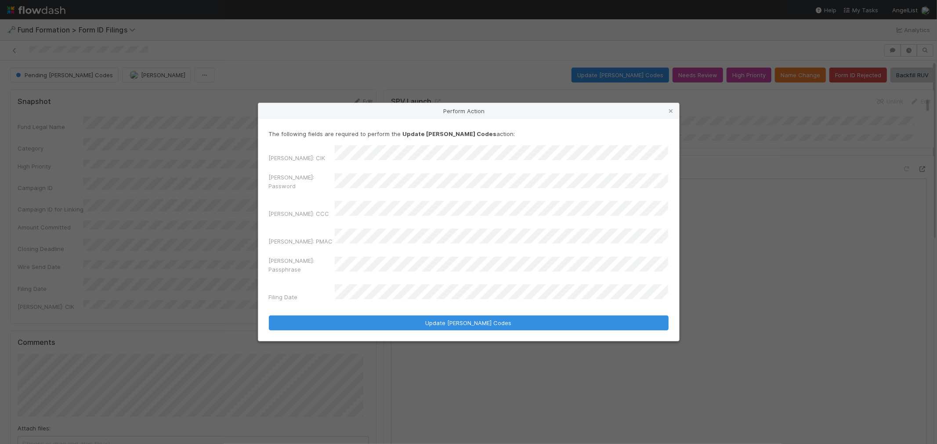
click at [143, 185] on div "Perform Action The following fields are required to perform the Update [PERSON_…" at bounding box center [468, 222] width 937 height 444
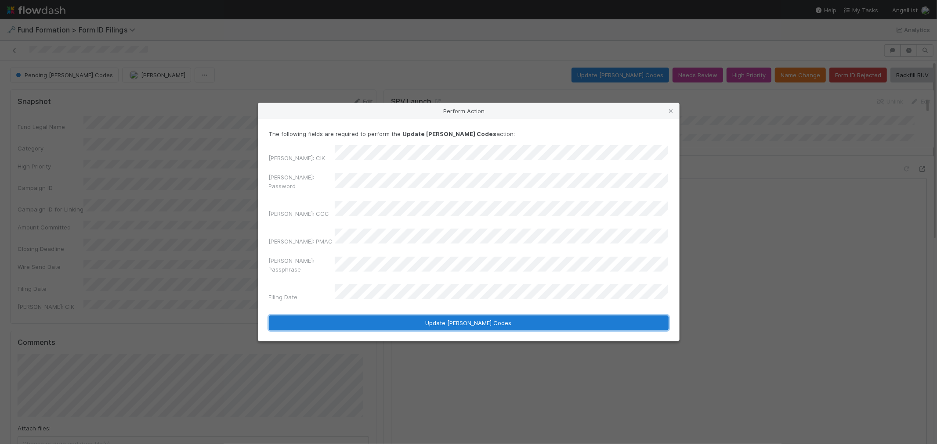
click at [448, 316] on button "Update [PERSON_NAME] Codes" at bounding box center [469, 323] width 400 height 15
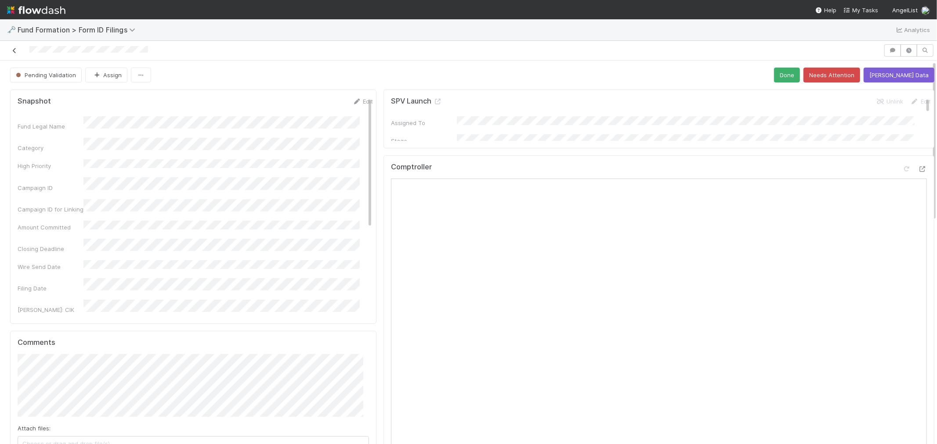
click at [14, 50] on icon at bounding box center [14, 51] width 9 height 6
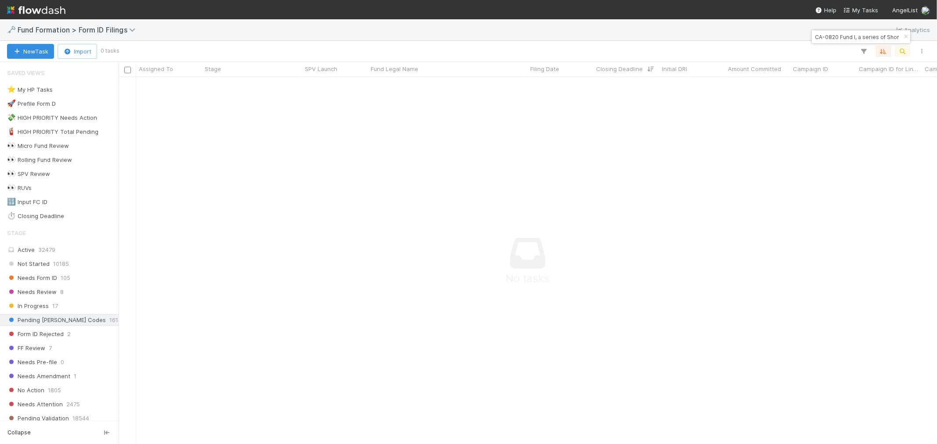
scroll to position [7, 7]
click at [843, 36] on input "CA-0820 Fund I, a series of Shor Capital, LP" at bounding box center [857, 37] width 88 height 11
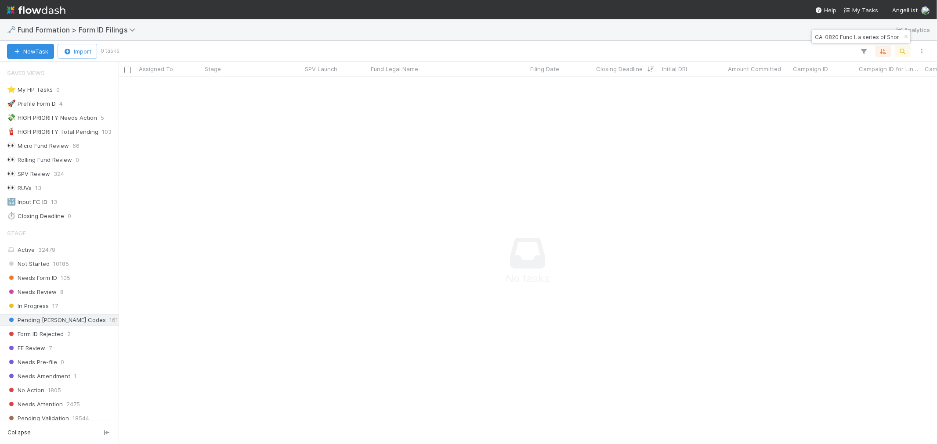
click at [843, 36] on input "CA-0820 Fund I, a series of Shor Capital, LP" at bounding box center [857, 37] width 88 height 11
paste input "AR-0808 Fund I, a series of MV Funds"
type input "AR-0808 Fund I, a series of MV Funds, LP"
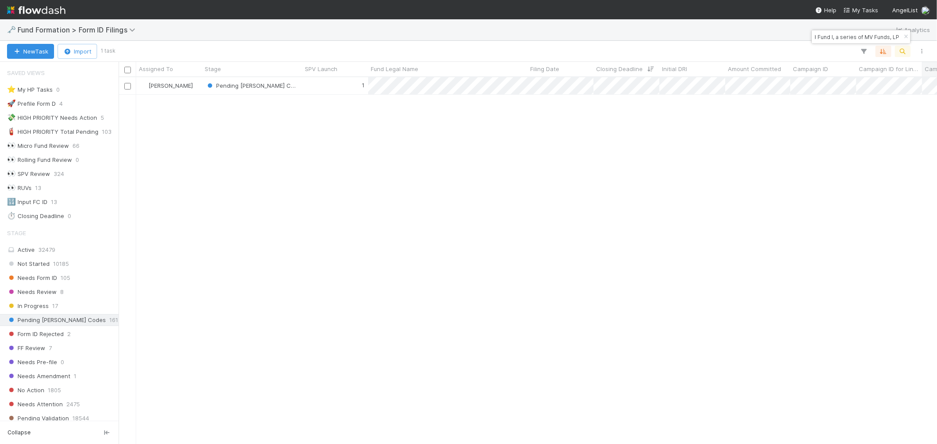
scroll to position [0, 0]
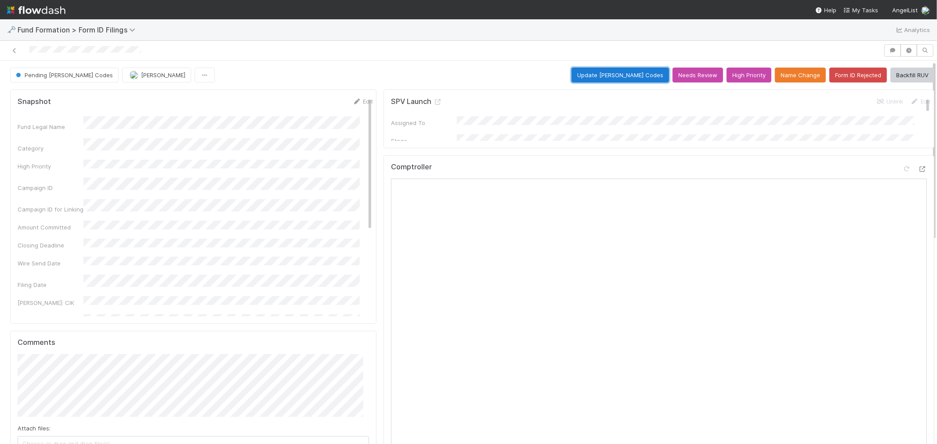
click at [639, 79] on button "Update [PERSON_NAME] Codes" at bounding box center [620, 75] width 98 height 15
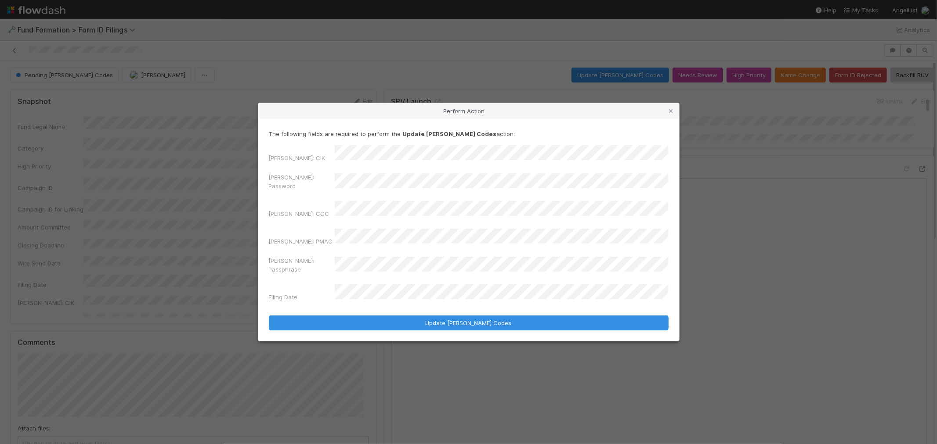
click at [229, 195] on div "Perform Action The following fields are required to perform the Update [PERSON_…" at bounding box center [468, 222] width 937 height 444
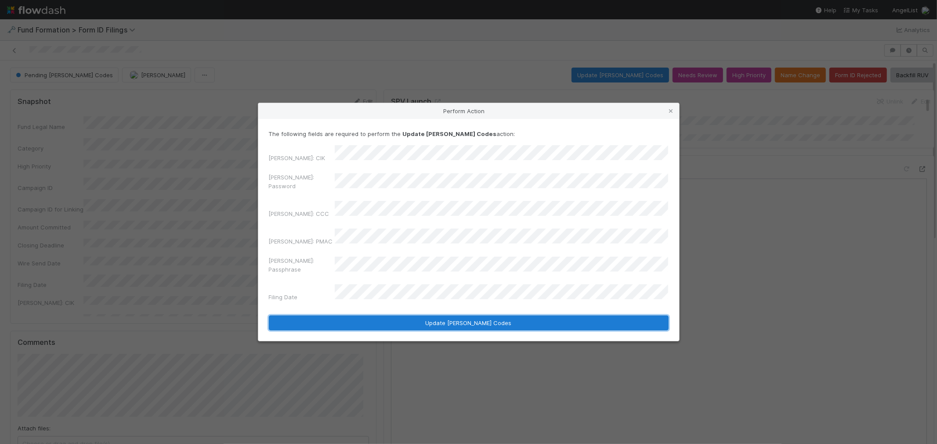
click at [526, 316] on button "Update [PERSON_NAME] Codes" at bounding box center [469, 323] width 400 height 15
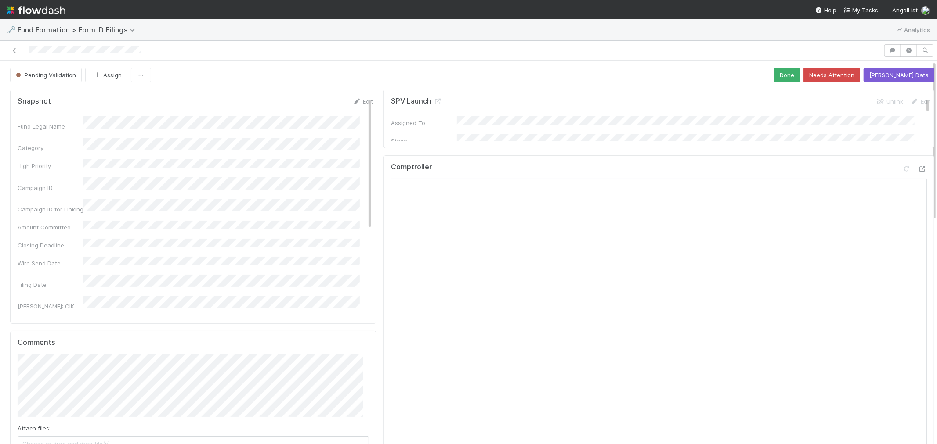
drag, startPoint x: 12, startPoint y: 48, endPoint x: 203, endPoint y: 33, distance: 191.6
click at [12, 48] on icon at bounding box center [14, 51] width 9 height 6
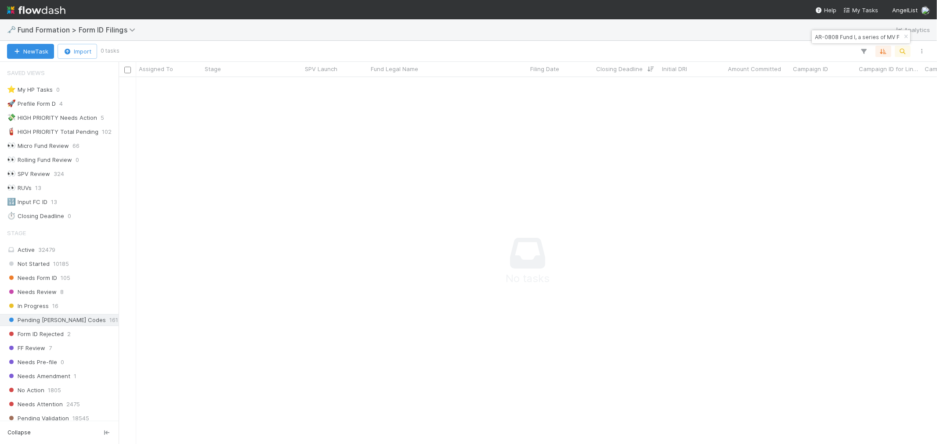
scroll to position [7, 7]
click at [824, 35] on input "AR-0808 Fund I, a series of MV Funds, LP" at bounding box center [857, 37] width 88 height 11
paste input "BA-0723 Fund I, a series of [PERSON_NAME]"
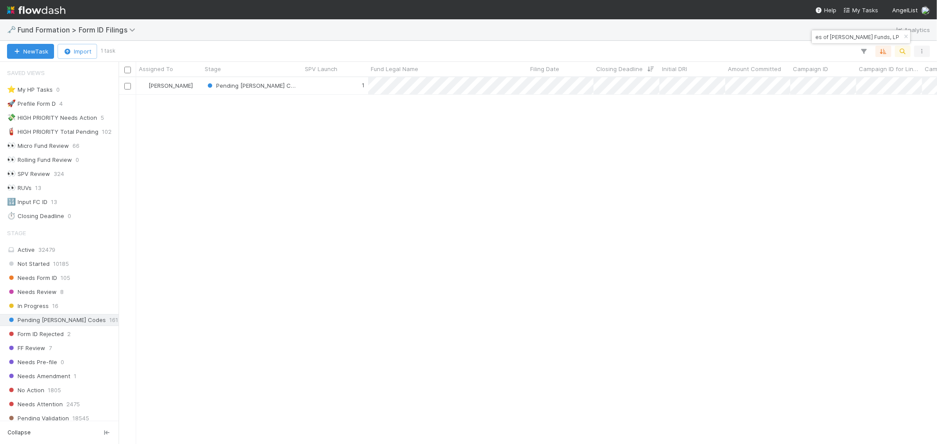
scroll to position [359, 811]
type input "BA-0723 Fund I, a series of [PERSON_NAME] Funds, LP"
click at [336, 87] on div "1" at bounding box center [335, 85] width 66 height 17
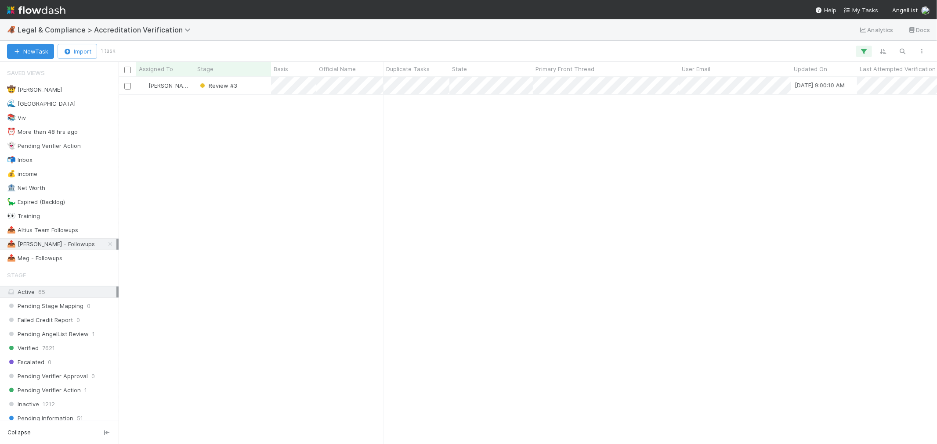
scroll to position [359, 811]
click at [106, 243] on icon at bounding box center [110, 245] width 9 height 6
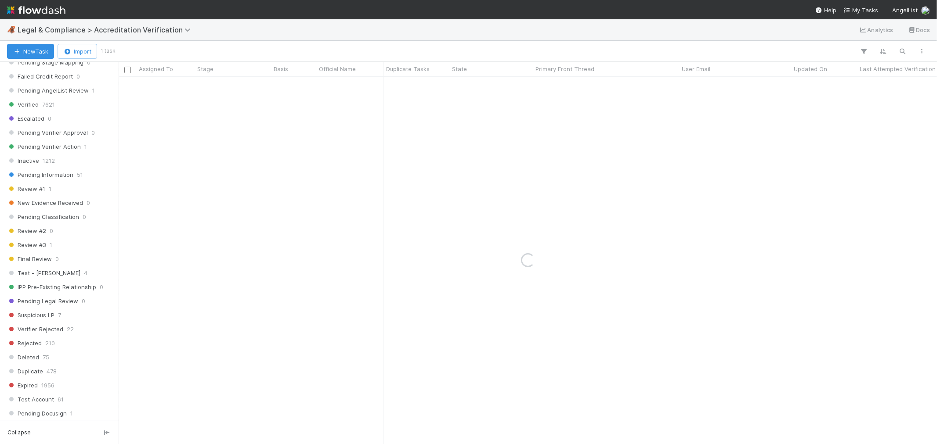
scroll to position [439, 0]
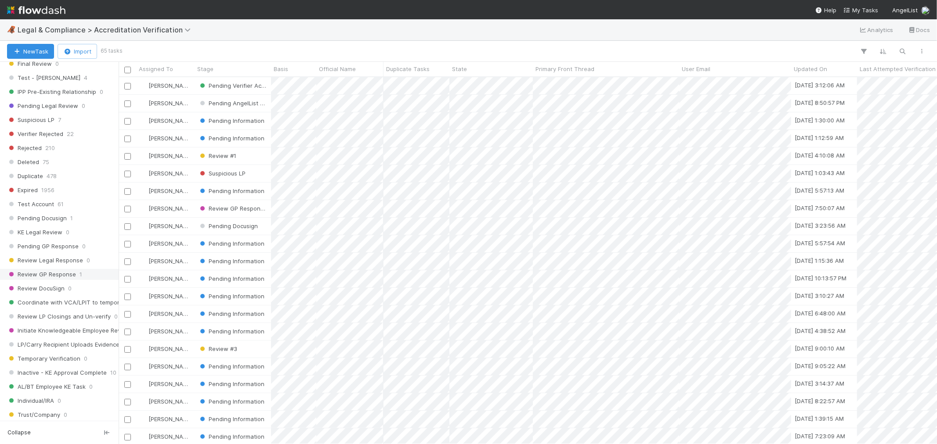
drag, startPoint x: 45, startPoint y: 295, endPoint x: 5, endPoint y: 282, distance: 42.4
click at [45, 294] on span "Review DocuSign" at bounding box center [36, 288] width 58 height 11
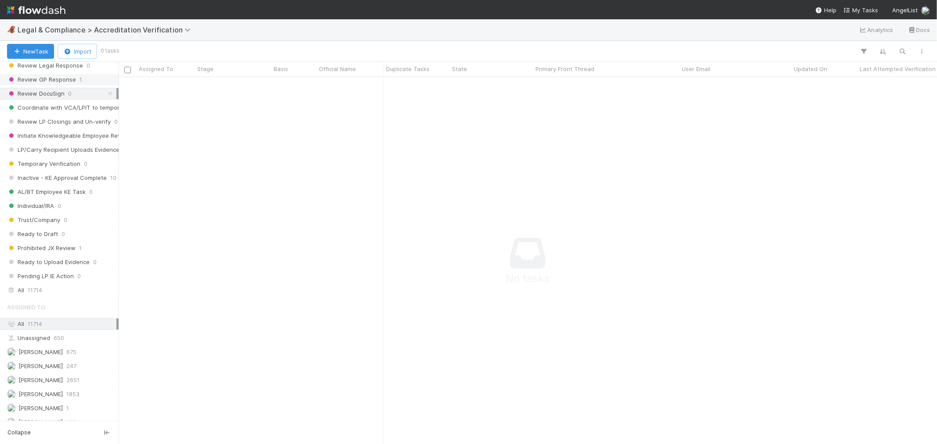
scroll to position [7, 7]
click at [35, 296] on span "11714" at bounding box center [35, 290] width 14 height 11
click at [615, 51] on icon "button" at bounding box center [902, 51] width 9 height 8
type input "captchehab@gmail.com"
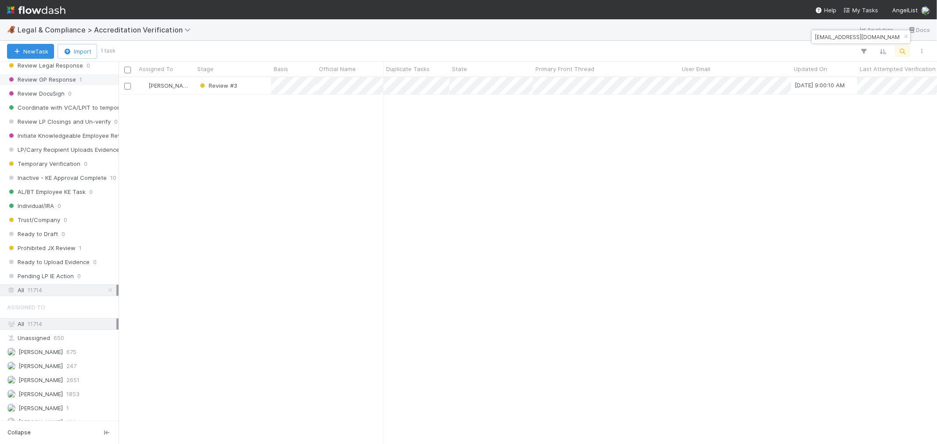
scroll to position [359, 811]
drag, startPoint x: 634, startPoint y: 210, endPoint x: 687, endPoint y: 151, distance: 79.6
click at [615, 205] on div "Roselyn de Villa Pending Information 8/26/25, 5:40:15 AM 8/4/25, 1:52:08 PM 0" at bounding box center [528, 260] width 818 height 367
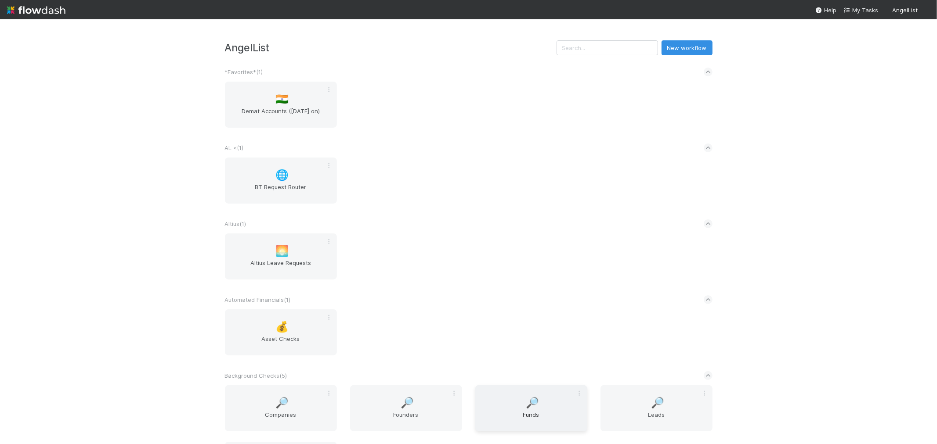
scroll to position [195, 0]
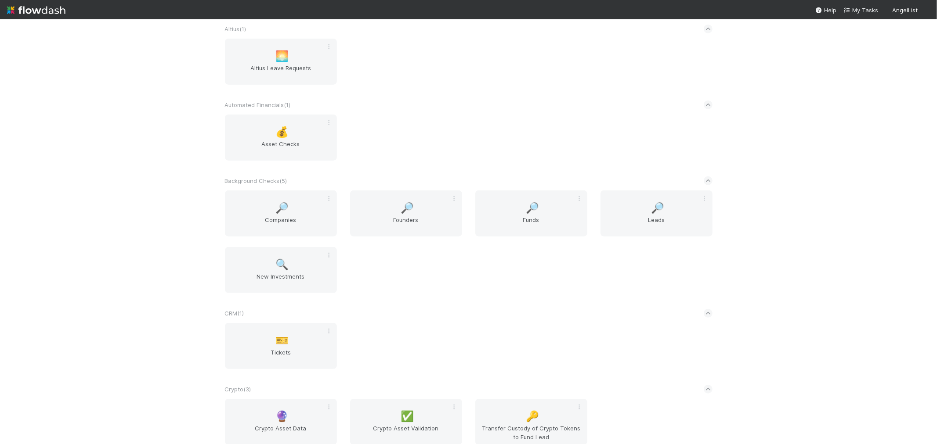
click at [553, 338] on div "🎫 Tickets" at bounding box center [468, 351] width 501 height 57
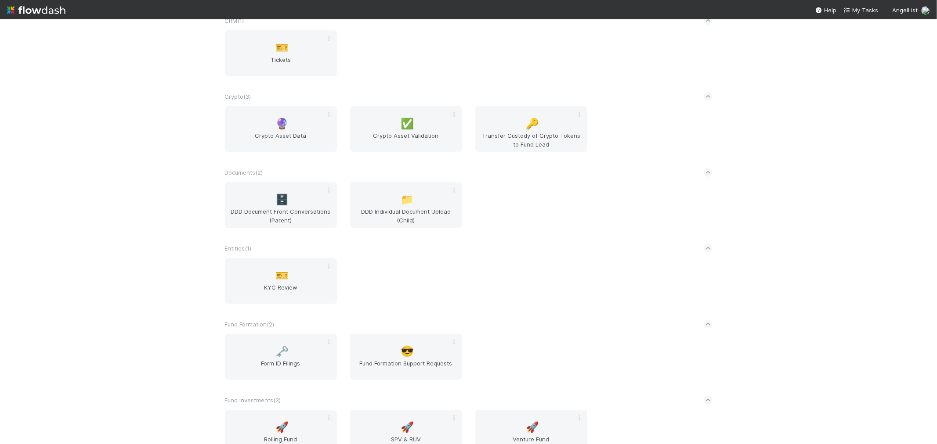
scroll to position [824, 0]
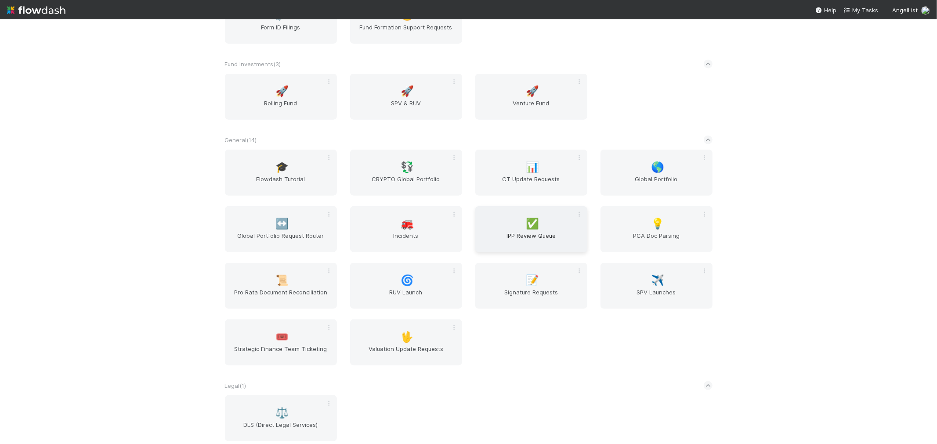
click at [563, 231] on span "IPP Review Queue" at bounding box center [531, 240] width 105 height 18
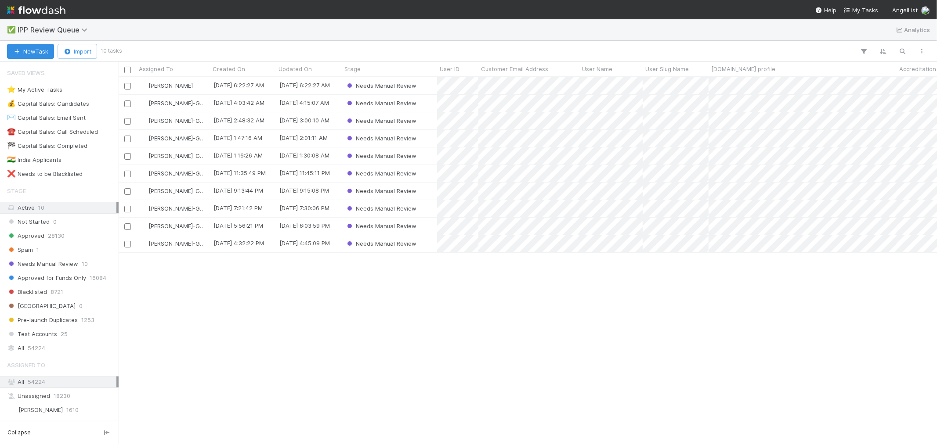
scroll to position [359, 811]
click at [429, 85] on div "Needs Manual Review" at bounding box center [389, 85] width 95 height 17
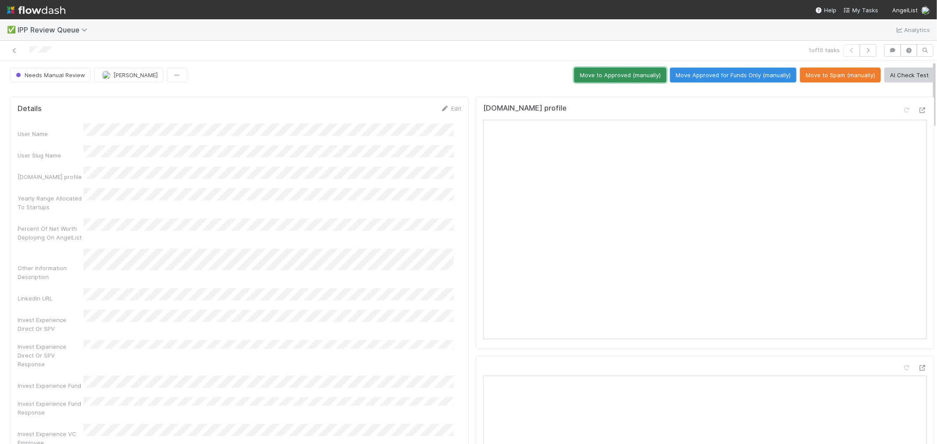
click at [592, 71] on button "Move to Approved (manually)" at bounding box center [620, 75] width 92 height 15
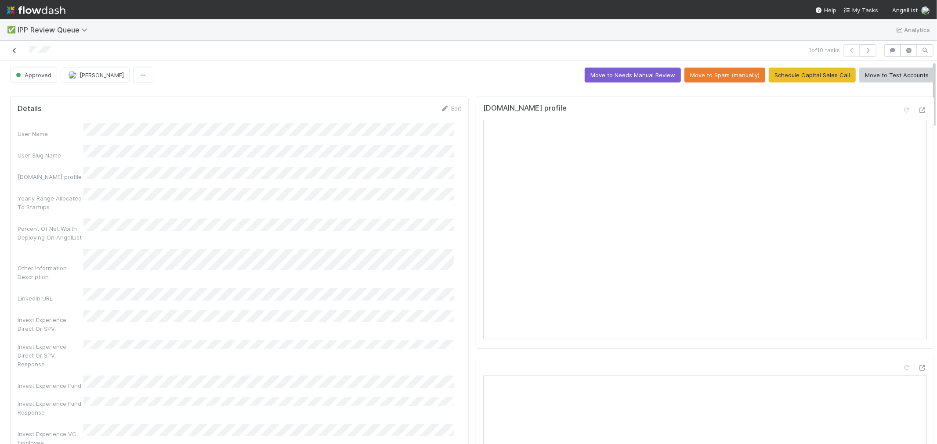
click at [13, 50] on icon at bounding box center [14, 51] width 9 height 6
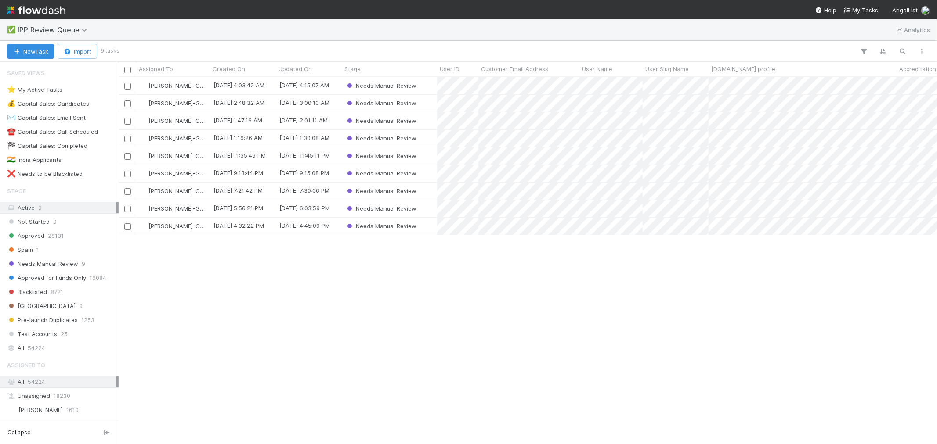
scroll to position [359, 811]
click at [33, 350] on span "54224" at bounding box center [37, 348] width 18 height 11
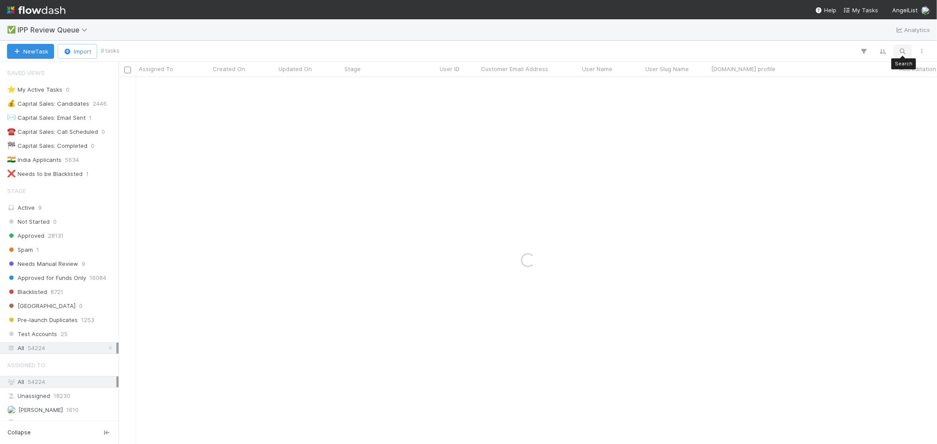
click at [902, 51] on icon "button" at bounding box center [902, 51] width 9 height 8
click at [841, 37] on input "robertmozo@me.com" at bounding box center [857, 37] width 88 height 11
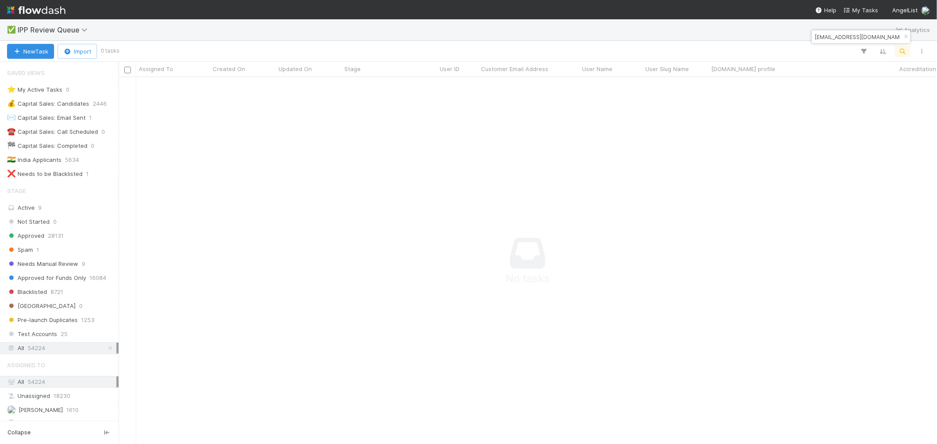
paste input "Robert Luis"
type input "Robert Luis"
click at [449, 117] on div at bounding box center [468, 222] width 937 height 444
click at [427, 87] on div "Approved for Funds Only" at bounding box center [389, 85] width 95 height 17
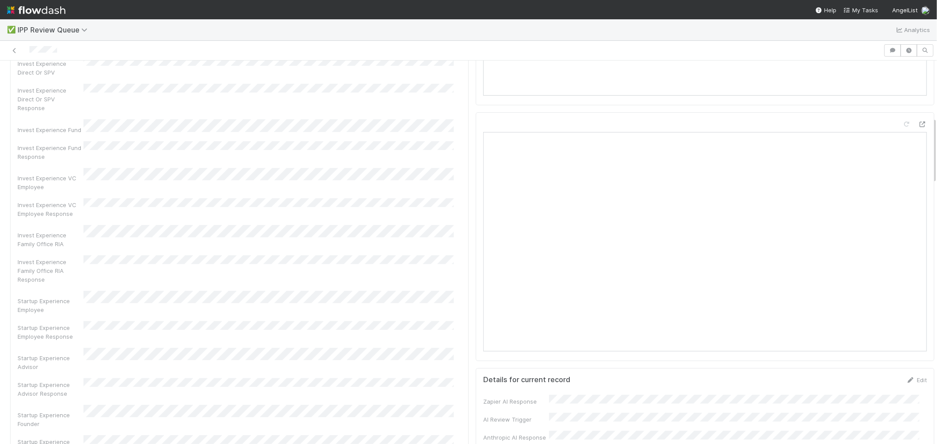
scroll to position [439, 0]
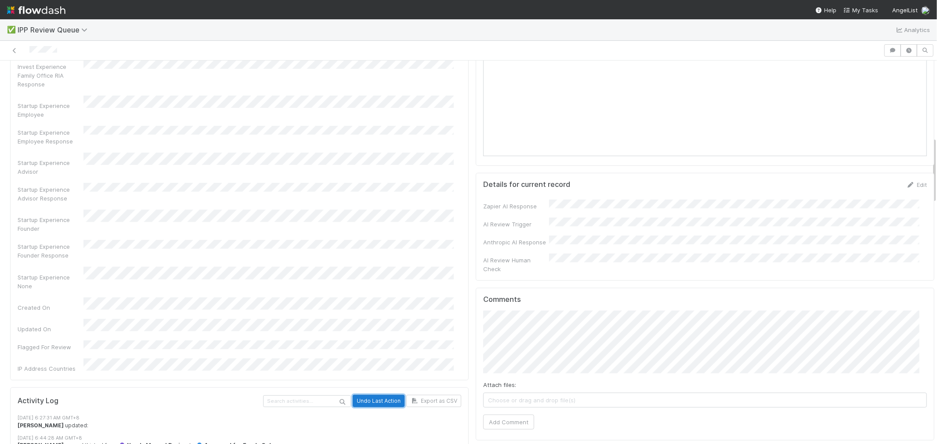
click at [379, 395] on button "Undo Last Action" at bounding box center [379, 401] width 52 height 12
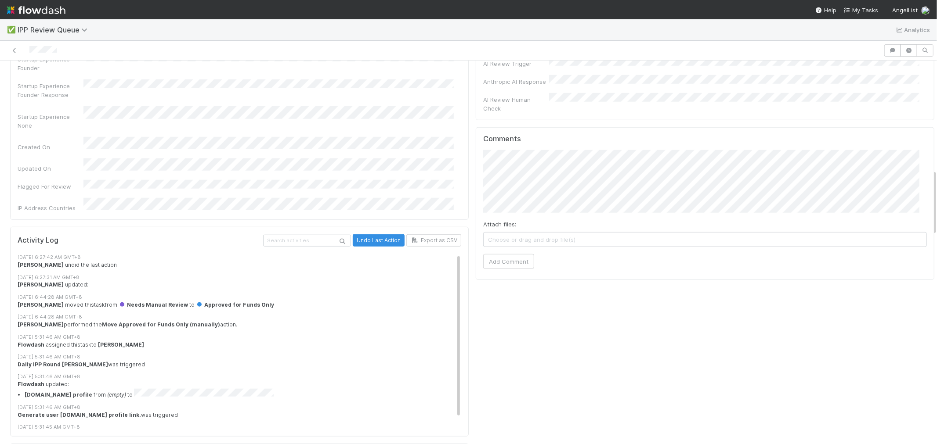
scroll to position [634, 0]
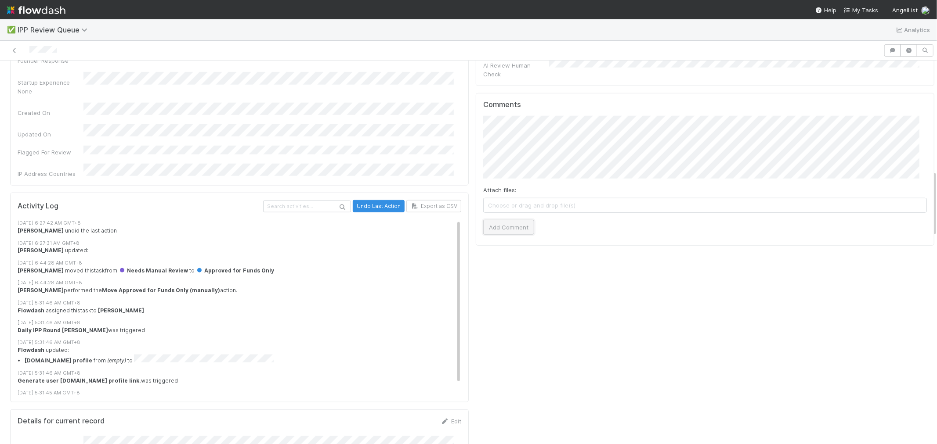
click at [498, 220] on button "Add Comment" at bounding box center [508, 227] width 51 height 15
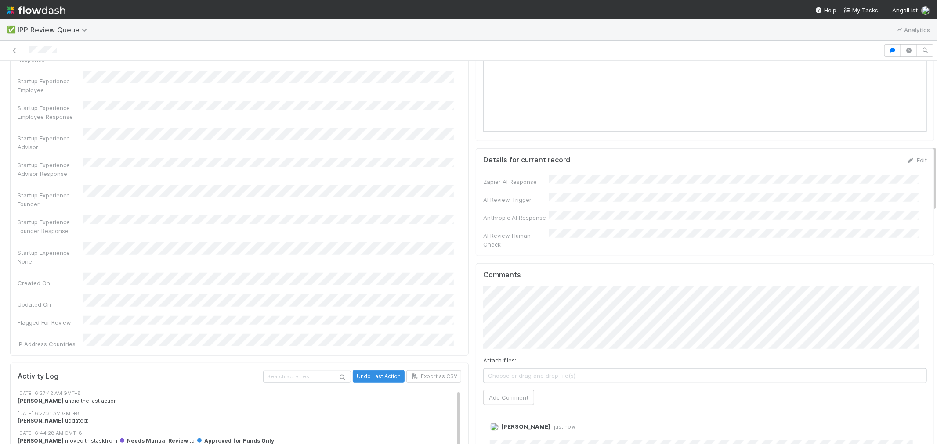
scroll to position [488, 0]
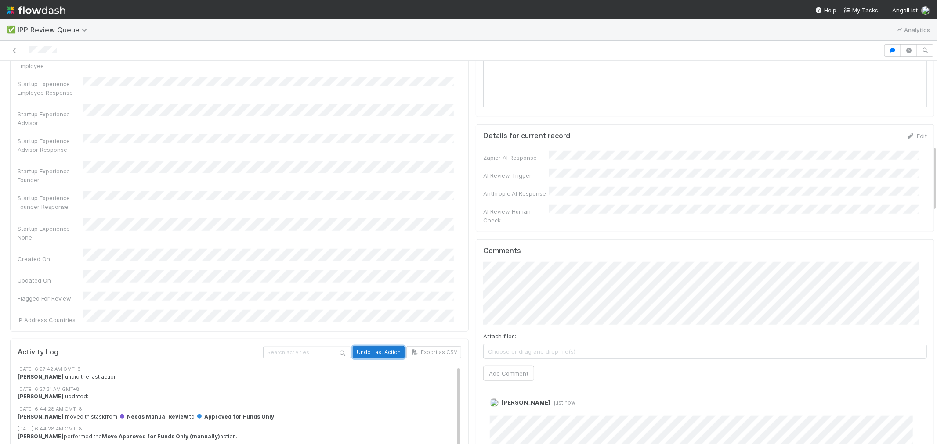
click at [367, 347] on button "Undo Last Action" at bounding box center [379, 353] width 52 height 12
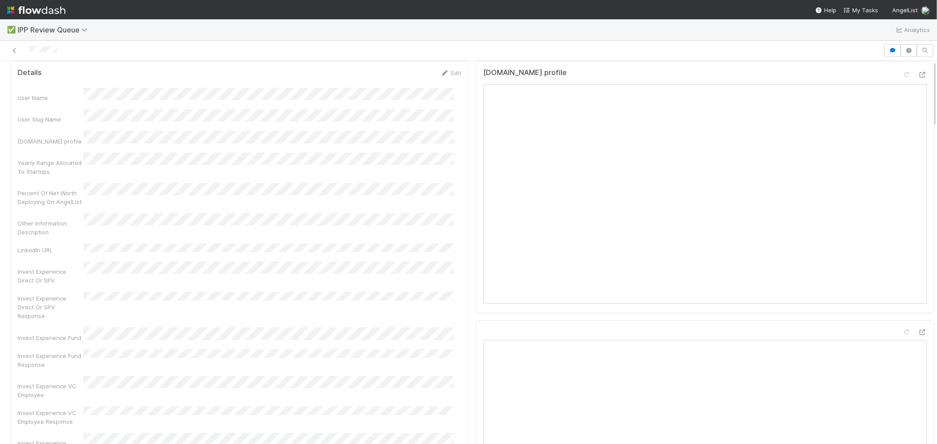
scroll to position [0, 0]
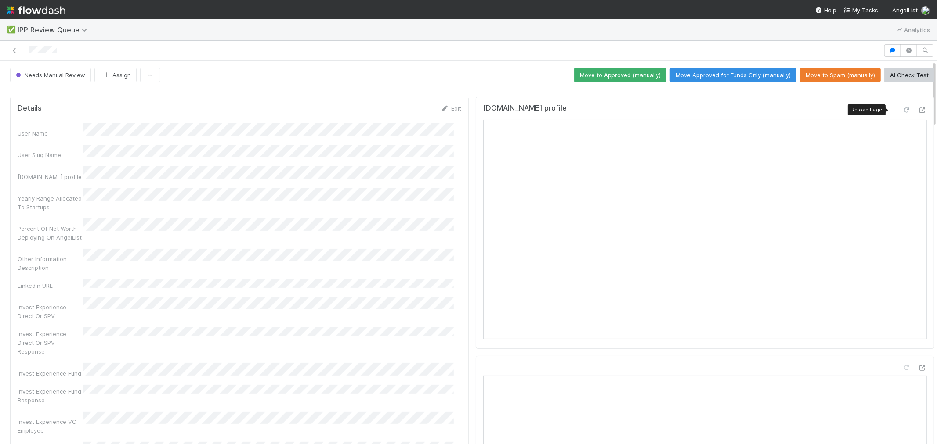
click at [902, 108] on icon at bounding box center [906, 111] width 9 height 6
click at [631, 79] on button "Move to Approved (manually)" at bounding box center [620, 75] width 92 height 15
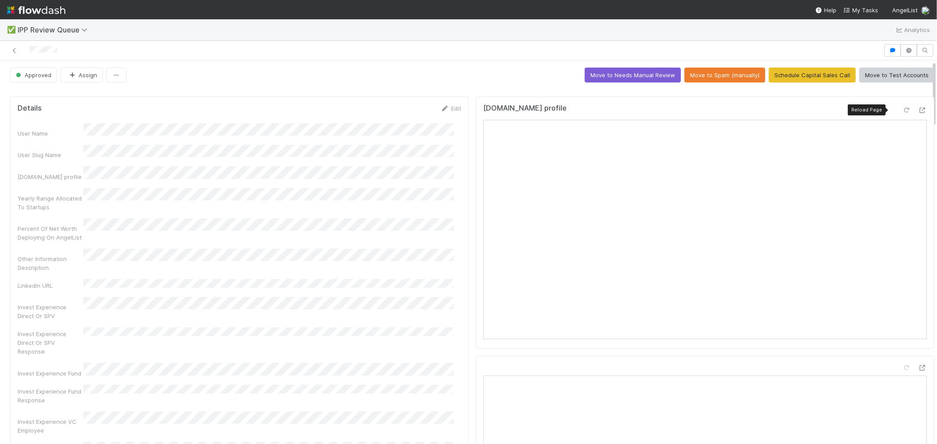
click at [902, 111] on icon at bounding box center [906, 111] width 9 height 6
drag, startPoint x: 14, startPoint y: 50, endPoint x: 105, endPoint y: 39, distance: 91.6
click at [14, 50] on icon at bounding box center [14, 51] width 9 height 6
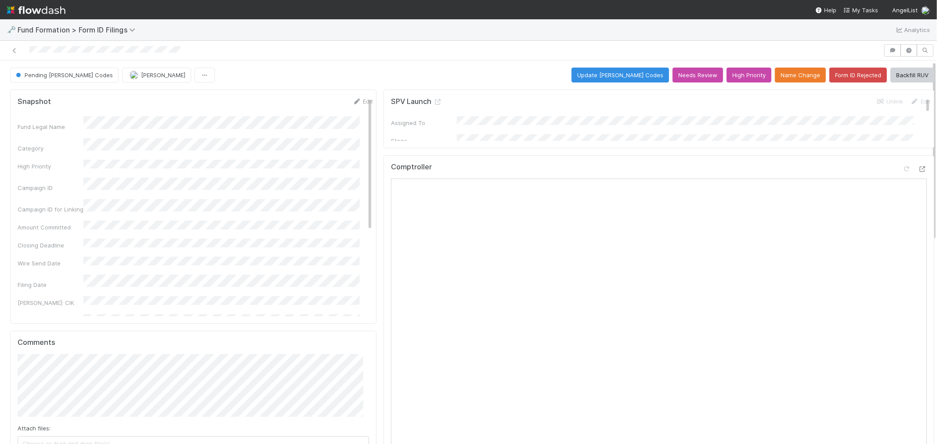
click at [534, 72] on div "Pending [PERSON_NAME] Codes [PERSON_NAME] Update [PERSON_NAME] Codes Needs Revi…" at bounding box center [472, 75] width 924 height 15
click at [609, 76] on button "Update [PERSON_NAME] Codes" at bounding box center [620, 75] width 98 height 15
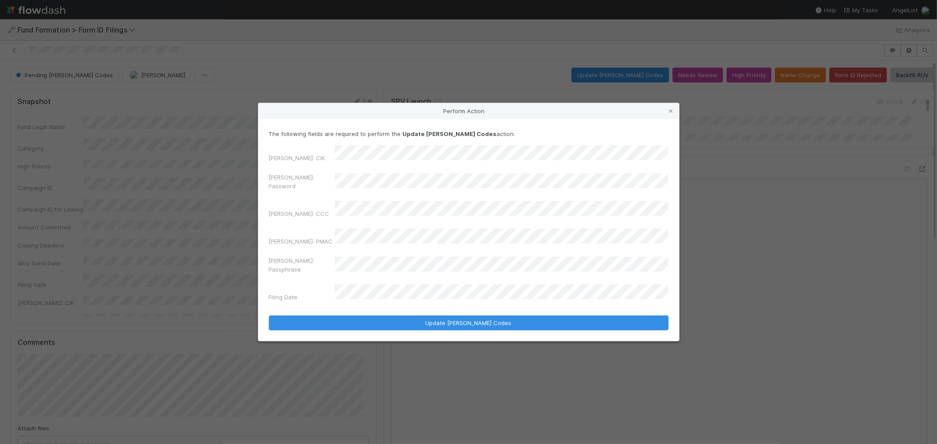
click at [154, 194] on div "Perform Action The following fields are required to perform the Update [PERSON_…" at bounding box center [468, 222] width 937 height 444
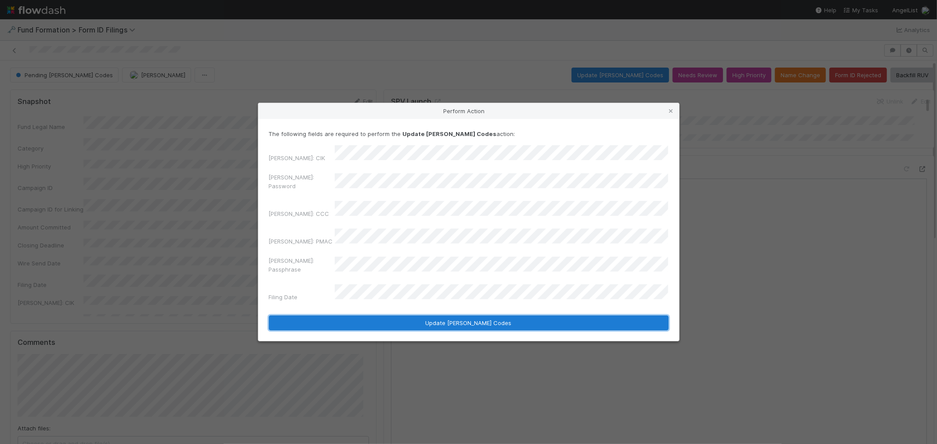
click at [501, 316] on button "Update [PERSON_NAME] Codes" at bounding box center [469, 323] width 400 height 15
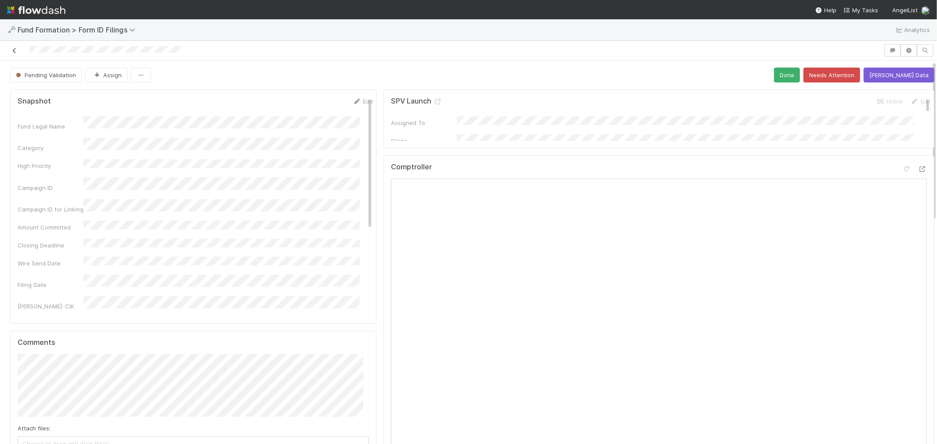
click at [15, 51] on icon at bounding box center [14, 51] width 9 height 6
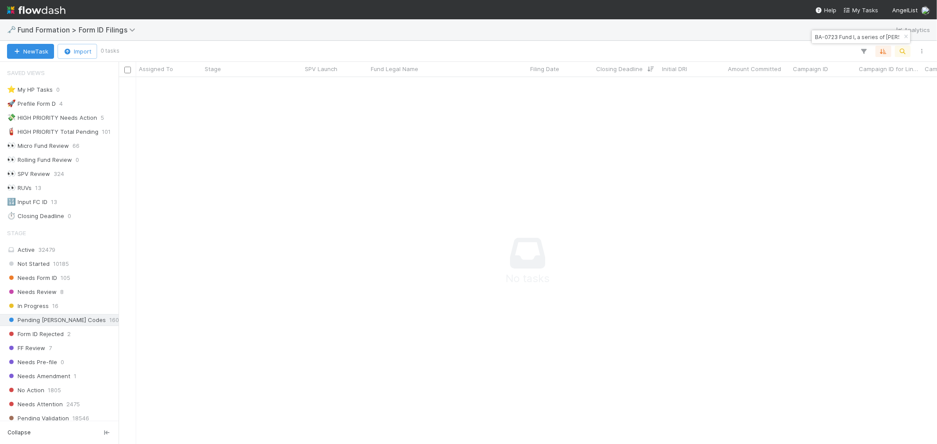
scroll to position [7, 7]
click at [849, 40] on input "BA-0723 Fund I, a series of [PERSON_NAME] Funds, LP" at bounding box center [857, 37] width 88 height 11
paste input "CA-0725 Fund I, a series of Arwen Partner"
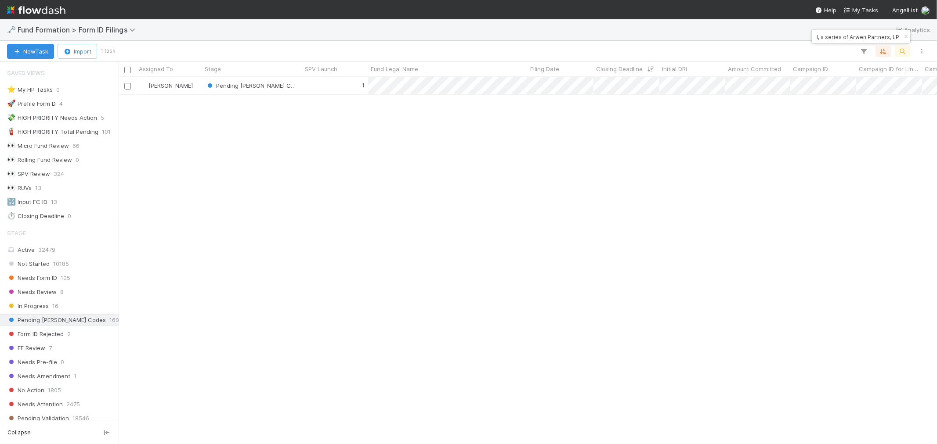
scroll to position [359, 811]
type input "CA-0725 Fund I, a series of Arwen Partners, LP"
click at [822, 37] on input "CA-0725 Fund I, a series of Arwen Partners, LP" at bounding box center [857, 37] width 88 height 11
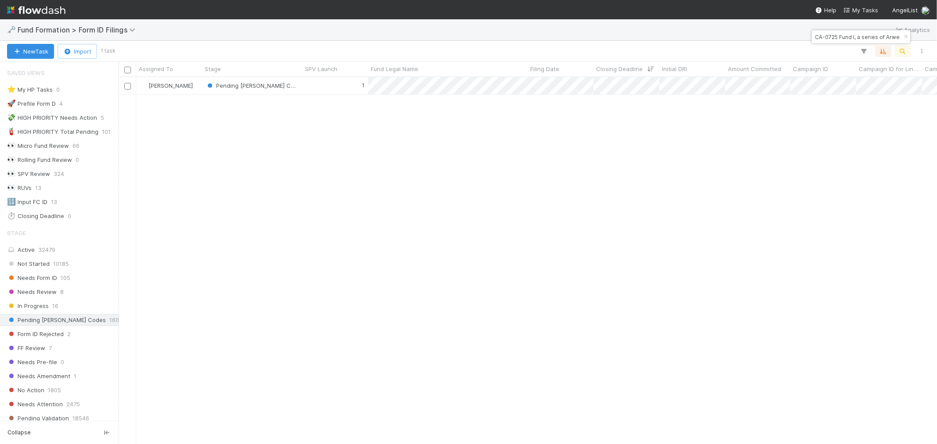
click at [822, 37] on input "CA-0725 Fund I, a series of Arwen Partners, LP" at bounding box center [857, 37] width 88 height 11
click at [325, 89] on div "1" at bounding box center [335, 85] width 66 height 17
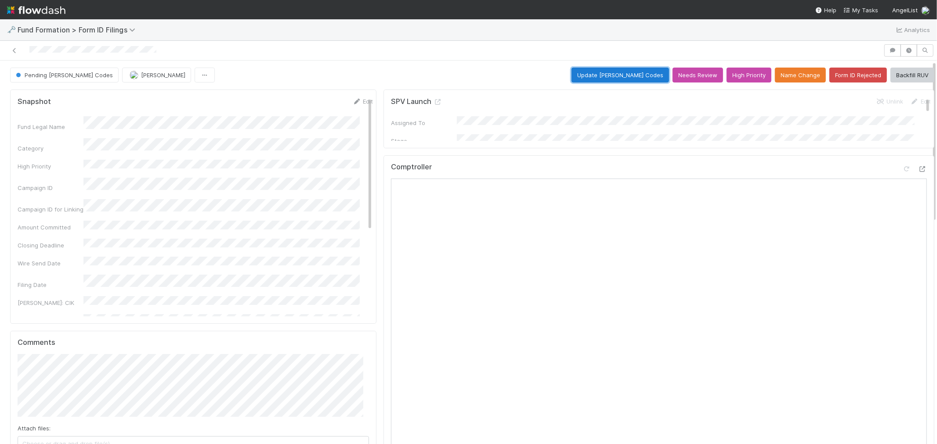
click at [638, 78] on button "Update [PERSON_NAME] Codes" at bounding box center [620, 75] width 98 height 15
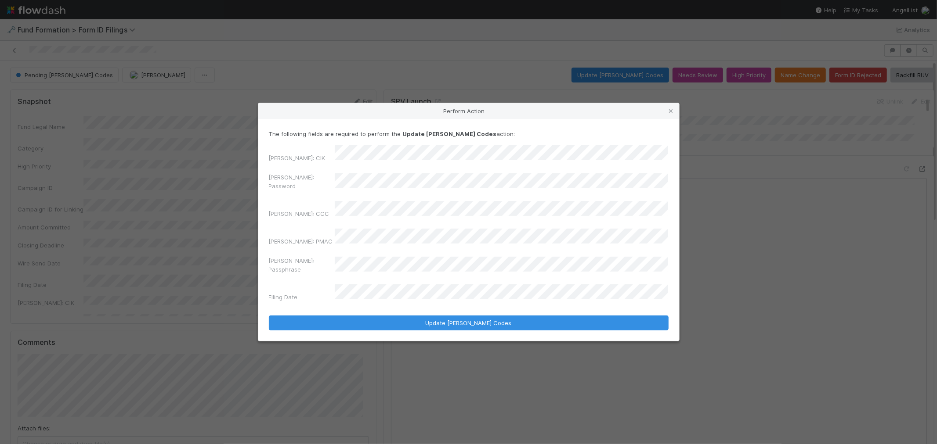
click at [160, 195] on div "Perform Action The following fields are required to perform the Update [PERSON_…" at bounding box center [468, 222] width 937 height 444
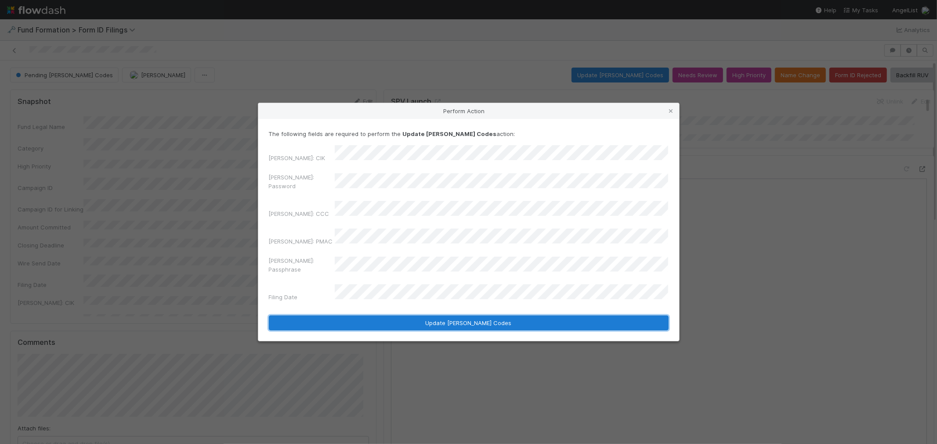
click at [415, 316] on button "Update [PERSON_NAME] Codes" at bounding box center [469, 323] width 400 height 15
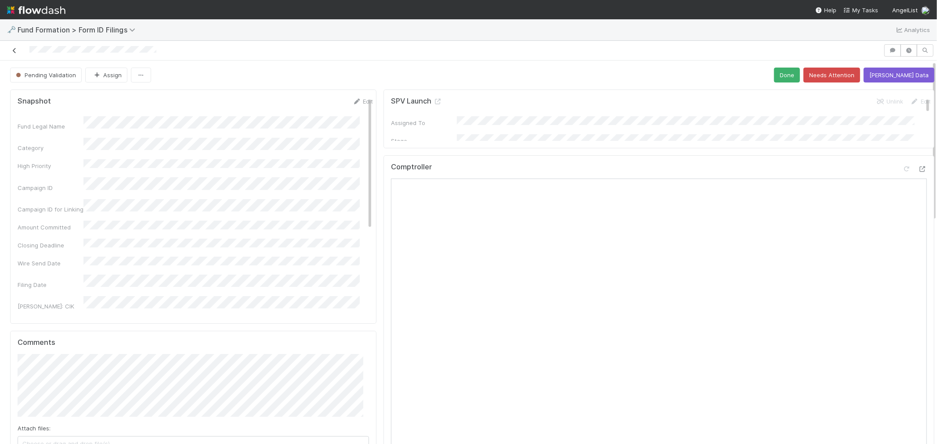
click at [15, 50] on icon at bounding box center [14, 51] width 9 height 6
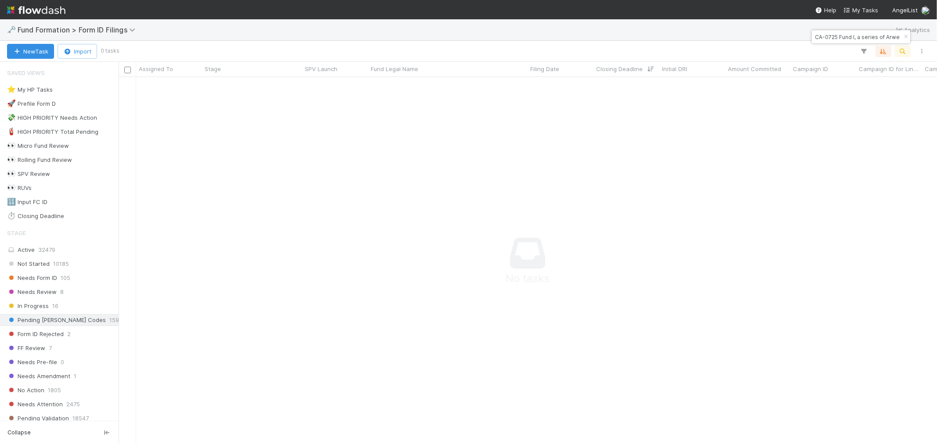
scroll to position [7, 7]
click at [846, 39] on input "CA-0725 Fund I, a series of Arwen Partners, LP" at bounding box center [857, 37] width 88 height 11
paste input "Fast-PR-0622 Fund II, a series of AngelList Funds 2025"
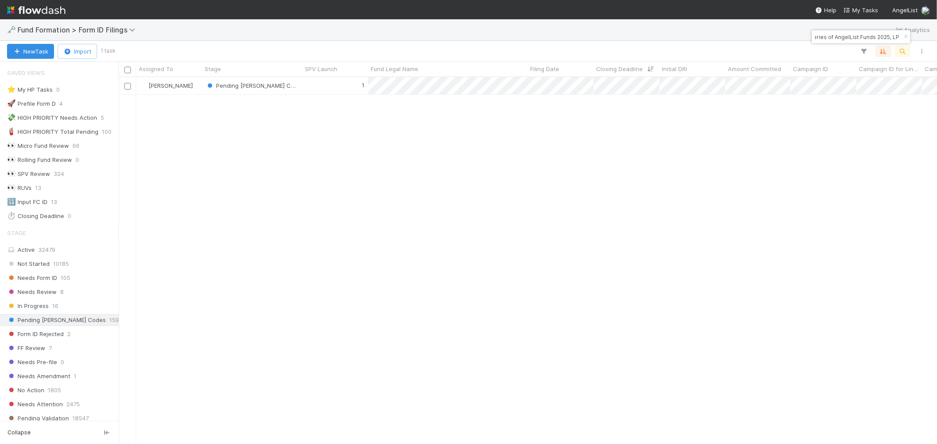
scroll to position [359, 811]
type input "Fast-PR-0622 Fund II, a series of AngelList Funds 2025, LP"
click at [334, 89] on div "1" at bounding box center [335, 85] width 66 height 17
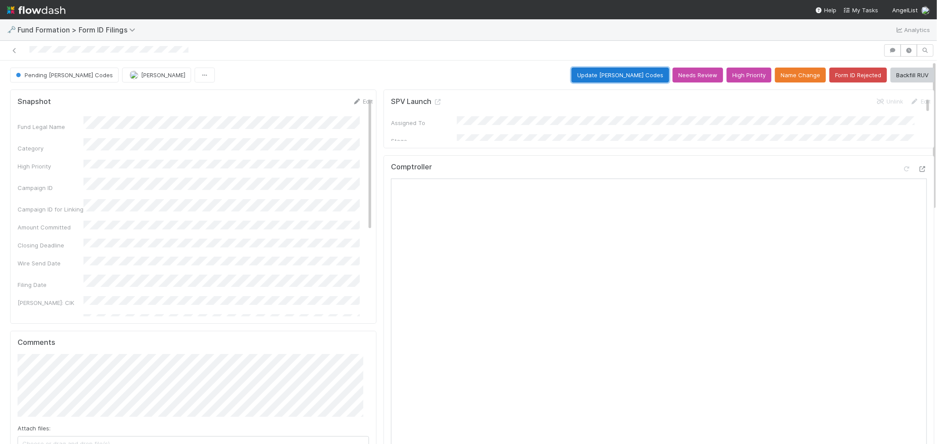
click at [633, 79] on button "Update [PERSON_NAME] Codes" at bounding box center [620, 75] width 98 height 15
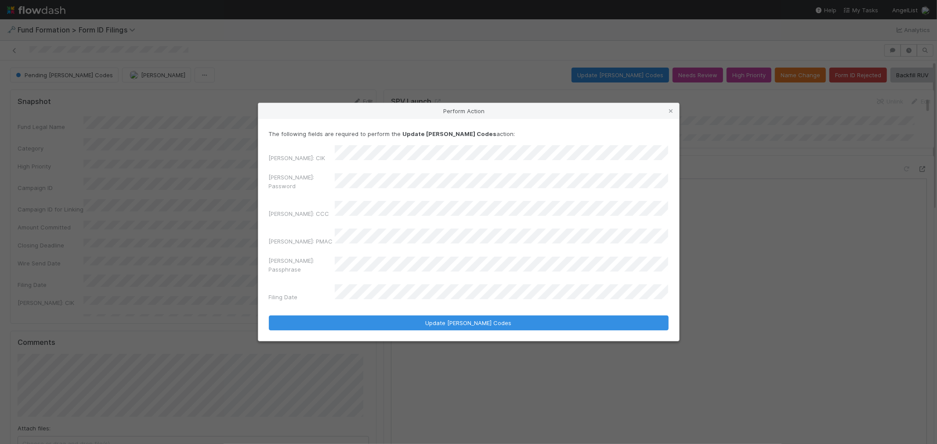
click at [211, 198] on div "Perform Action The following fields are required to perform the Update [PERSON_…" at bounding box center [468, 222] width 937 height 444
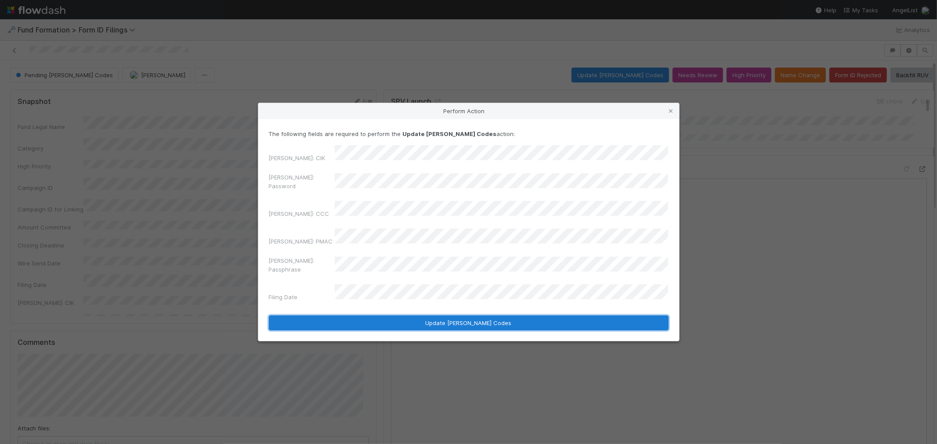
click at [481, 316] on button "Update [PERSON_NAME] Codes" at bounding box center [469, 323] width 400 height 15
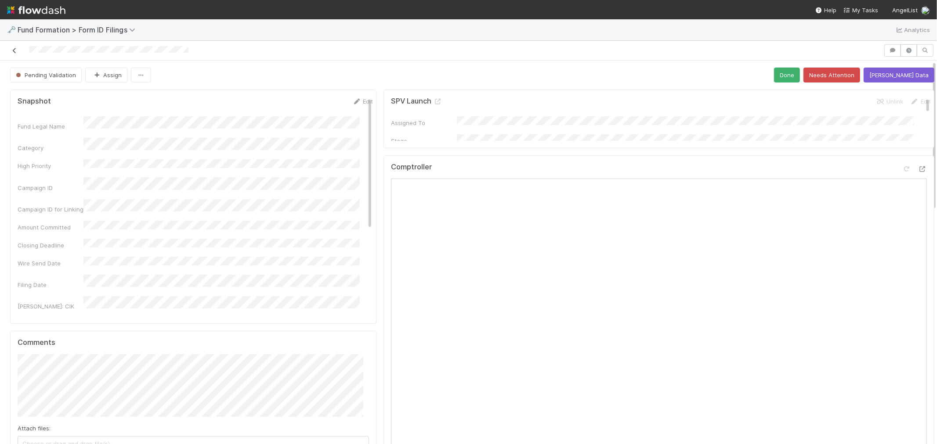
click at [18, 50] on icon at bounding box center [14, 51] width 9 height 6
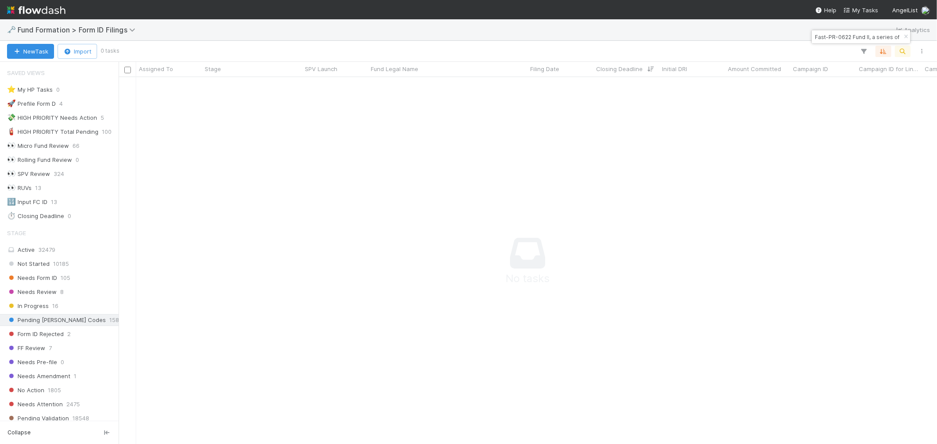
scroll to position [7, 7]
click at [868, 33] on input "Fast-PR-0622 Fund II, a series of AngelList Funds 2025, LP" at bounding box center [857, 37] width 88 height 11
paste input "PEER VC Fund II, L."
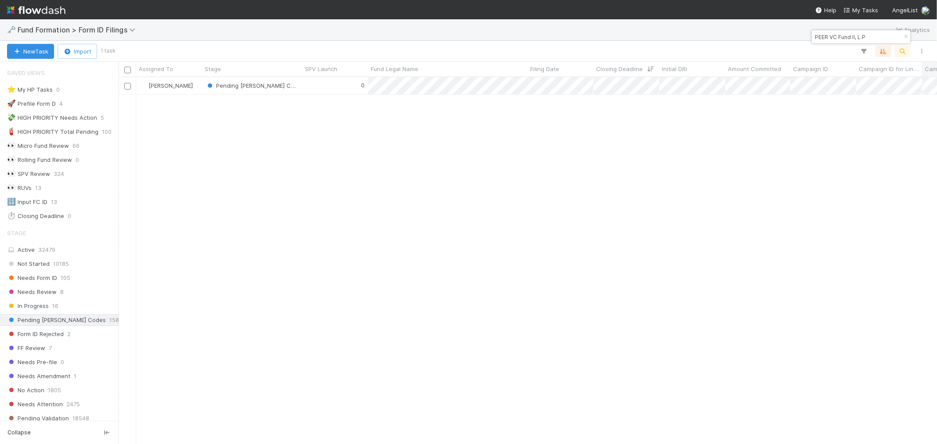
scroll to position [359, 811]
type input "PEER VC Fund II, L.P"
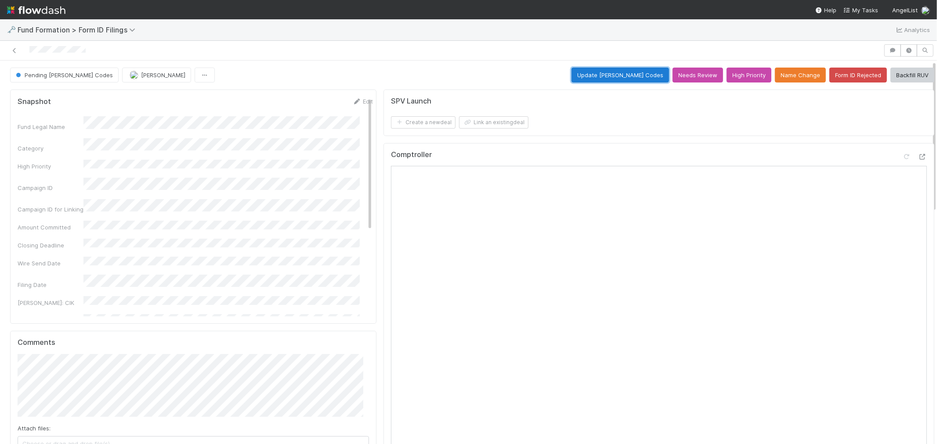
click at [606, 77] on button "Update [PERSON_NAME] Codes" at bounding box center [620, 75] width 98 height 15
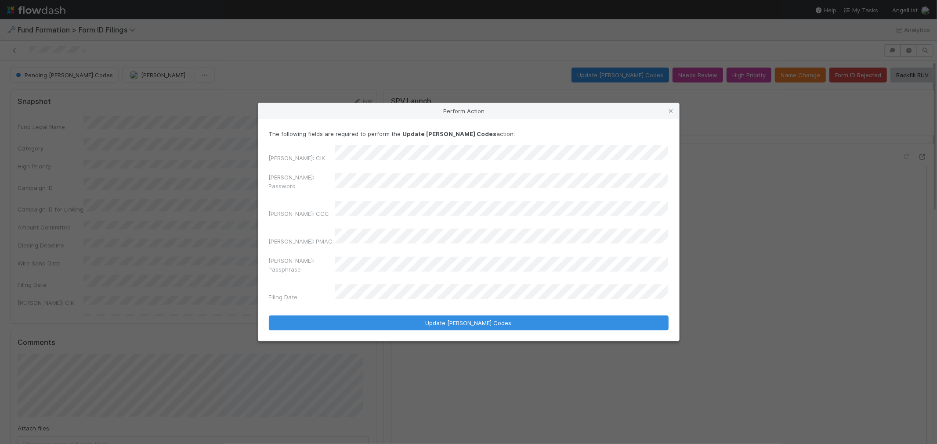
click at [269, 194] on div "[PERSON_NAME]: Password" at bounding box center [469, 183] width 400 height 21
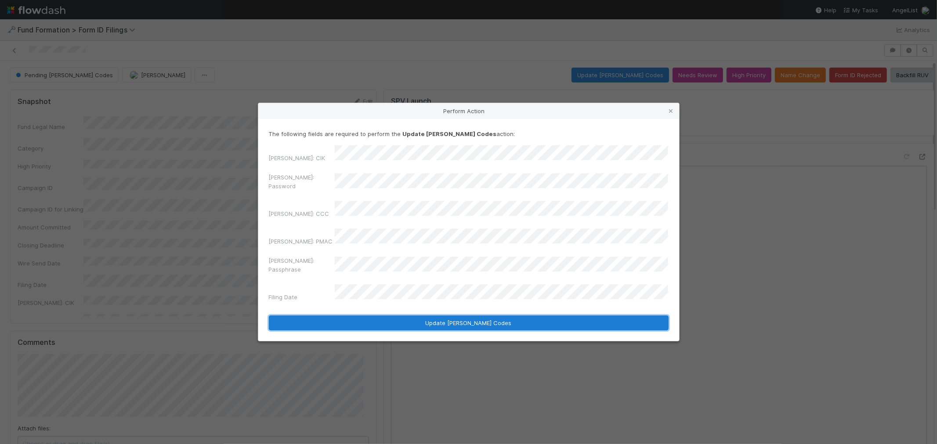
click at [514, 316] on button "Update [PERSON_NAME] Codes" at bounding box center [469, 323] width 400 height 15
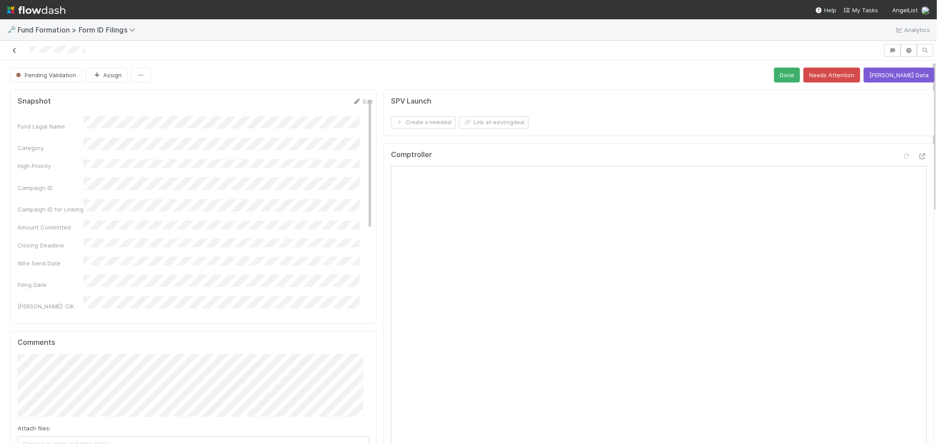
click at [14, 51] on icon at bounding box center [14, 51] width 9 height 6
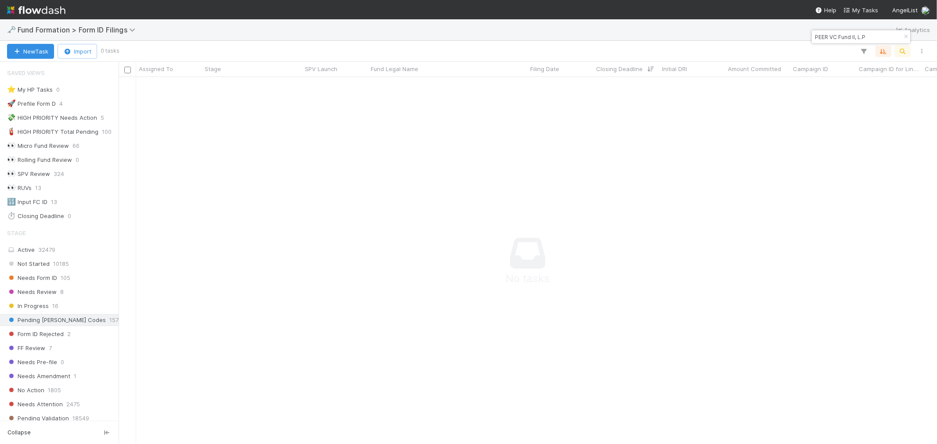
scroll to position [7, 7]
click at [853, 38] on input "PEER VC Fund II, L.P" at bounding box center [857, 37] width 88 height 11
paste input "9999999996-25-043956"
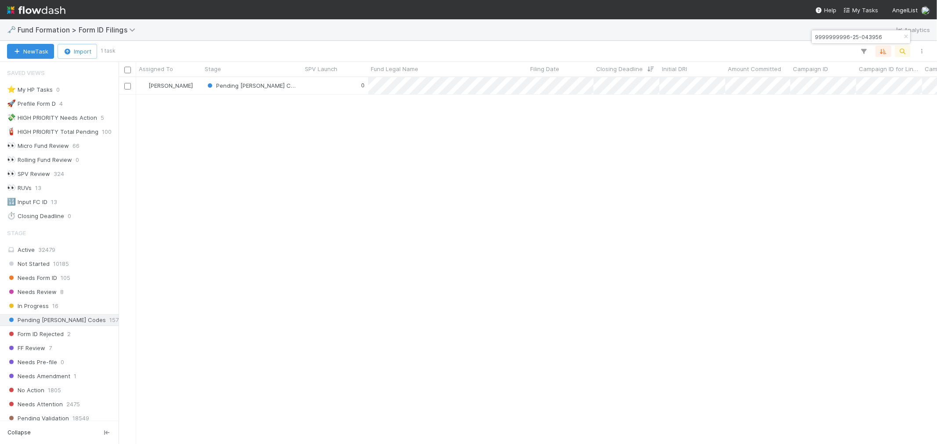
scroll to position [359, 811]
type input "9999999996-25-043956"
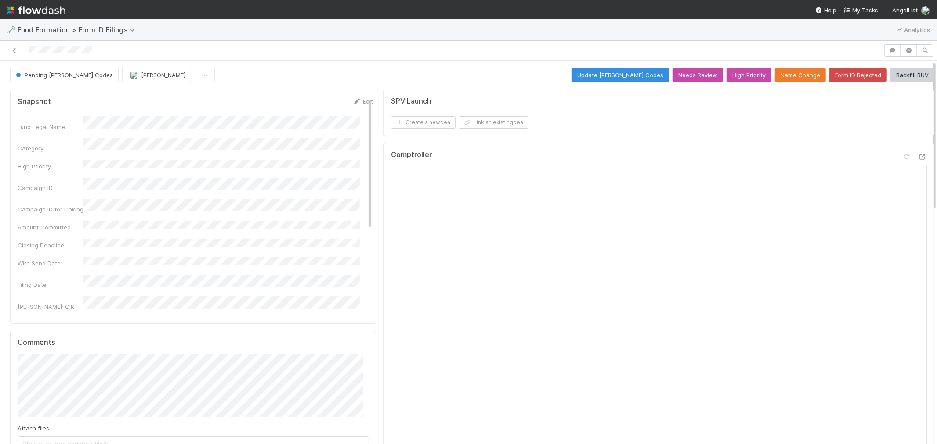
drag, startPoint x: 99, startPoint y: 51, endPoint x: 0, endPoint y: 53, distance: 98.8
click at [0, 53] on div at bounding box center [468, 51] width 937 height 20
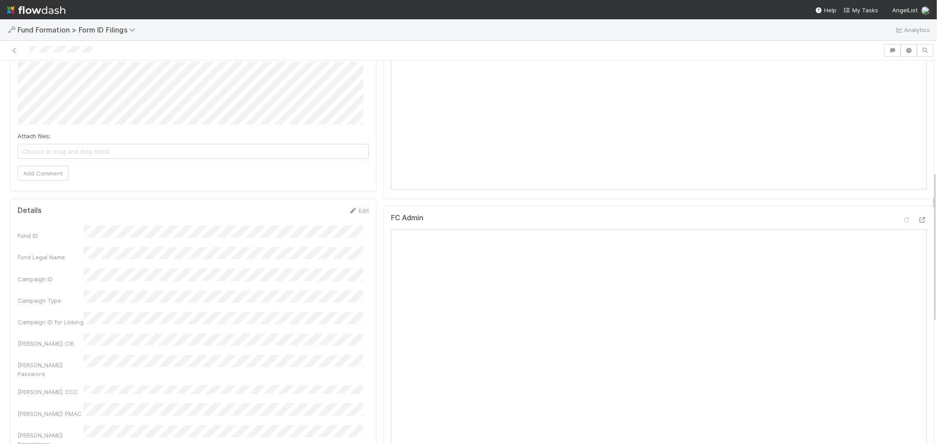
scroll to position [195, 0]
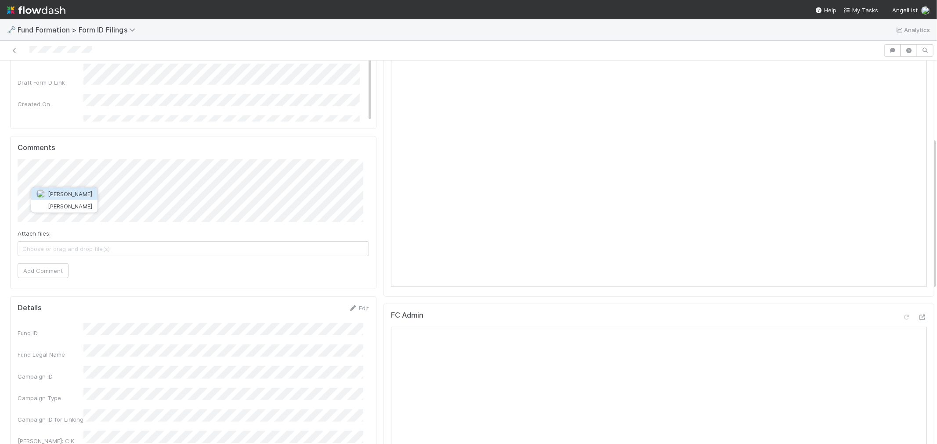
click at [92, 195] on span "[PERSON_NAME]" at bounding box center [70, 194] width 44 height 7
click at [8, 199] on div "Snapshot Edit Fund Legal Name Category High Priority Campaign ID Campaign ID fo…" at bounding box center [193, 358] width 373 height 935
click at [0, 200] on div "Snapshot Edit Fund Legal Name Category High Priority Campaign ID Campaign ID fo…" at bounding box center [472, 362] width 944 height 942
click at [49, 275] on button "Add Comment" at bounding box center [43, 271] width 51 height 15
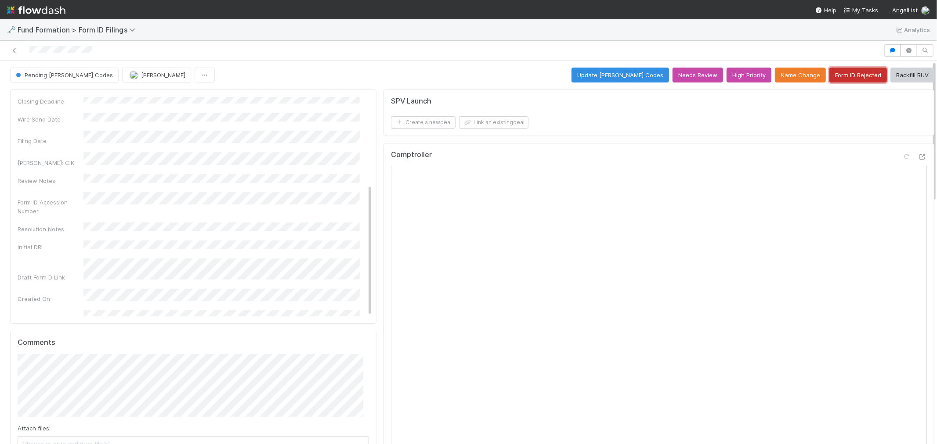
click at [838, 80] on button "Form ID Rejected" at bounding box center [858, 75] width 58 height 15
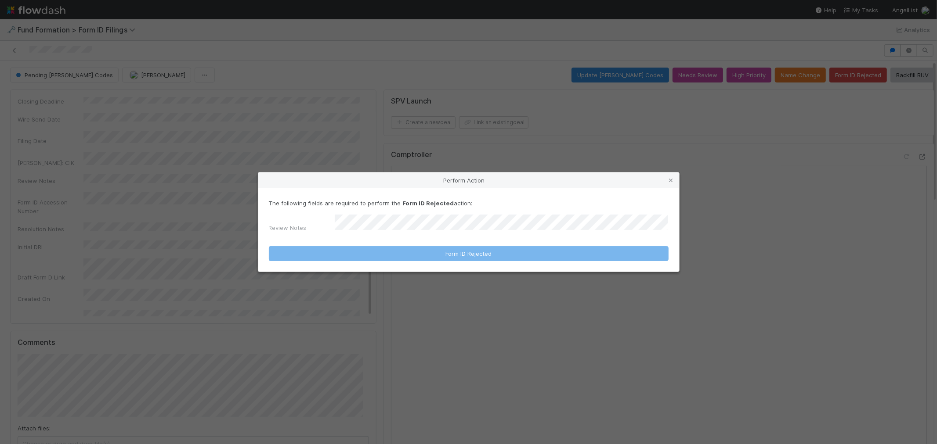
click at [360, 234] on form "The following fields are required to perform the Form ID Rejected action: Revie…" at bounding box center [469, 230] width 400 height 62
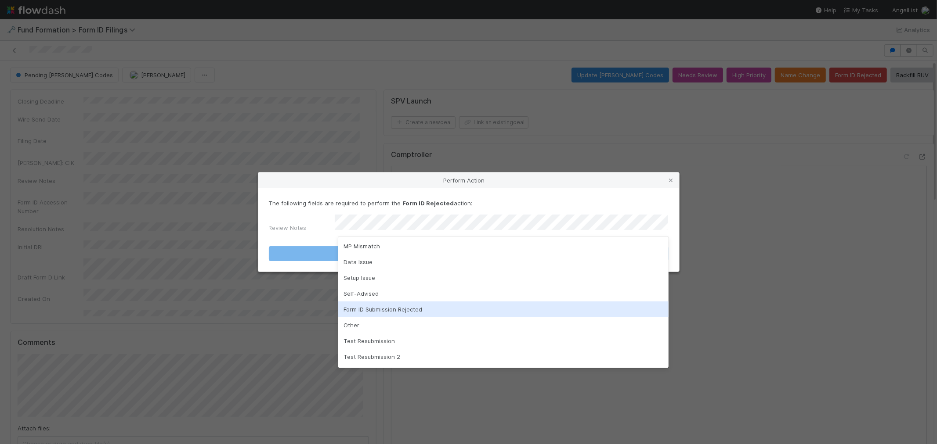
click at [406, 311] on div "Form ID Submission Rejected" at bounding box center [503, 310] width 330 height 16
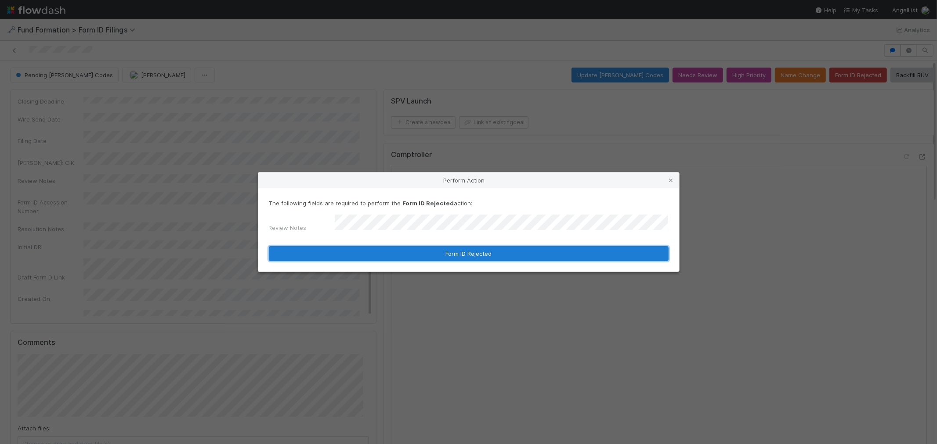
click at [423, 252] on button "Form ID Rejected" at bounding box center [469, 253] width 400 height 15
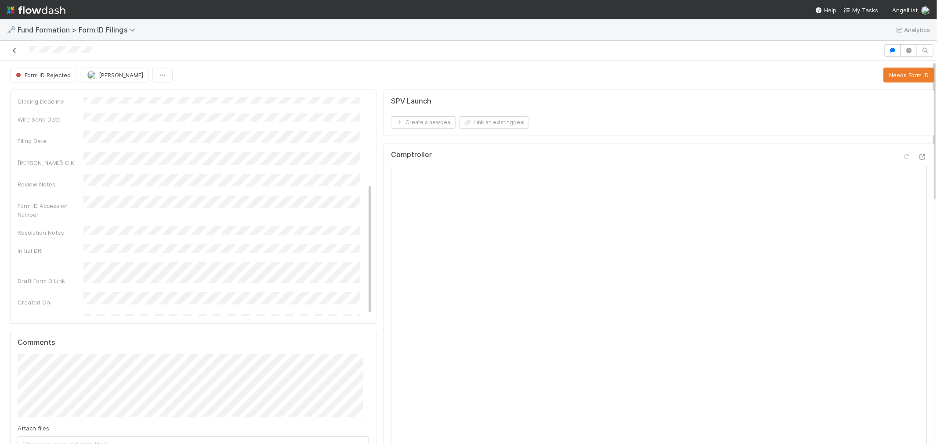
click at [11, 50] on icon at bounding box center [14, 51] width 9 height 6
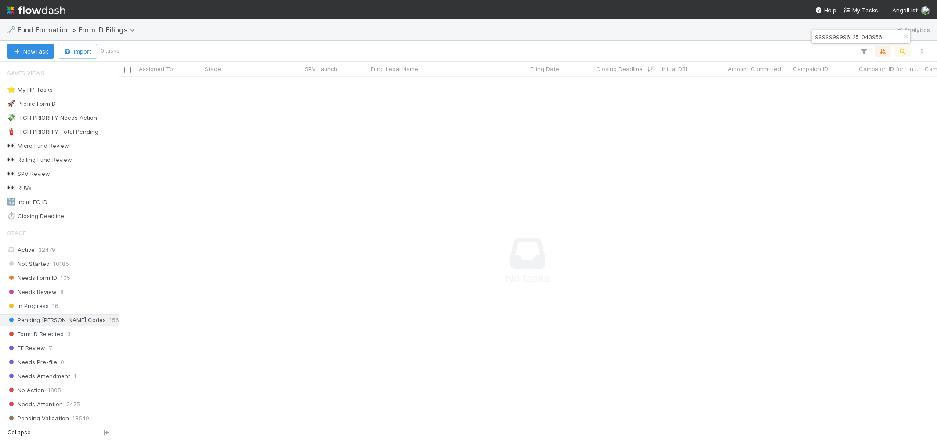
scroll to position [352, 804]
click at [830, 37] on input "9999999996-25-043956" at bounding box center [857, 37] width 88 height 11
paste input "WA-0613 Fund I, a series of Roll Up Vehicles, LP"
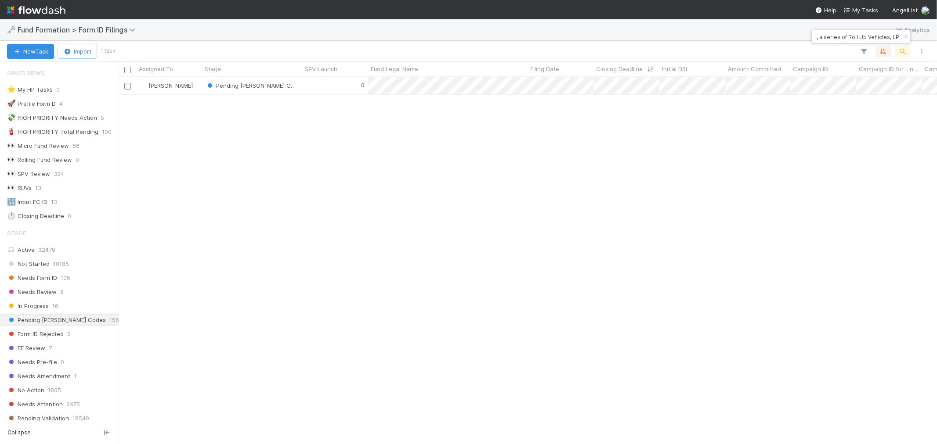
scroll to position [359, 811]
type input "WA-0613 Fund I, a series of Roll Up Vehicles, LP"
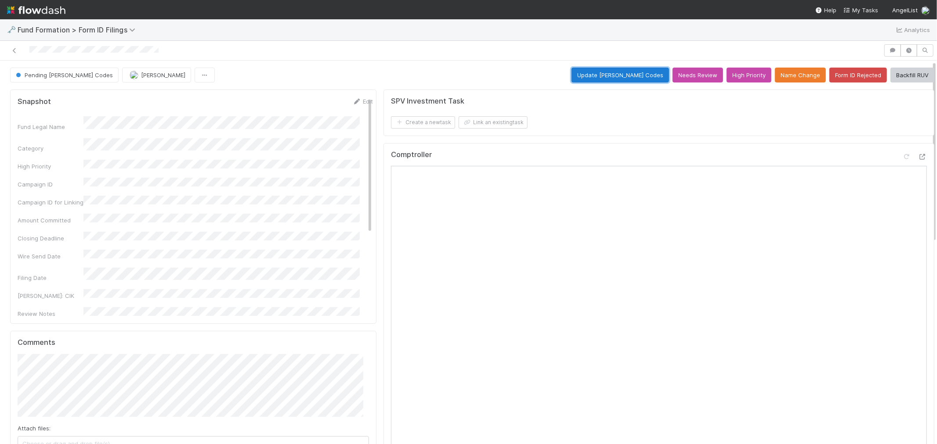
click at [615, 76] on button "Update [PERSON_NAME] Codes" at bounding box center [620, 75] width 98 height 15
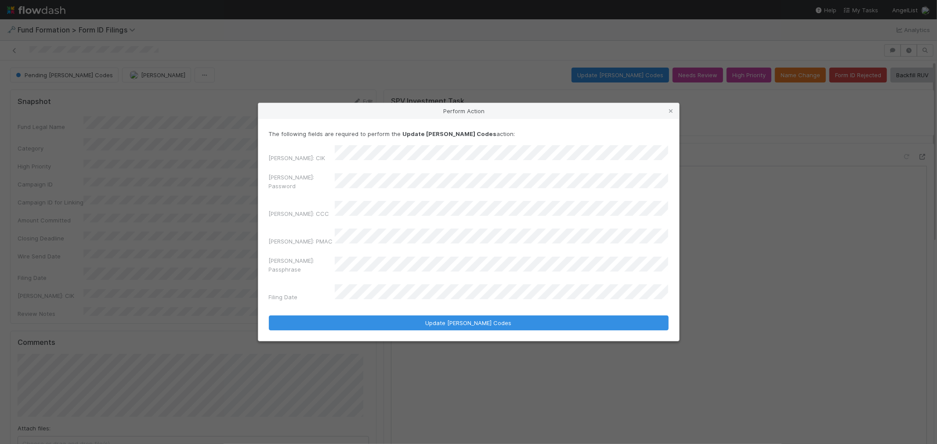
click at [167, 198] on div "Perform Action The following fields are required to perform the Update [PERSON_…" at bounding box center [468, 222] width 937 height 444
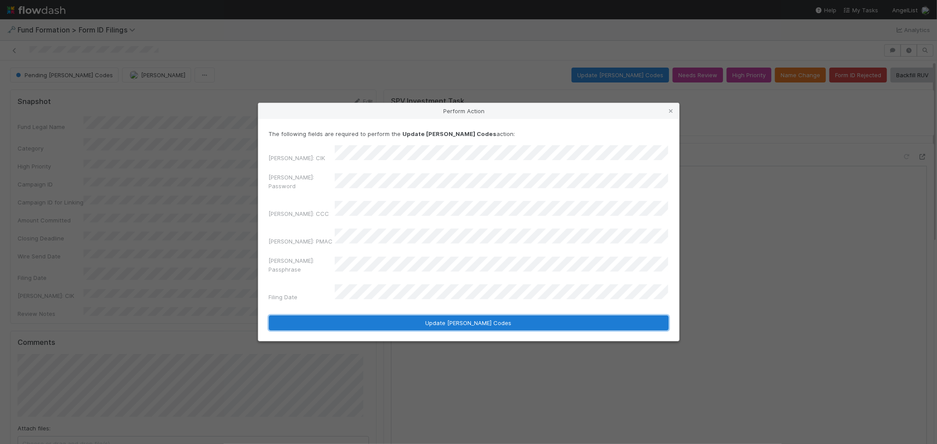
click at [502, 316] on button "Update [PERSON_NAME] Codes" at bounding box center [469, 323] width 400 height 15
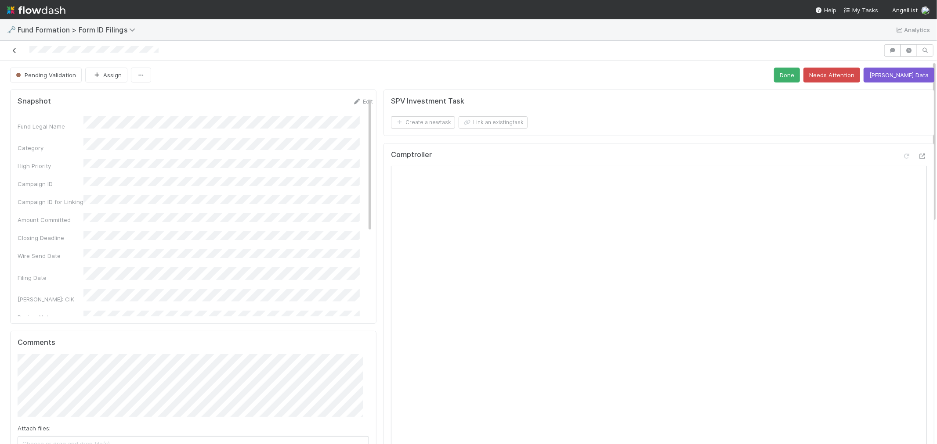
click at [18, 48] on icon at bounding box center [14, 51] width 9 height 6
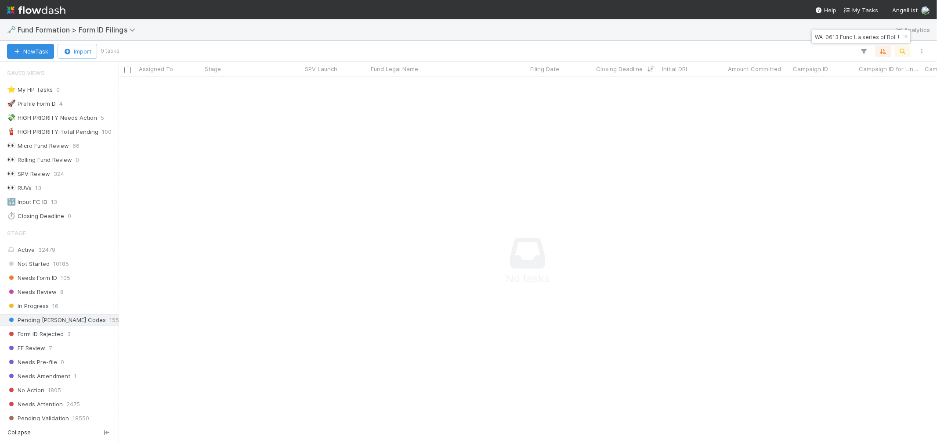
scroll to position [7, 7]
click at [849, 41] on input "WA-0613 Fund I, a series of Roll Up Vehicles, LP" at bounding box center [857, 37] width 88 height 11
paste input "FO-0611"
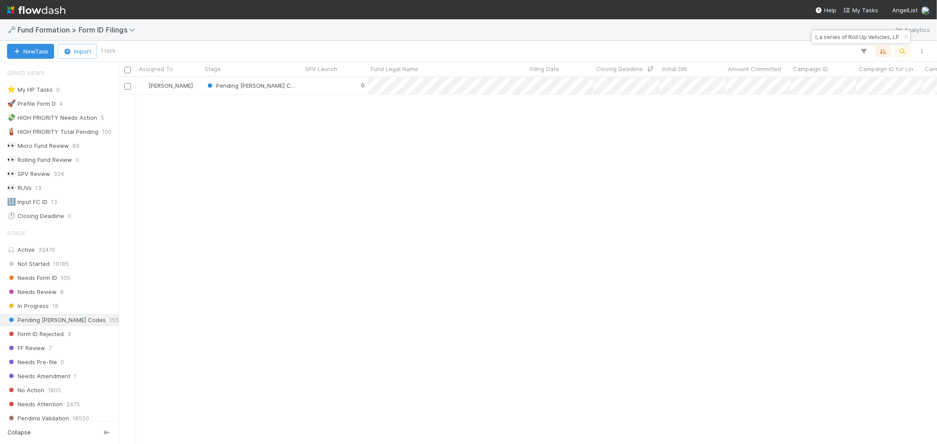
scroll to position [359, 811]
type input "FO-0611 Fund I, a series of Roll Up Vehicles, LP"
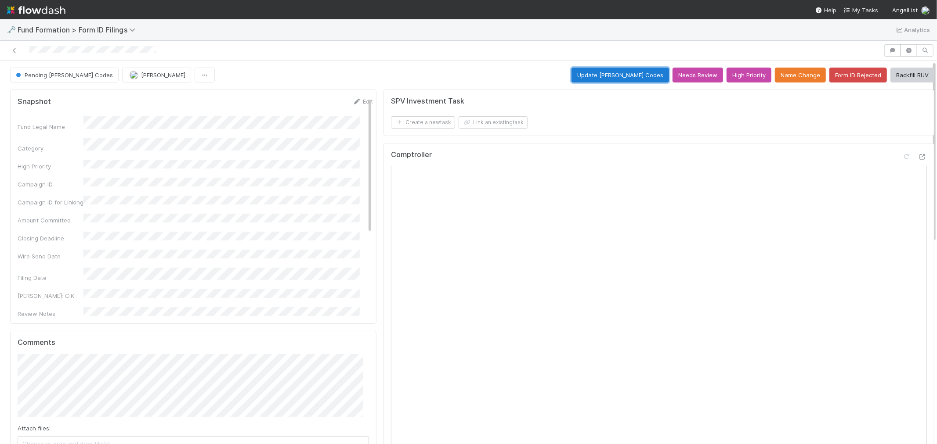
click at [621, 75] on button "Update [PERSON_NAME] Codes" at bounding box center [620, 75] width 98 height 15
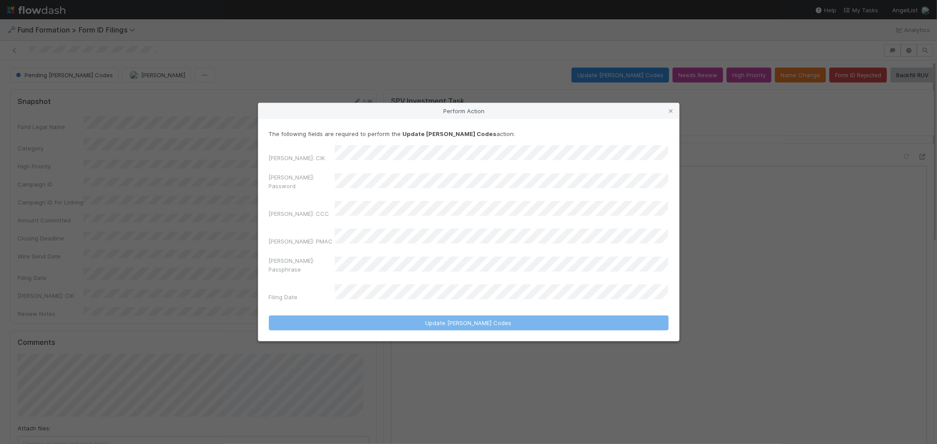
click at [388, 177] on div "EDGAR: CIK EDGAR: Password EDGAR: CCC EDGAR: PMAC EDGAR: Passphrase Filing Date" at bounding box center [469, 225] width 400 height 160
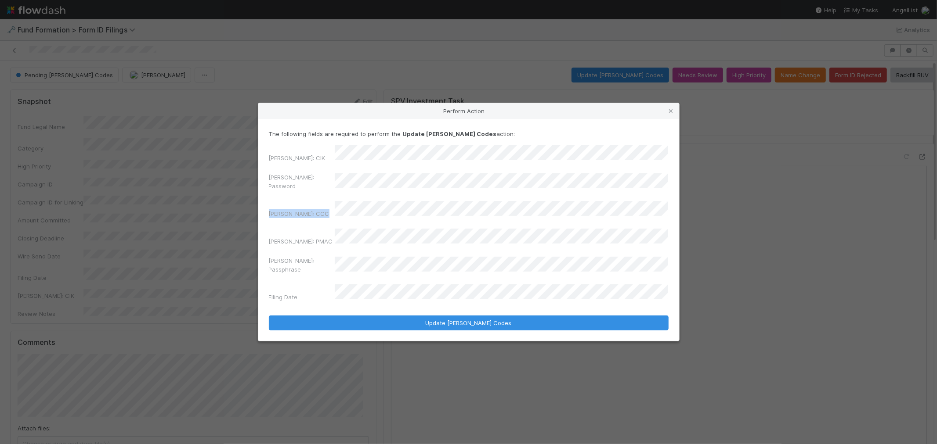
drag, startPoint x: 404, startPoint y: 199, endPoint x: 258, endPoint y: 206, distance: 146.4
click at [258, 206] on div "The following fields are required to perform the Update EDGAR Codes action: EDG…" at bounding box center [468, 230] width 421 height 222
click at [262, 194] on div "The following fields are required to perform the Update EDGAR Codes action: EDG…" at bounding box center [468, 230] width 421 height 222
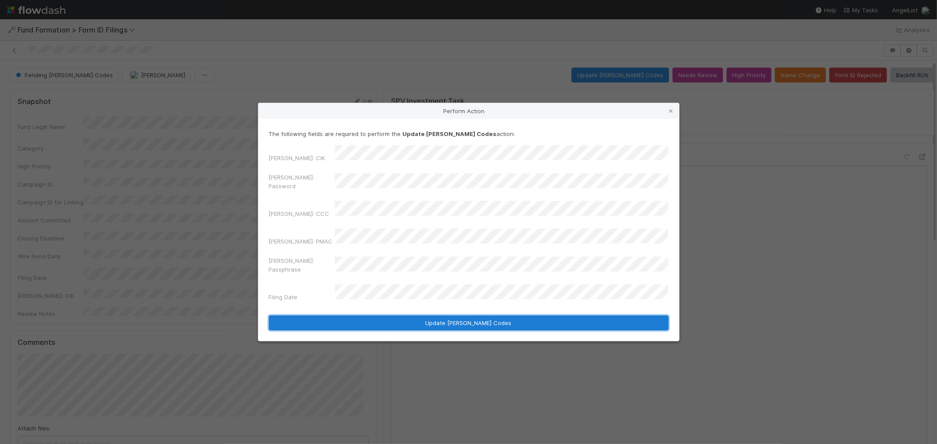
drag, startPoint x: 508, startPoint y: 308, endPoint x: 884, endPoint y: 275, distance: 377.9
click at [508, 316] on button "Update [PERSON_NAME] Codes" at bounding box center [469, 323] width 400 height 15
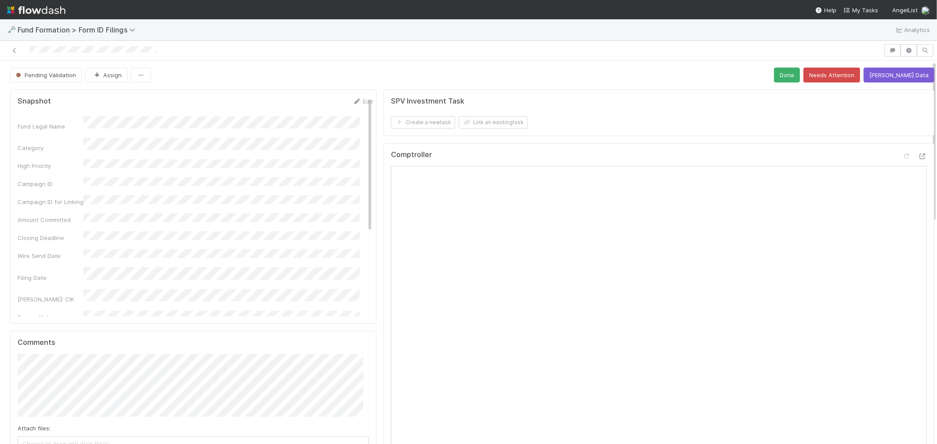
click at [8, 49] on div at bounding box center [442, 50] width 876 height 12
drag, startPoint x: 15, startPoint y: 53, endPoint x: 233, endPoint y: 28, distance: 218.8
click at [15, 53] on icon at bounding box center [14, 51] width 9 height 6
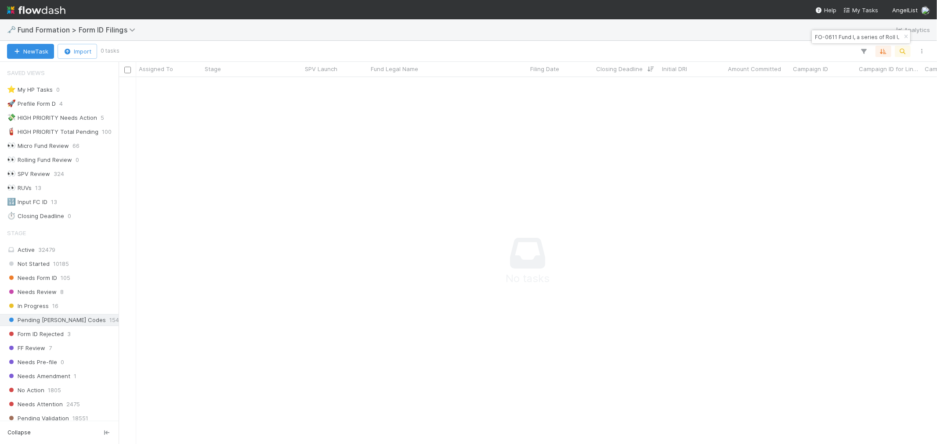
scroll to position [7, 7]
click at [830, 33] on input "FO-0611 Fund I, a series of Roll Up Vehicles, LP" at bounding box center [857, 37] width 88 height 11
paste input "LI-0610 Fund I"
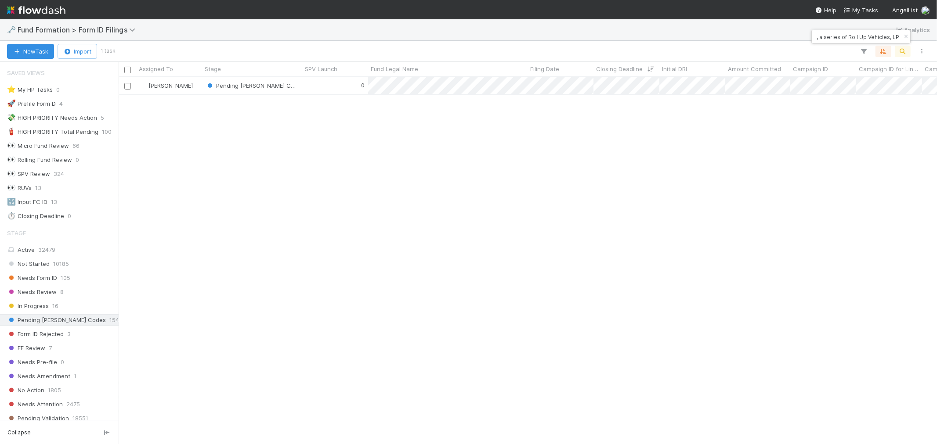
scroll to position [359, 811]
type input "LI-0610 Fund II, a series of Roll Up Vehicles, LP"
click at [301, 80] on div "Pending [PERSON_NAME] Codes" at bounding box center [252, 85] width 100 height 17
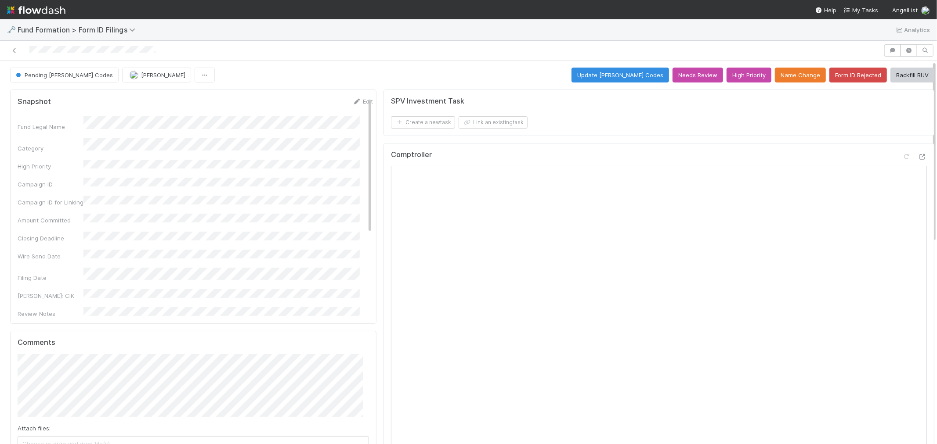
click at [668, 143] on div "Comptroller" at bounding box center [658, 317] width 551 height 349
click at [918, 157] on icon at bounding box center [922, 157] width 9 height 6
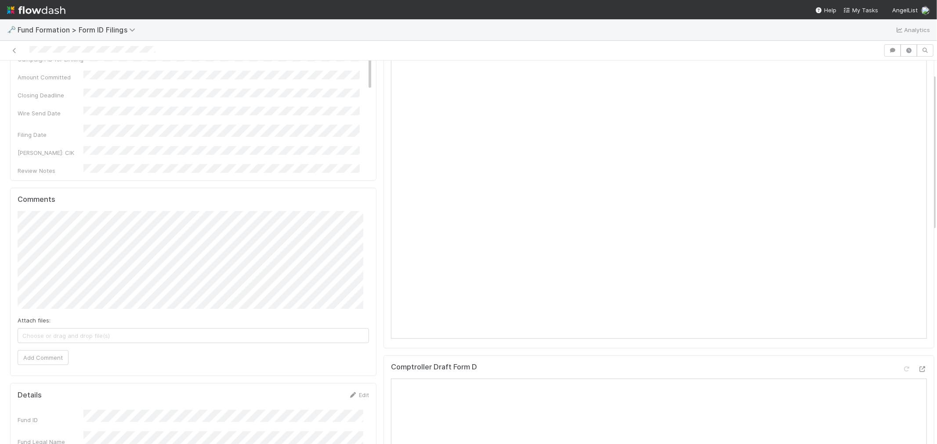
scroll to position [146, 0]
click at [55, 356] on button "Add Comment" at bounding box center [43, 354] width 51 height 15
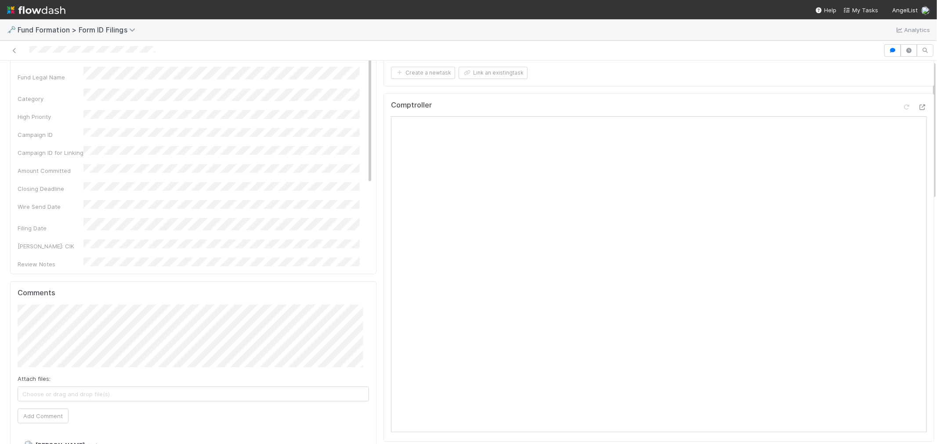
scroll to position [0, 0]
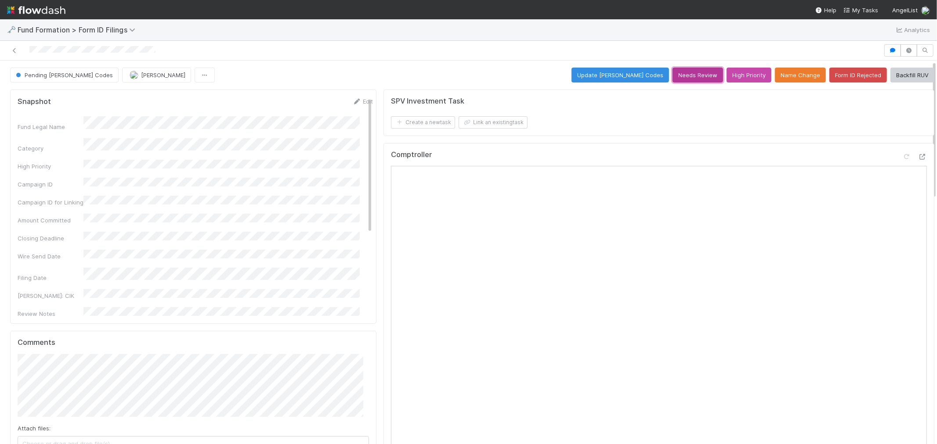
click at [686, 76] on button "Needs Review" at bounding box center [697, 75] width 51 height 15
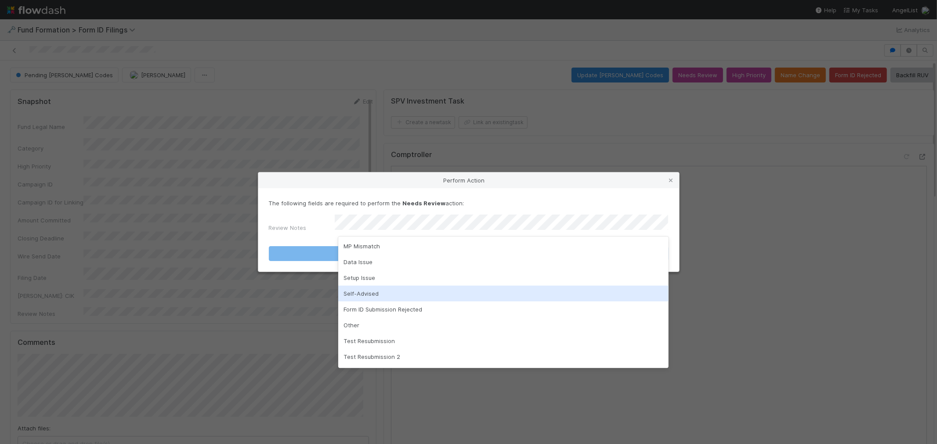
click at [366, 291] on div "Self-Advised" at bounding box center [503, 294] width 330 height 16
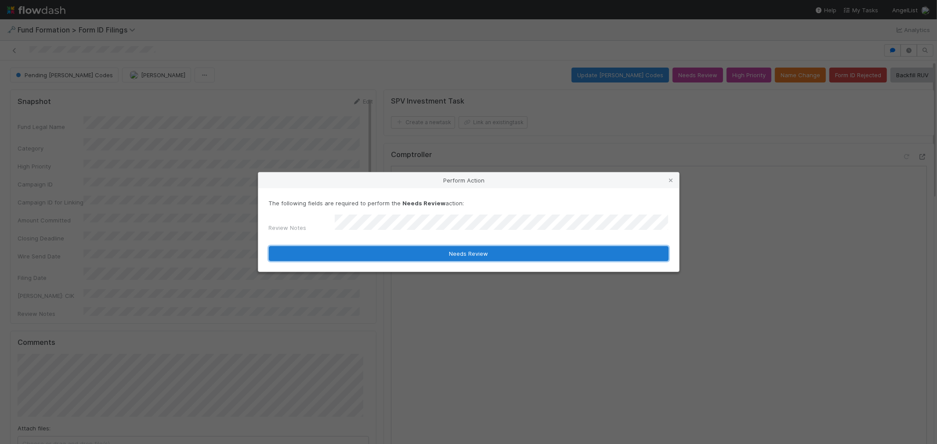
click at [376, 256] on button "Needs Review" at bounding box center [469, 253] width 400 height 15
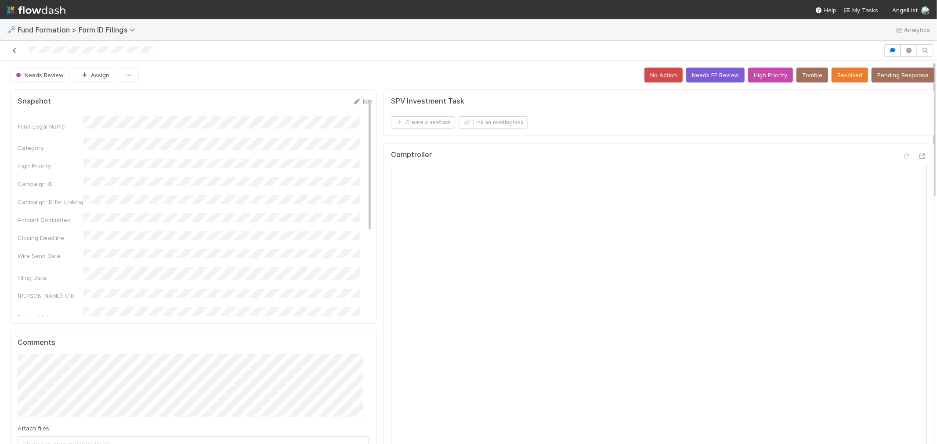
click at [11, 50] on icon at bounding box center [14, 51] width 9 height 6
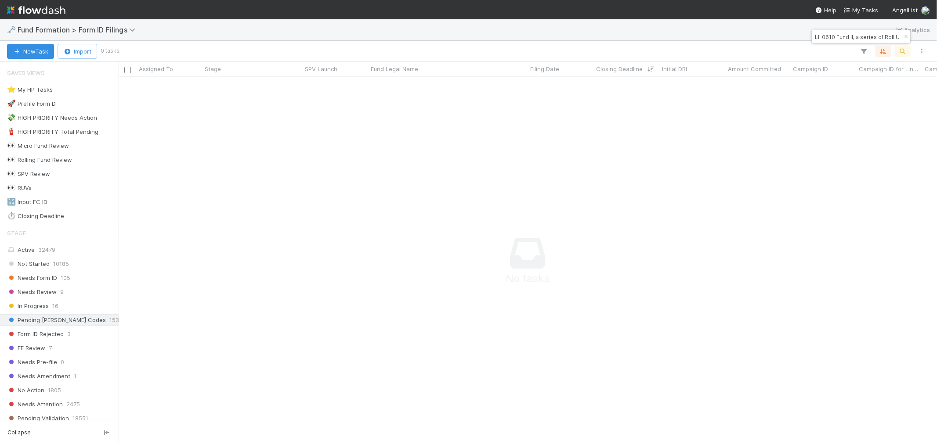
scroll to position [352, 804]
click at [820, 40] on input "LI-0610 Fund II, a series of Roll Up Vehicles, LP" at bounding box center [857, 37] width 88 height 11
paste input "RE-0814 Fund I, a series of Exitfund Venture"
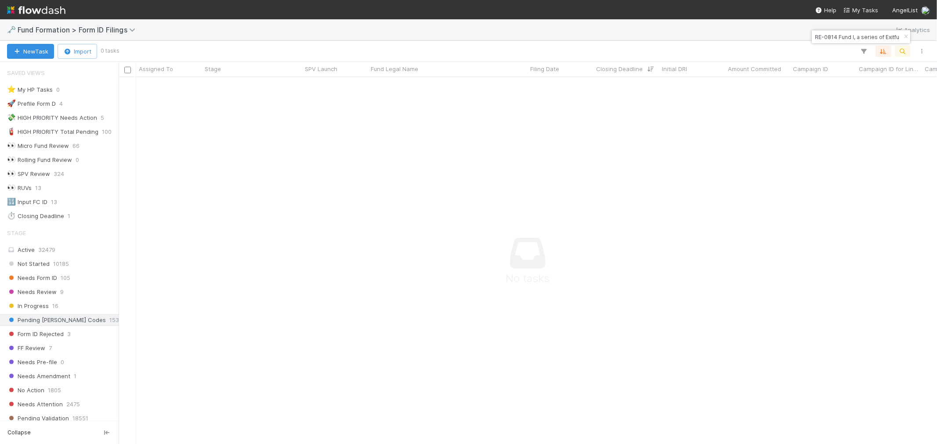
scroll to position [0, 45]
type input "RE-0814 Fund I, a series of Exitfund Venture, LP"
click at [832, 40] on input "RE-0814 Fund I, a series of Exitfund Venture, LP" at bounding box center [857, 37] width 88 height 11
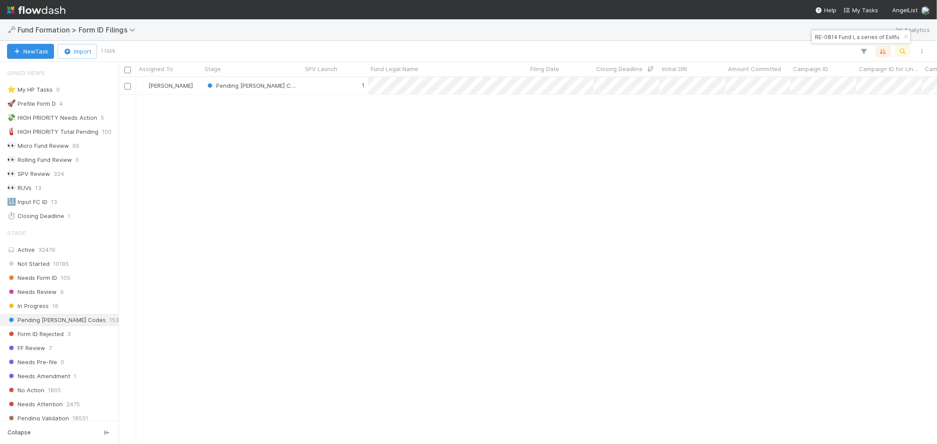
click at [832, 40] on input "RE-0814 Fund I, a series of Exitfund Venture, LP" at bounding box center [857, 37] width 88 height 11
click at [313, 88] on div "1" at bounding box center [335, 85] width 66 height 17
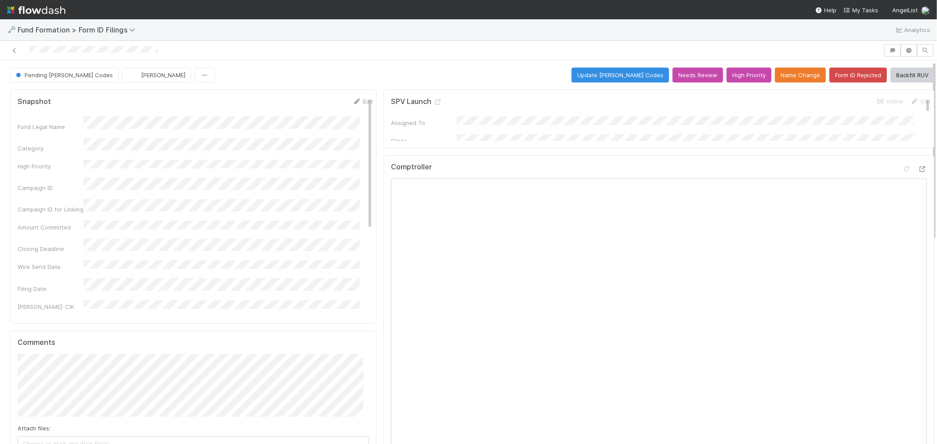
click at [645, 73] on button "Update [PERSON_NAME] Codes" at bounding box center [620, 75] width 98 height 15
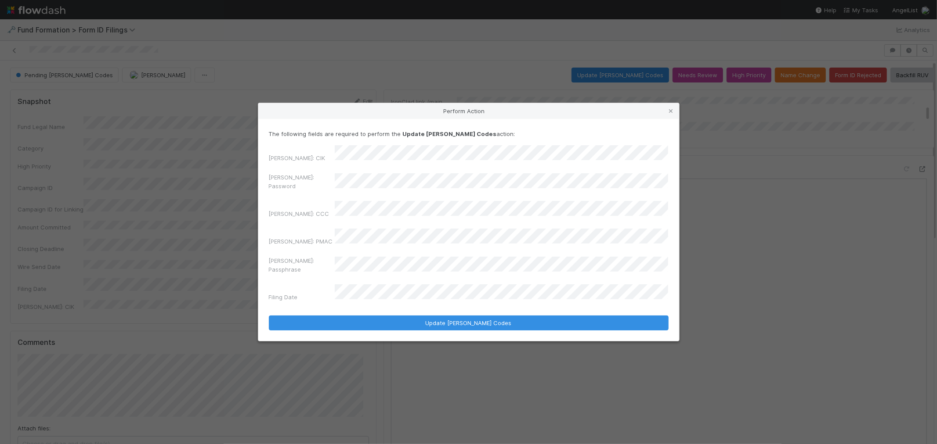
click at [199, 200] on div "Perform Action The following fields are required to perform the Update [PERSON_…" at bounding box center [468, 222] width 937 height 444
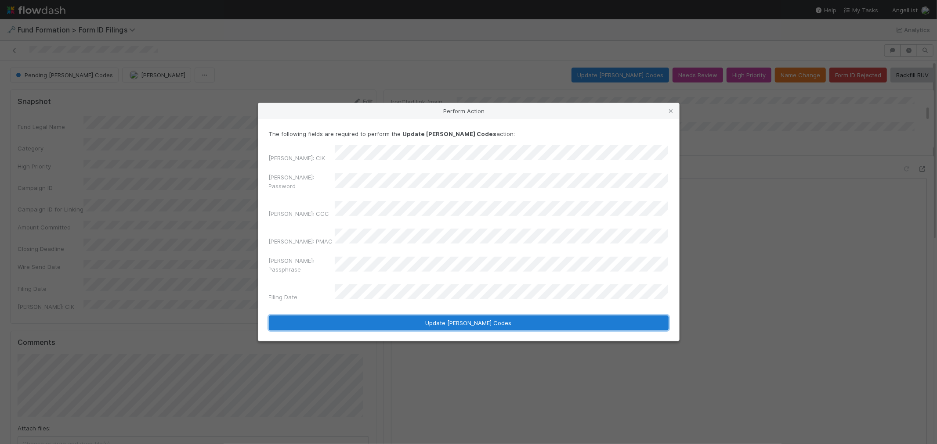
click at [556, 316] on button "Update [PERSON_NAME] Codes" at bounding box center [469, 323] width 400 height 15
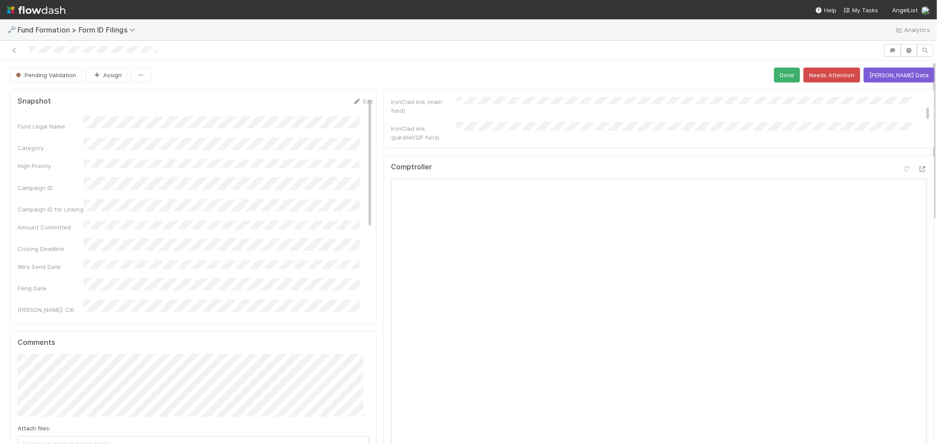
click at [15, 51] on icon at bounding box center [14, 51] width 9 height 6
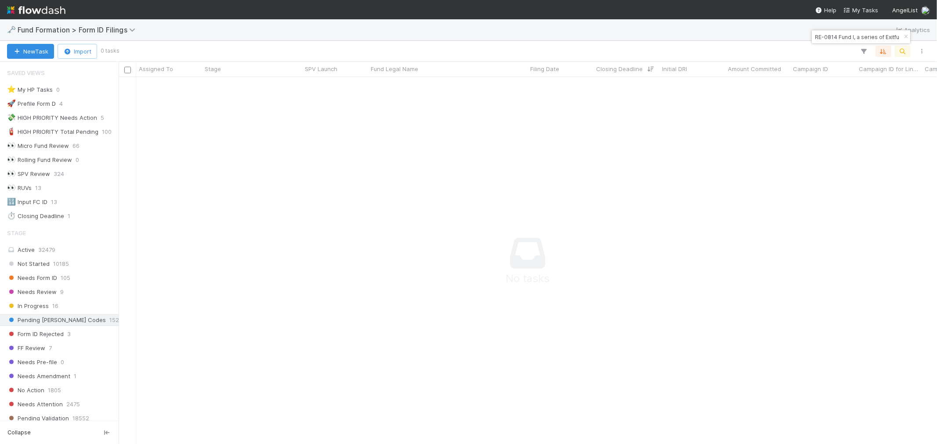
scroll to position [7, 7]
click at [839, 32] on input "RE-0814 Fund I, a series of Exitfund Venture, LP" at bounding box center [857, 37] width 88 height 11
click at [839, 33] on input "RE-0814 Fund I, a series of Exitfund Venture, LP" at bounding box center [857, 37] width 88 height 11
paste input "HI-0808 Fund I, a series of Socially Financed"
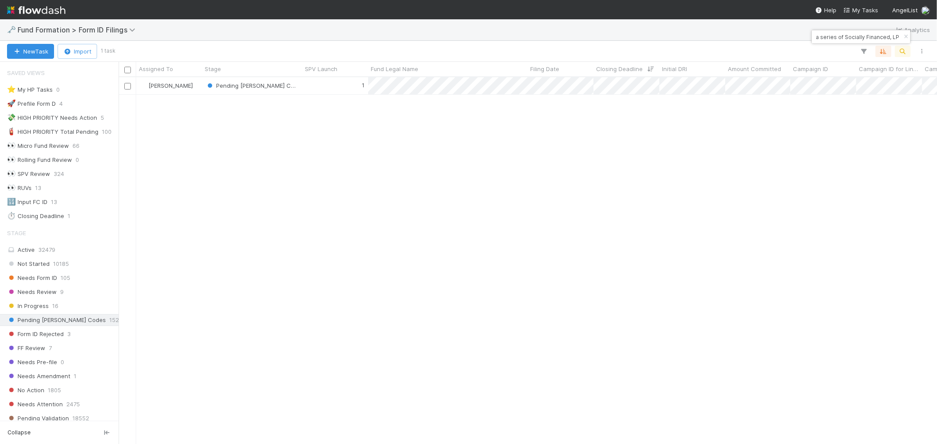
scroll to position [359, 811]
type input "HI-0808 Fund I, a series of Socially Financed, LP"
click at [340, 86] on div "1" at bounding box center [335, 85] width 66 height 17
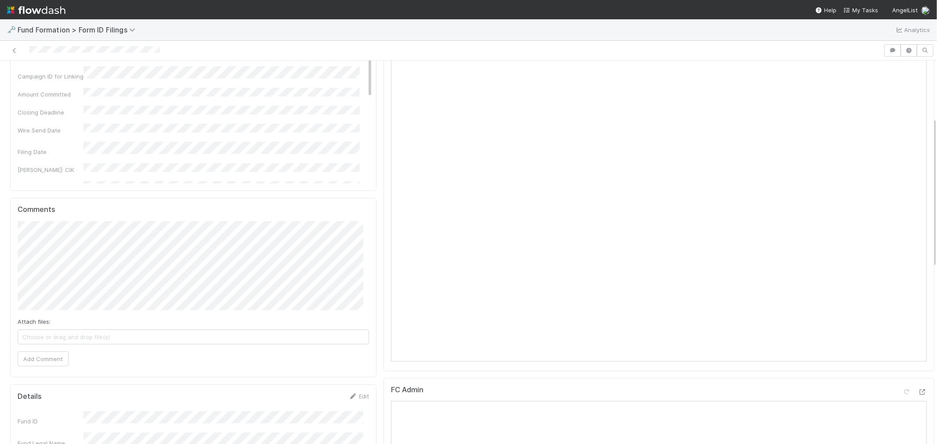
scroll to position [146, 0]
click at [10, 245] on div "Comments Attach files: Choose or drag and drop file(s) Add Comment" at bounding box center [193, 275] width 366 height 180
click at [60, 350] on button "Add Comment" at bounding box center [43, 346] width 51 height 15
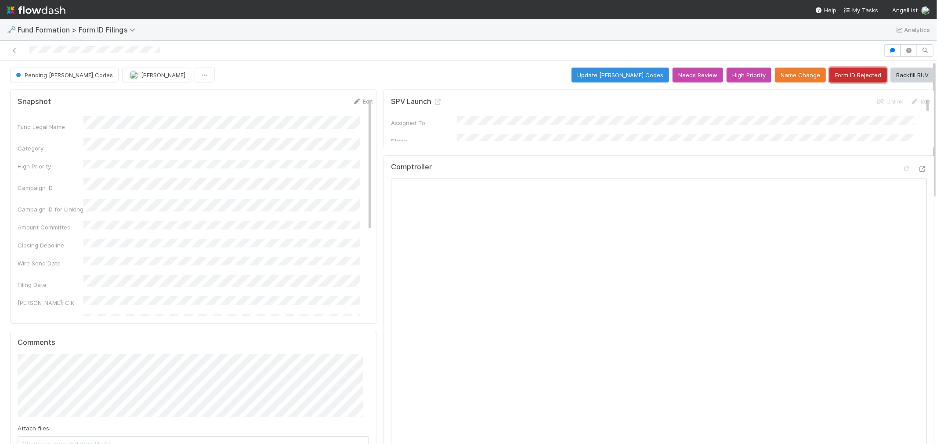
click at [833, 72] on button "Form ID Rejected" at bounding box center [858, 75] width 58 height 15
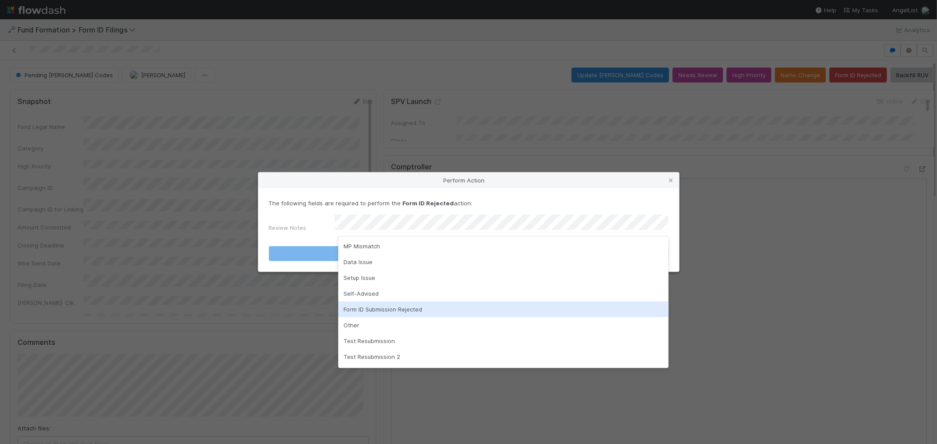
click at [393, 307] on div "Form ID Submission Rejected" at bounding box center [503, 310] width 330 height 16
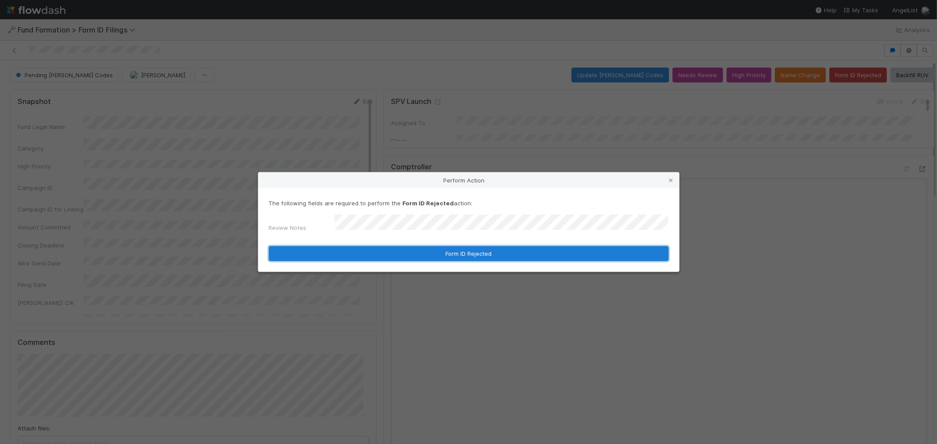
click at [411, 256] on button "Form ID Rejected" at bounding box center [469, 253] width 400 height 15
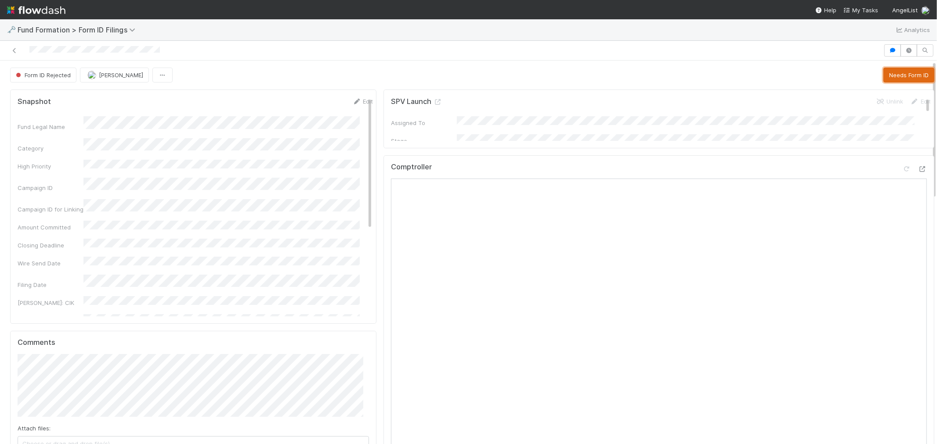
click at [884, 76] on button "Needs Form ID" at bounding box center [908, 75] width 51 height 15
click at [13, 50] on icon at bounding box center [14, 51] width 9 height 6
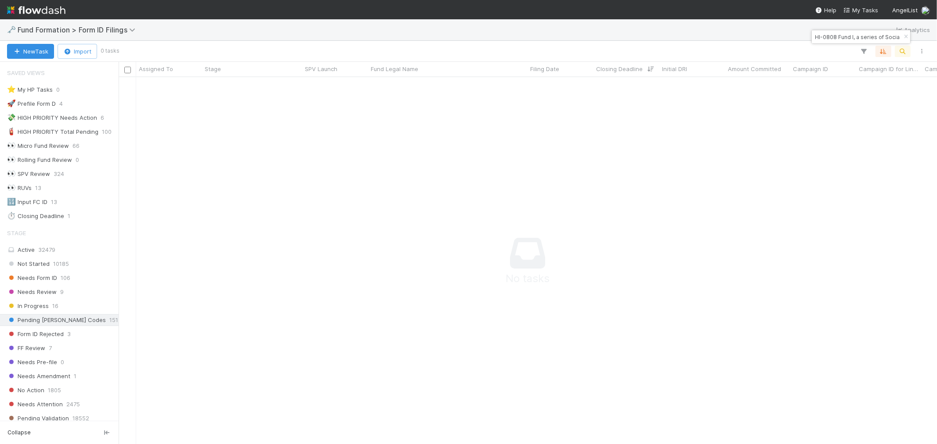
scroll to position [352, 804]
click at [41, 277] on span "Needs Form ID" at bounding box center [32, 278] width 50 height 11
click at [296, 91] on div "Needs Form ID" at bounding box center [252, 85] width 100 height 17
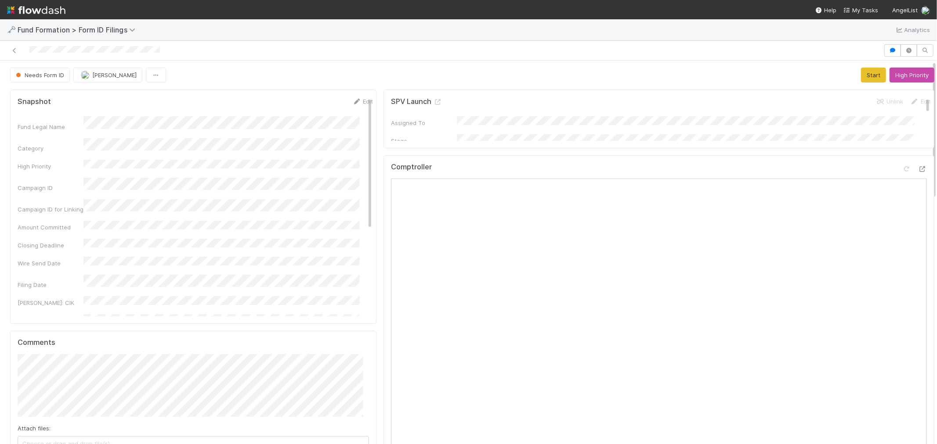
drag, startPoint x: 11, startPoint y: 54, endPoint x: 63, endPoint y: 21, distance: 61.8
click at [11, 54] on icon at bounding box center [14, 51] width 9 height 6
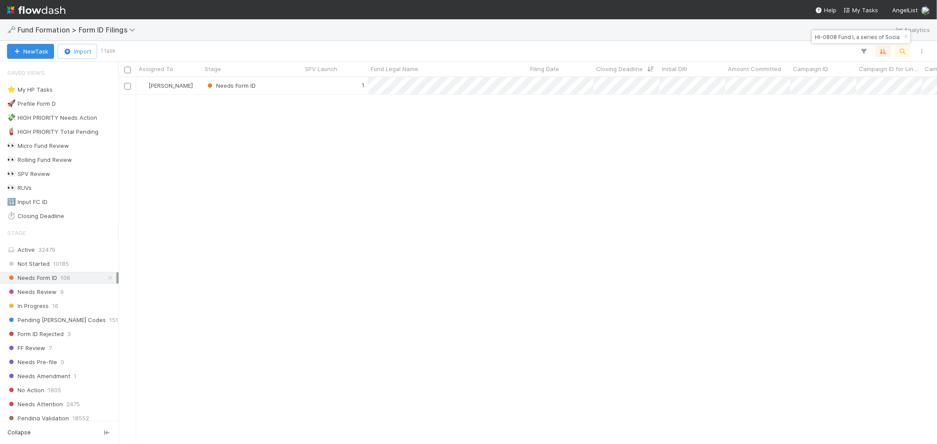
scroll to position [359, 811]
click at [66, 323] on span "Pending [PERSON_NAME] Codes" at bounding box center [56, 320] width 99 height 11
click at [828, 43] on div "HI-0808 Fund I, a series of Socially Financed, LP" at bounding box center [861, 36] width 98 height 13
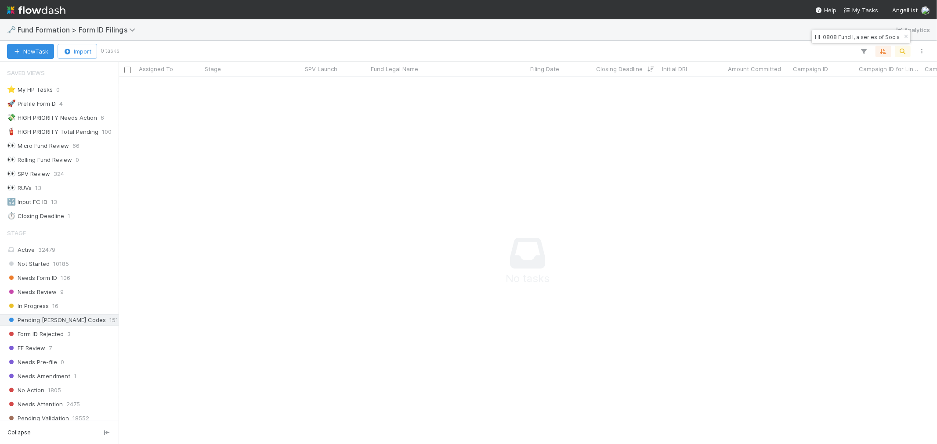
click at [828, 43] on div "HI-0808 Fund I, a series of Socially Financed, LP" at bounding box center [861, 36] width 98 height 13
click at [824, 36] on input "HI-0808 Fund I, a series of Socially Financed, LP" at bounding box center [857, 37] width 88 height 11
paste input "ME-07271 Fund I, a series of OOP Funds"
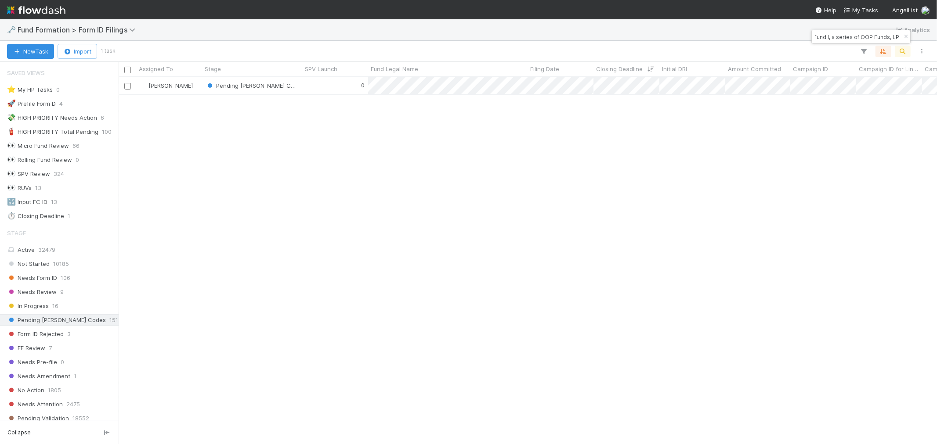
scroll to position [359, 811]
type input "ME-07271 Fund I, a series of OOP Funds, LP"
click at [294, 85] on div "Pending [PERSON_NAME] Codes" at bounding box center [252, 85] width 100 height 17
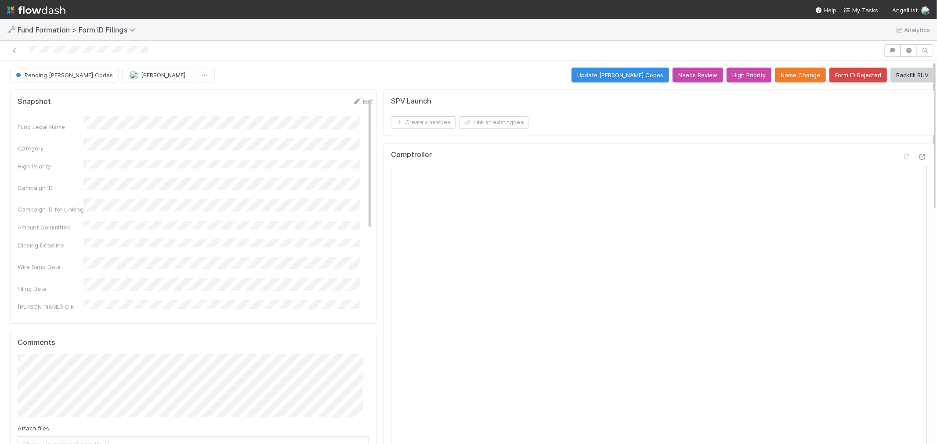
click at [616, 76] on button "Update [PERSON_NAME] Codes" at bounding box center [620, 75] width 98 height 15
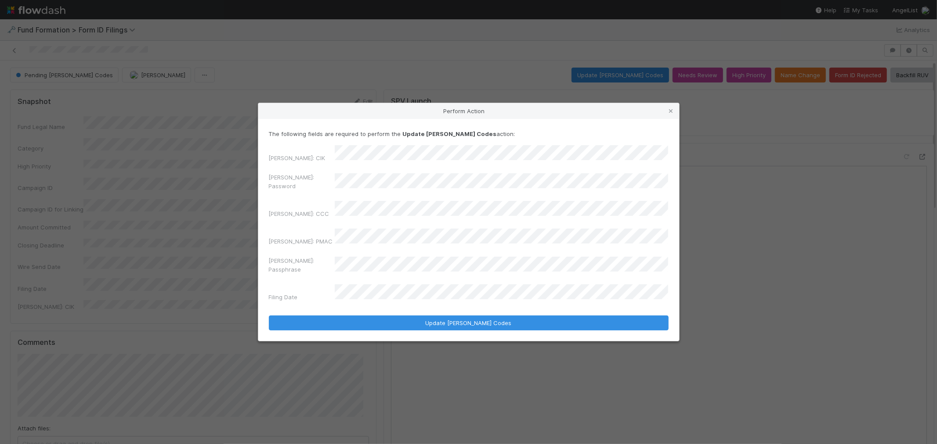
click at [202, 199] on div "Perform Action The following fields are required to perform the Update [PERSON_…" at bounding box center [468, 222] width 937 height 444
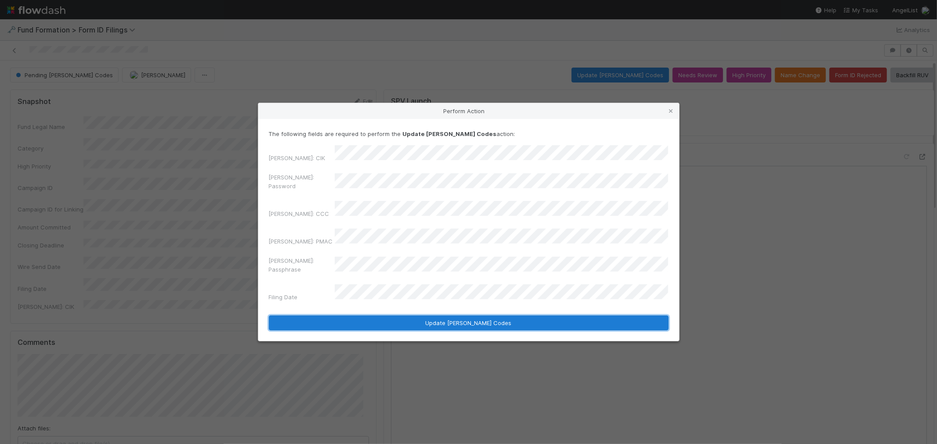
click at [481, 316] on button "Update [PERSON_NAME] Codes" at bounding box center [469, 323] width 400 height 15
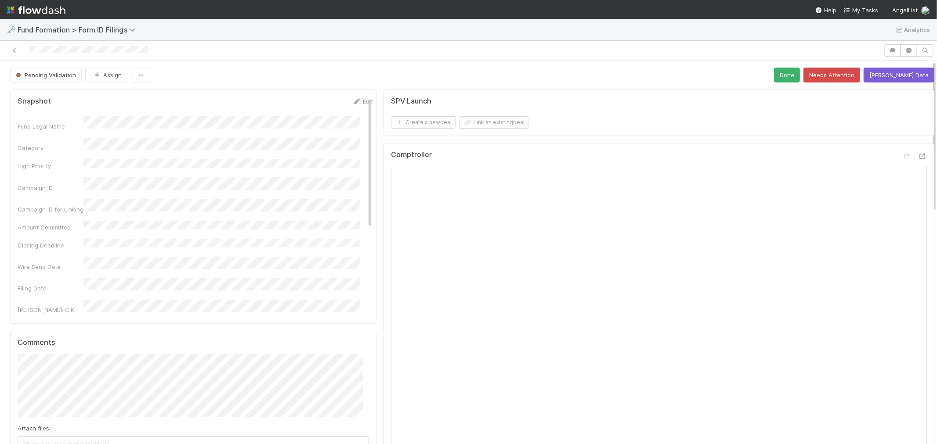
drag, startPoint x: 16, startPoint y: 51, endPoint x: 41, endPoint y: 38, distance: 28.5
click at [16, 51] on icon at bounding box center [14, 51] width 9 height 6
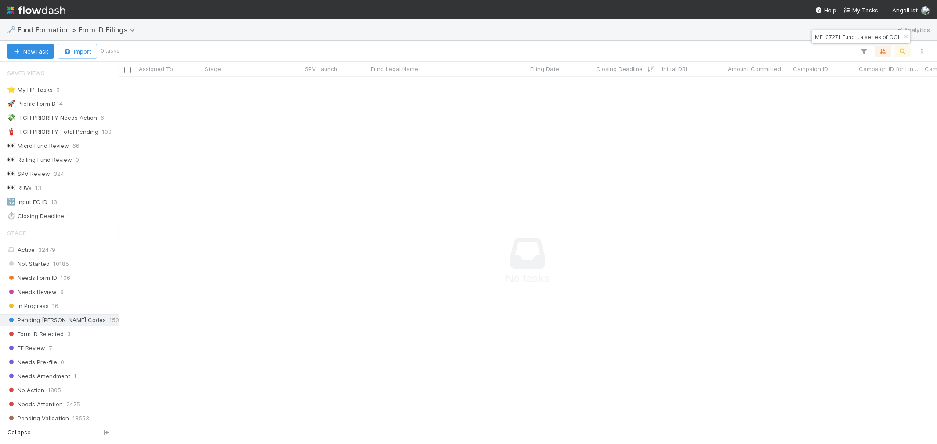
scroll to position [7, 7]
click at [836, 34] on input "ME-07271 Fund I, a series of OOP Funds, LP" at bounding box center [857, 37] width 88 height 11
paste input "Untapped-LE-0612 Fund I, a series of AngelList Funds 2025"
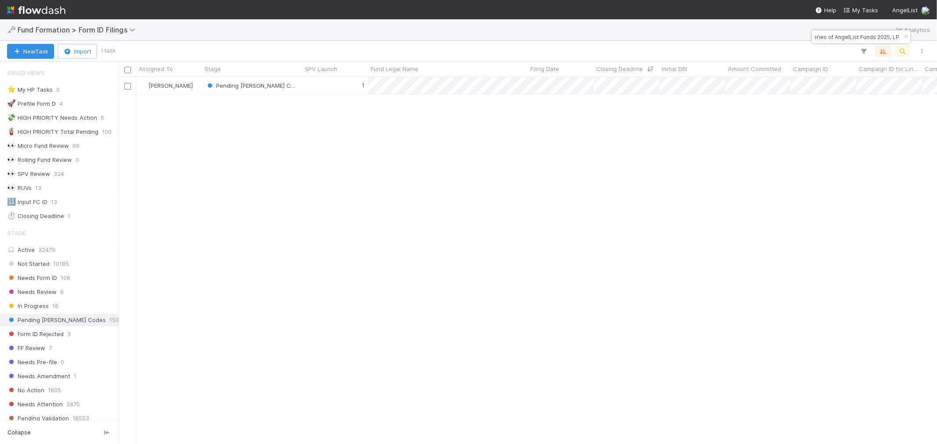
scroll to position [359, 811]
type input "Untapped-LE-0612 Fund I, a series of AngelList Funds 2025, LP"
click at [331, 88] on div "1" at bounding box center [335, 85] width 66 height 17
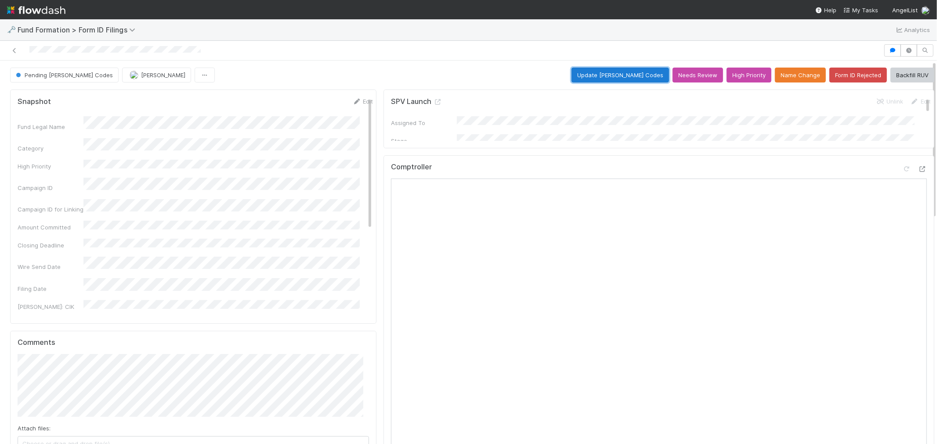
click at [632, 80] on button "Update [PERSON_NAME] Codes" at bounding box center [620, 75] width 98 height 15
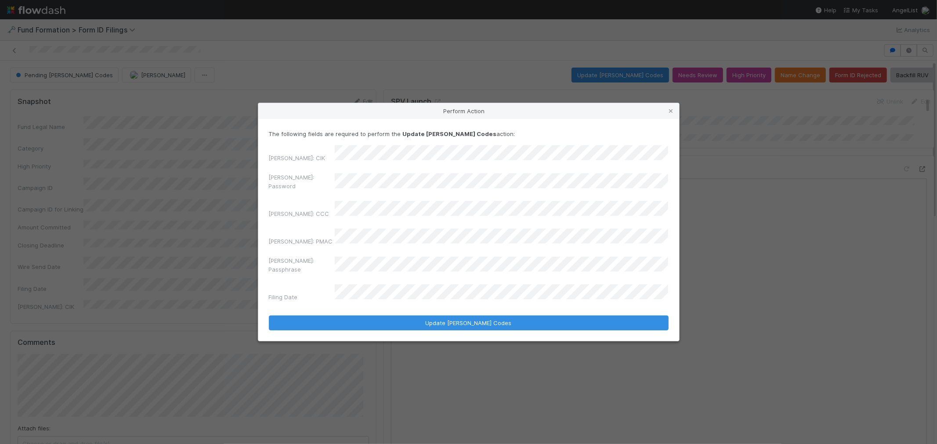
click at [180, 200] on div "Perform Action The following fields are required to perform the Update [PERSON_…" at bounding box center [468, 222] width 937 height 444
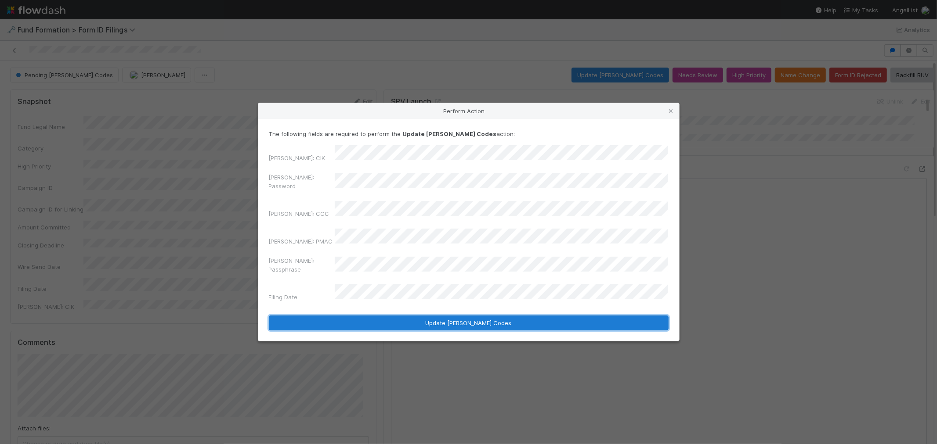
click at [411, 316] on button "Update [PERSON_NAME] Codes" at bounding box center [469, 323] width 400 height 15
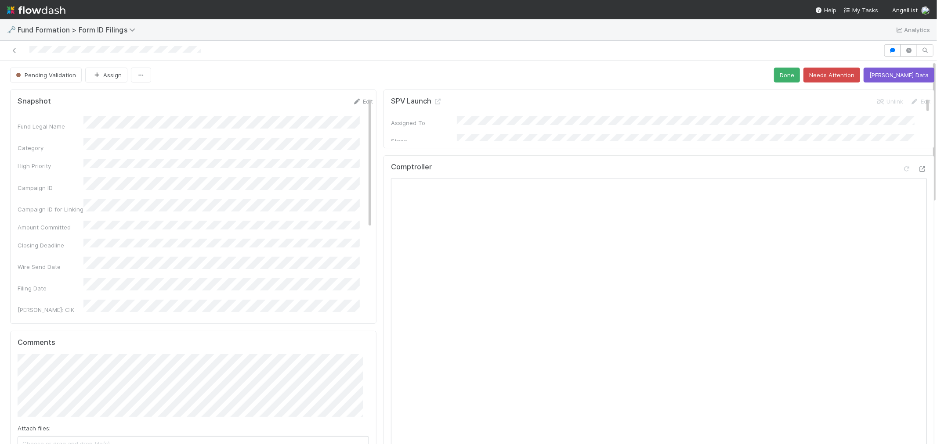
drag, startPoint x: 16, startPoint y: 52, endPoint x: 90, endPoint y: 24, distance: 79.4
click at [16, 52] on icon at bounding box center [14, 51] width 9 height 6
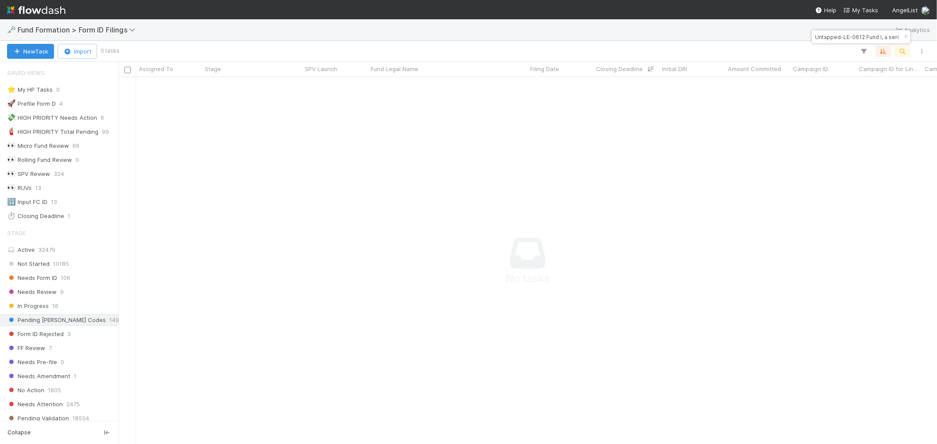
scroll to position [7, 7]
click at [846, 38] on input "Untapped-LE-0612 Fund I, a series of AngelList Funds 2025, LP" at bounding box center [857, 37] width 88 height 11
paste input "ME-0626 Fund II, a series of Roll Up Vehicles"
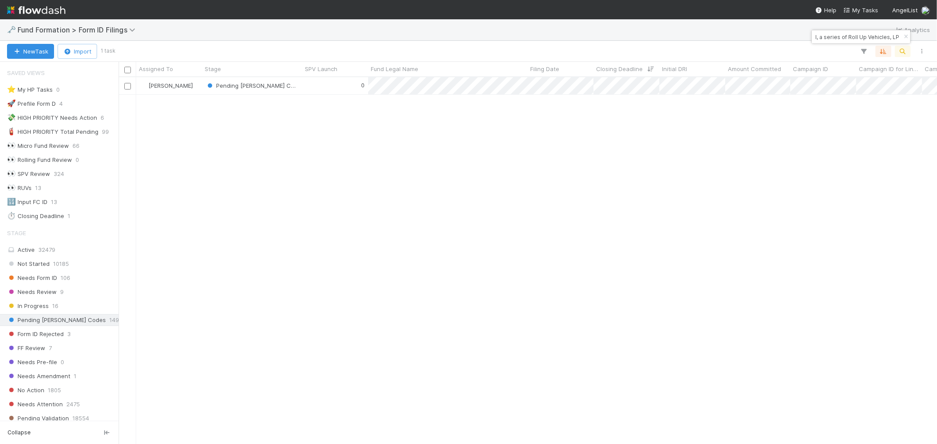
scroll to position [359, 811]
type input "ME-0626 Fund II, a series of Roll Up Vehicles, LP"
click at [336, 83] on div "0" at bounding box center [335, 85] width 66 height 17
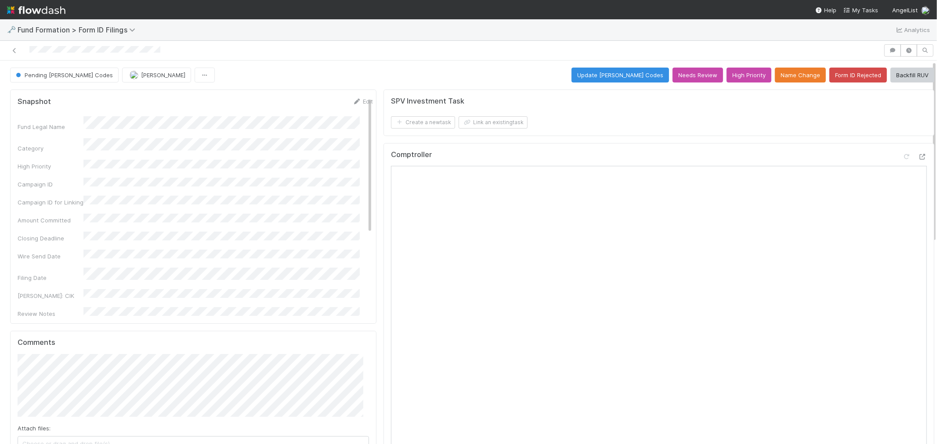
click at [636, 144] on div "Comptroller" at bounding box center [658, 317] width 551 height 349
click at [629, 76] on button "Update [PERSON_NAME] Codes" at bounding box center [620, 75] width 98 height 15
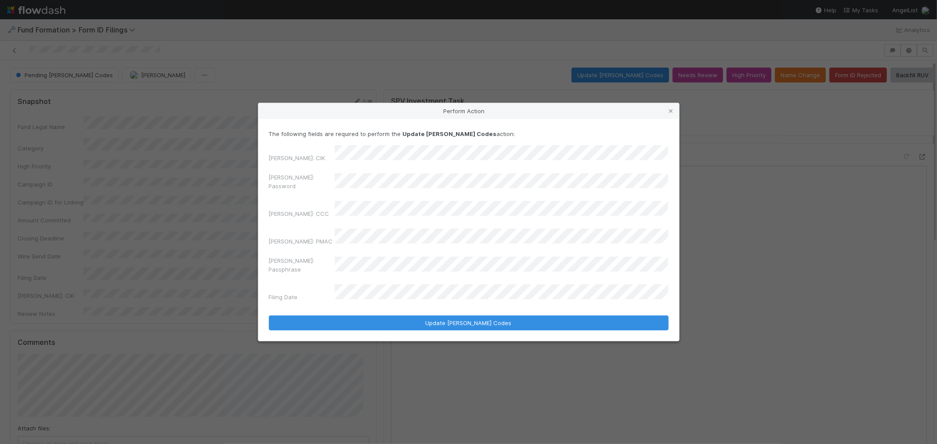
click at [260, 197] on div "The following fields are required to perform the Update EDGAR Codes action: EDG…" at bounding box center [468, 230] width 421 height 222
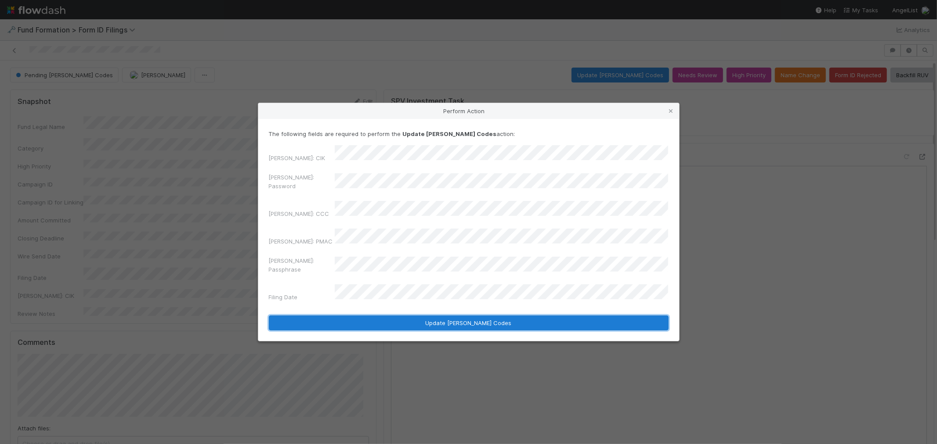
click at [471, 316] on button "Update [PERSON_NAME] Codes" at bounding box center [469, 323] width 400 height 15
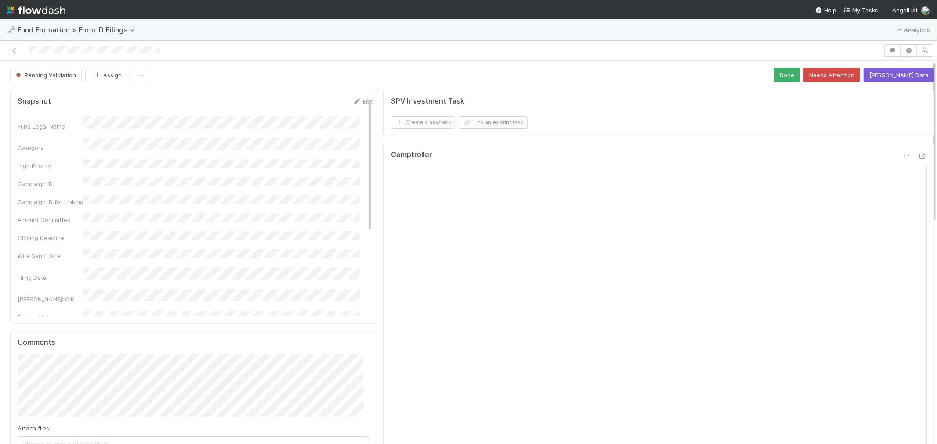
drag, startPoint x: 16, startPoint y: 47, endPoint x: 238, endPoint y: 2, distance: 226.4
click at [16, 48] on icon at bounding box center [14, 51] width 9 height 6
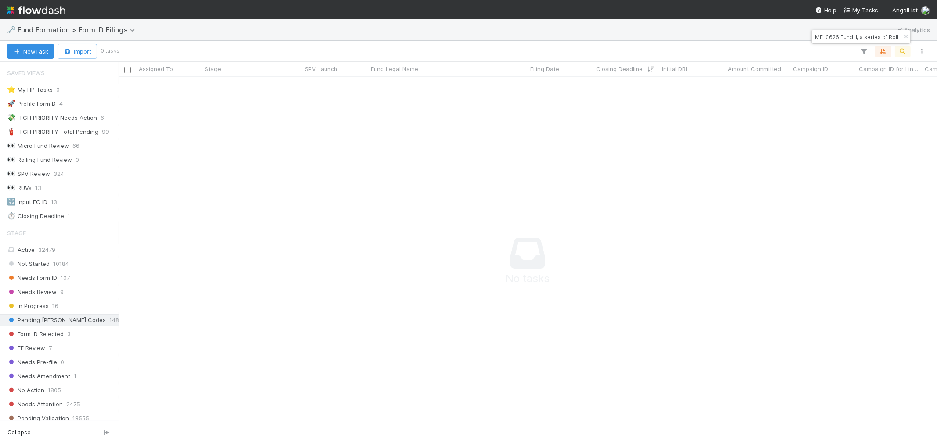
scroll to position [7, 7]
click at [845, 29] on div "🗝️ Fund Formation > Form ID Filings Analytics" at bounding box center [468, 29] width 937 height 21
click at [836, 38] on input "ME-0626 Fund II, a series of Roll Up Vehicles, LP" at bounding box center [857, 37] width 88 height 11
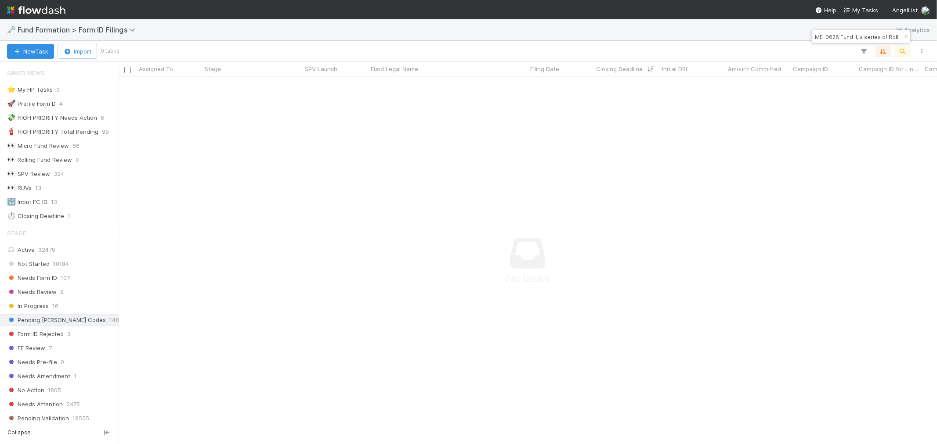
click at [836, 38] on input "ME-0626 Fund II, a series of Roll Up Vehicles, LP" at bounding box center [857, 37] width 88 height 11
paste input "EX-0617 Fund I, a series of AX-RN-Fund"
type input "EX-0617 Fund I, a series of AX-RN-Funds, LP"
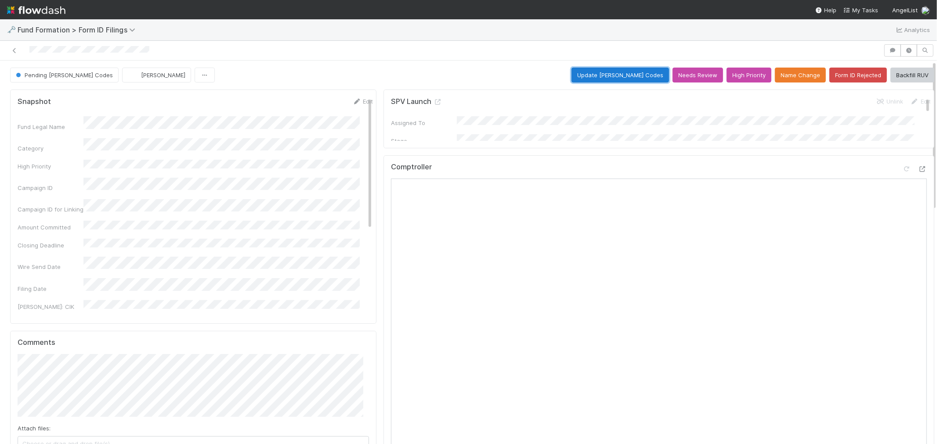
click at [619, 79] on button "Update [PERSON_NAME] Codes" at bounding box center [620, 75] width 98 height 15
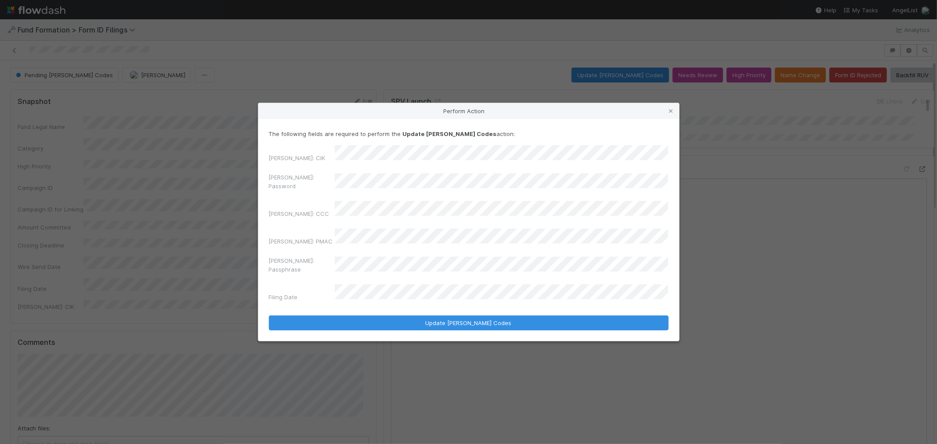
click at [243, 192] on div "Perform Action The following fields are required to perform the Update [PERSON_…" at bounding box center [468, 222] width 937 height 444
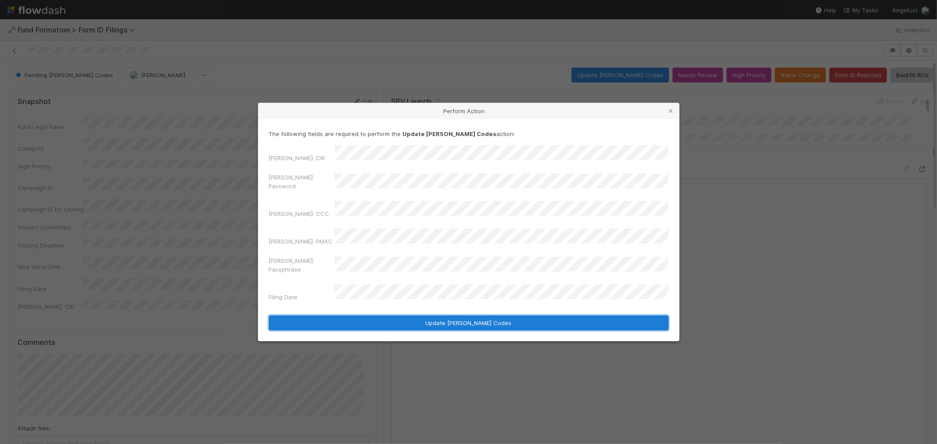
click at [490, 316] on button "Update [PERSON_NAME] Codes" at bounding box center [469, 323] width 400 height 15
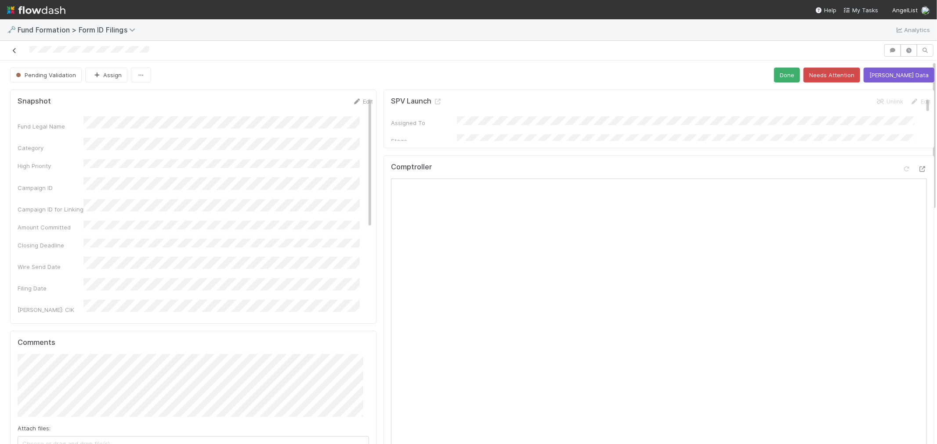
click at [15, 51] on icon at bounding box center [14, 51] width 9 height 6
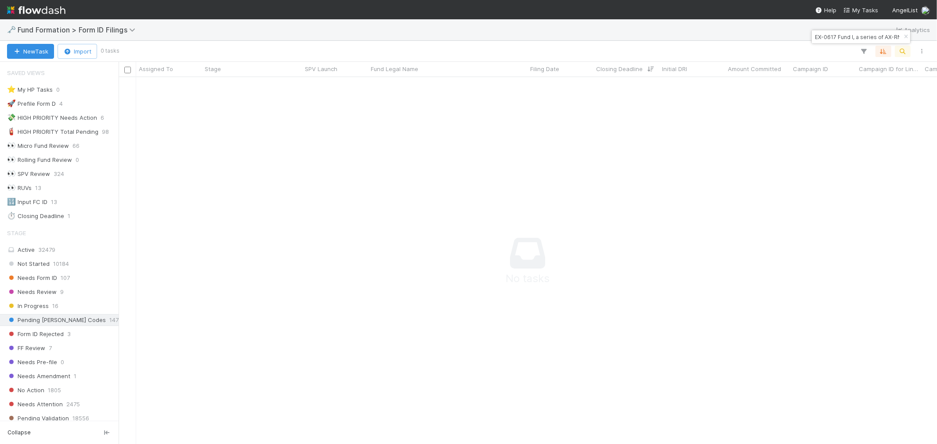
scroll to position [7, 7]
click at [826, 37] on input "EX-0617 Fund I, a series of AX-RN-Funds, LP" at bounding box center [857, 37] width 88 height 11
paste input "PA-0712 Fund IV, a series of AngelList-Forefront Venture Partners"
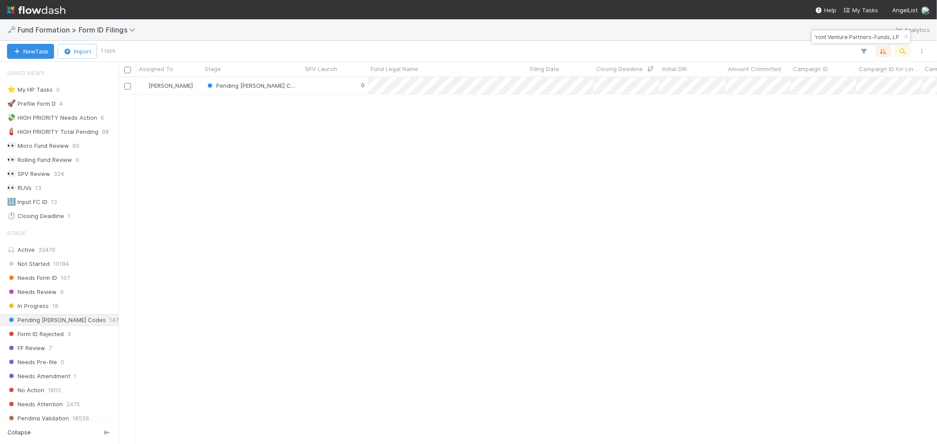
scroll to position [359, 811]
type input "PA-0712 Fund IV, a series of AngelList-Forefront Venture Partners-Funds, LP"
click at [339, 90] on div "0" at bounding box center [335, 85] width 66 height 17
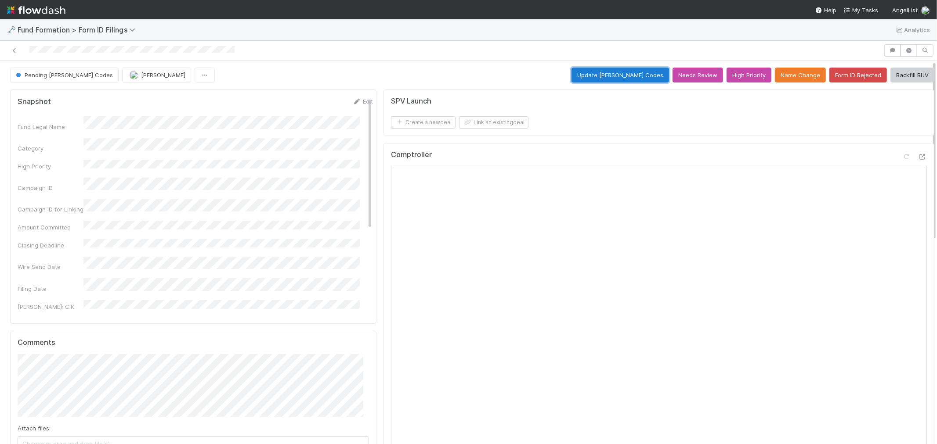
click at [637, 78] on button "Update [PERSON_NAME] Codes" at bounding box center [620, 75] width 98 height 15
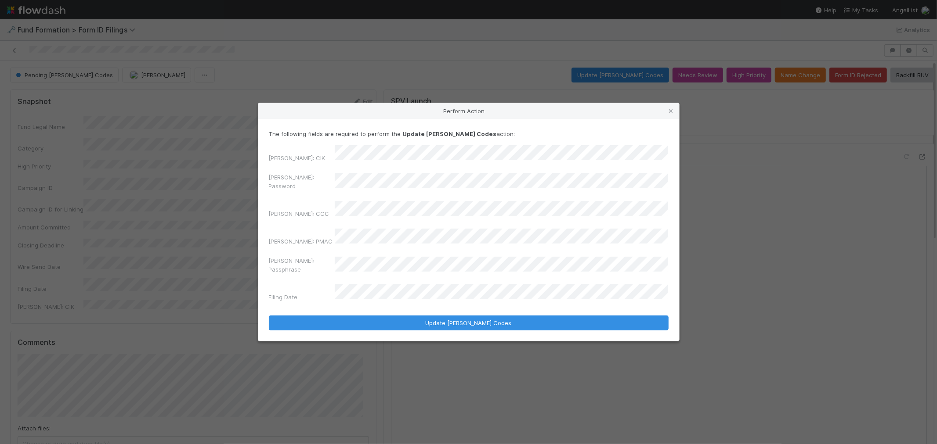
click at [221, 201] on div "Perform Action The following fields are required to perform the Update [PERSON_…" at bounding box center [468, 222] width 937 height 444
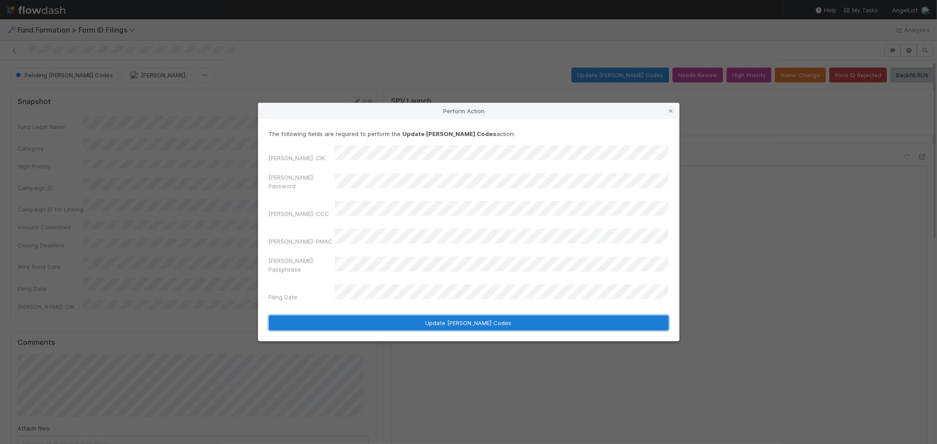
click at [511, 316] on button "Update [PERSON_NAME] Codes" at bounding box center [469, 323] width 400 height 15
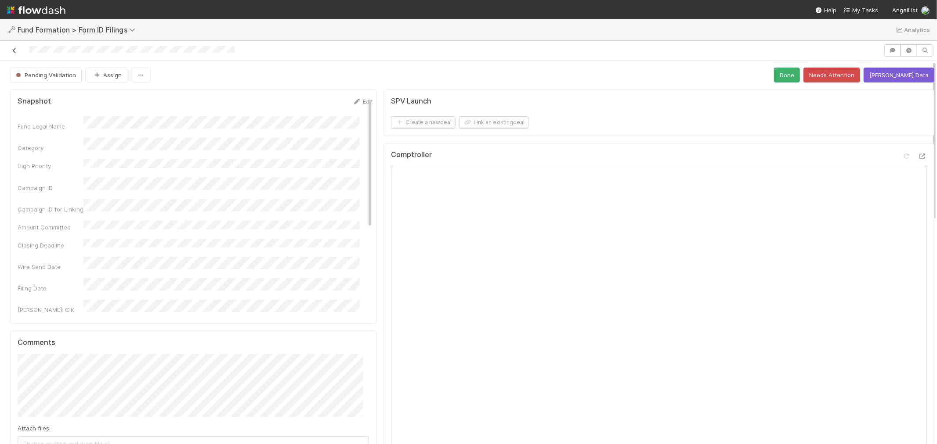
click at [14, 53] on icon at bounding box center [14, 51] width 9 height 6
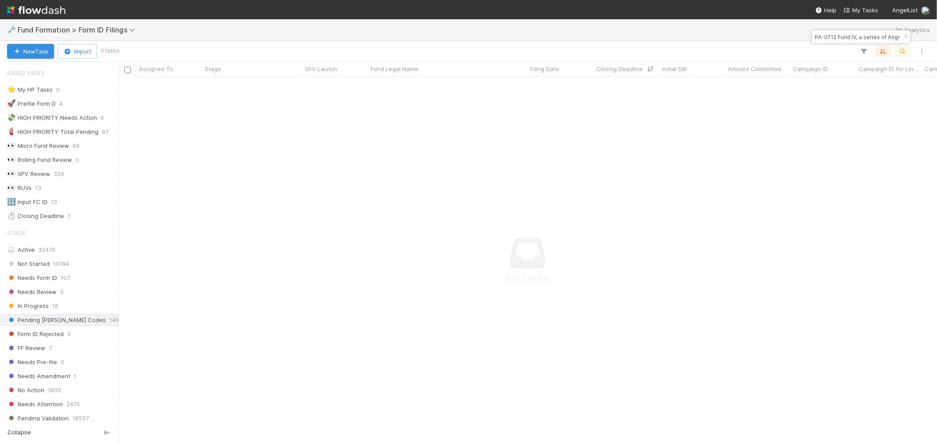
scroll to position [7, 7]
click at [820, 41] on input "PA-0712 Fund IV, a series of AngelList-Forefront Venture Partners-Funds, LP" at bounding box center [857, 37] width 88 height 11
paste input "SU-0818 Fund I, a series of Sajid Rahman Angel"
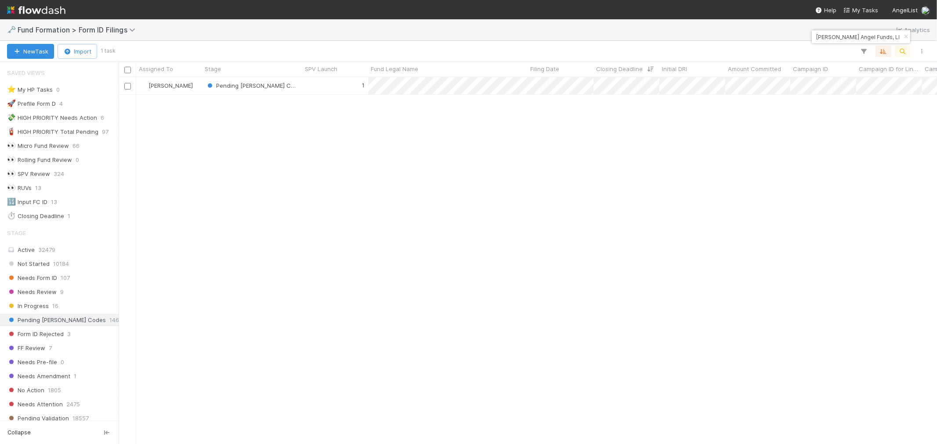
scroll to position [359, 811]
type input "SU-0818 Fund I, a series of Sajid Rahman Angel Funds, LP"
click at [330, 90] on div "1" at bounding box center [335, 85] width 66 height 17
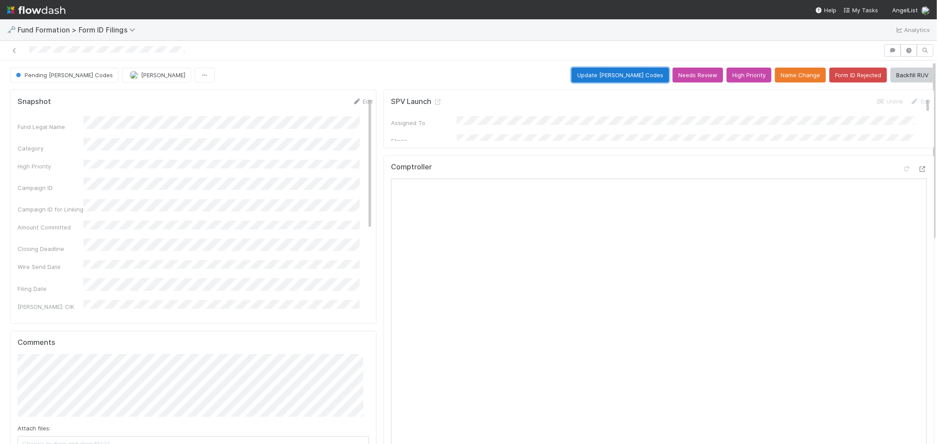
click at [629, 73] on button "Update [PERSON_NAME] Codes" at bounding box center [620, 75] width 98 height 15
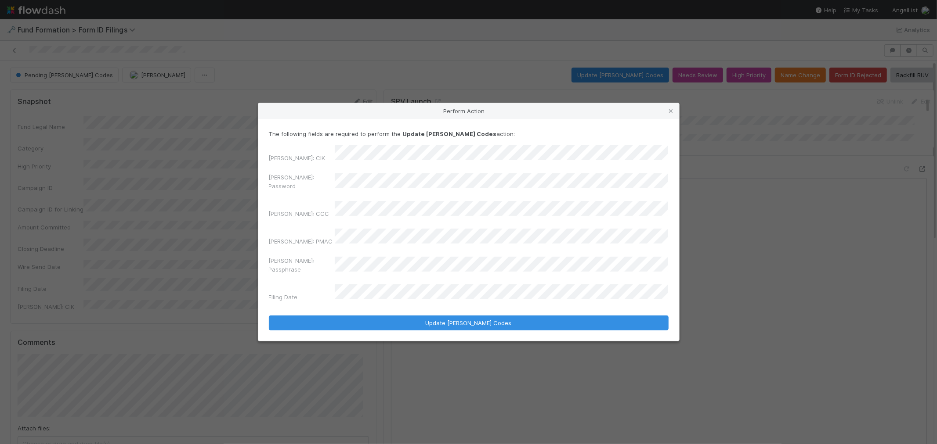
click at [218, 207] on div "Perform Action The following fields are required to perform the Update [PERSON_…" at bounding box center [468, 222] width 937 height 444
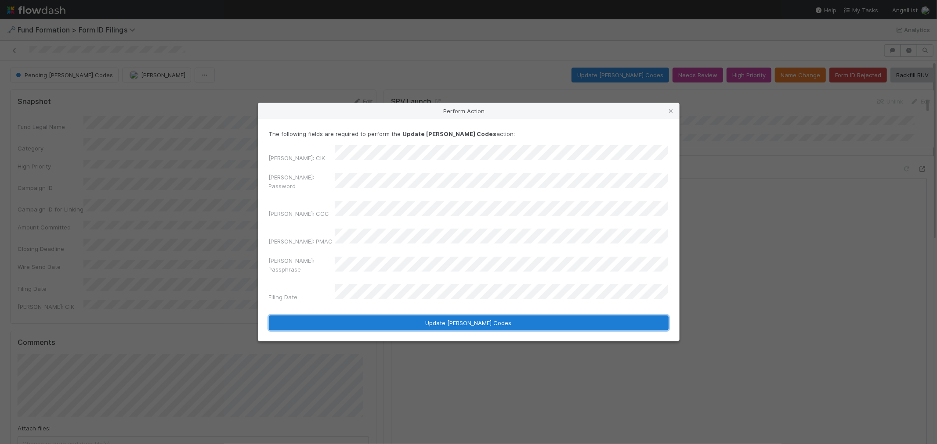
click at [552, 316] on button "Update [PERSON_NAME] Codes" at bounding box center [469, 323] width 400 height 15
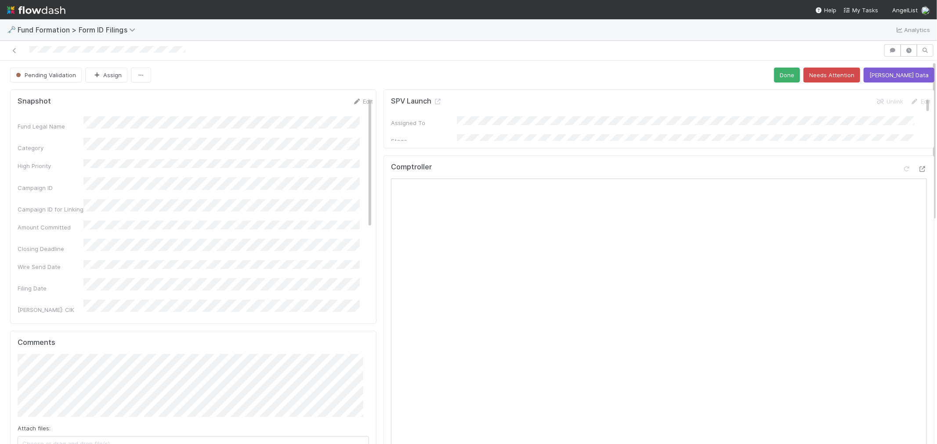
click at [15, 52] on icon at bounding box center [14, 51] width 9 height 6
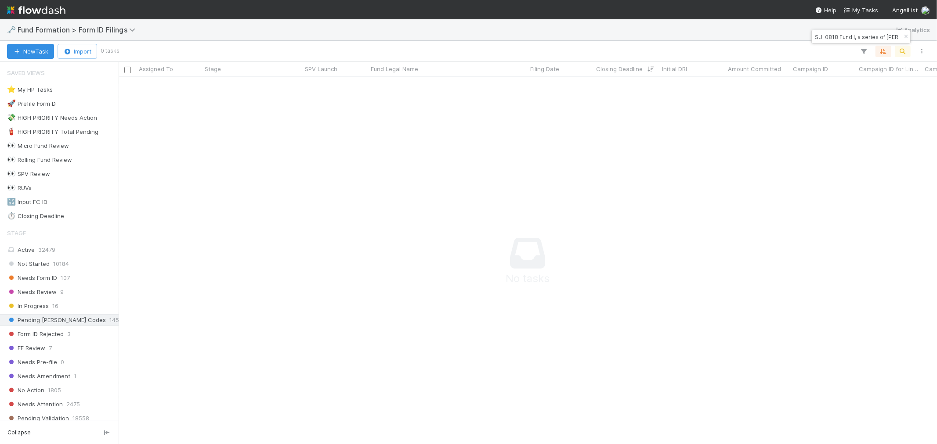
scroll to position [352, 804]
click at [906, 36] on icon "button" at bounding box center [905, 36] width 9 height 5
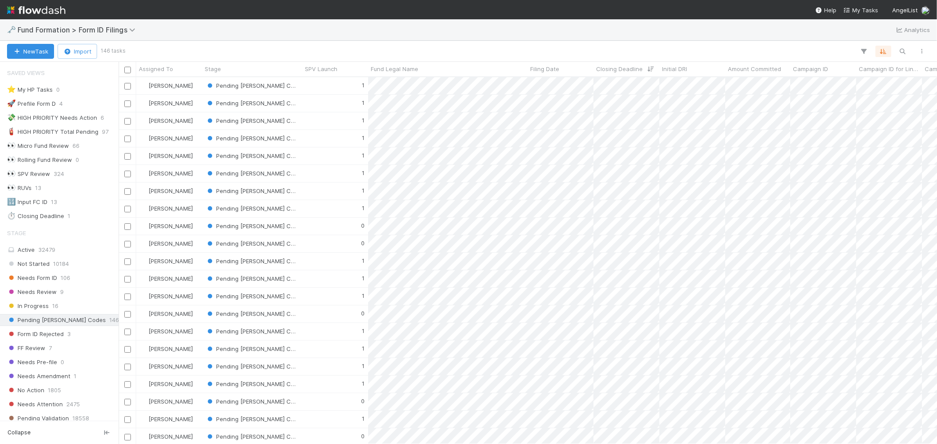
scroll to position [7, 7]
click at [79, 278] on div "Needs Form ID 106" at bounding box center [61, 278] width 109 height 11
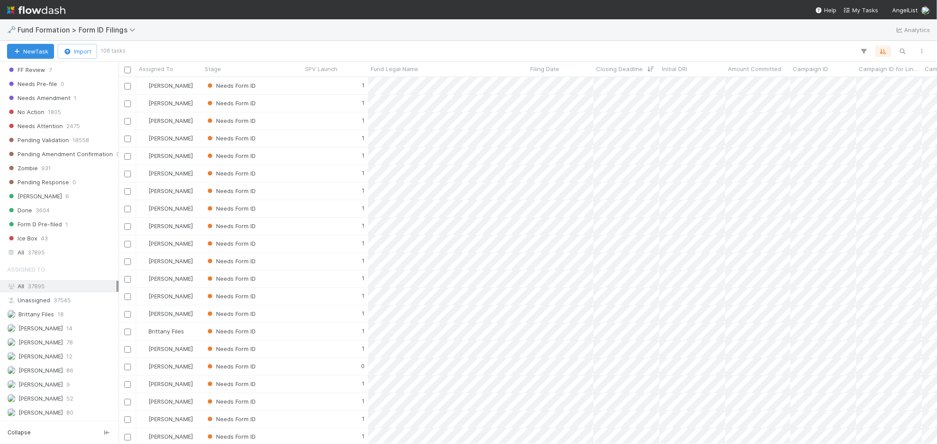
scroll to position [359, 811]
click at [52, 345] on span "[PERSON_NAME]" at bounding box center [40, 342] width 44 height 7
click at [53, 358] on span "[PERSON_NAME]" at bounding box center [40, 356] width 44 height 7
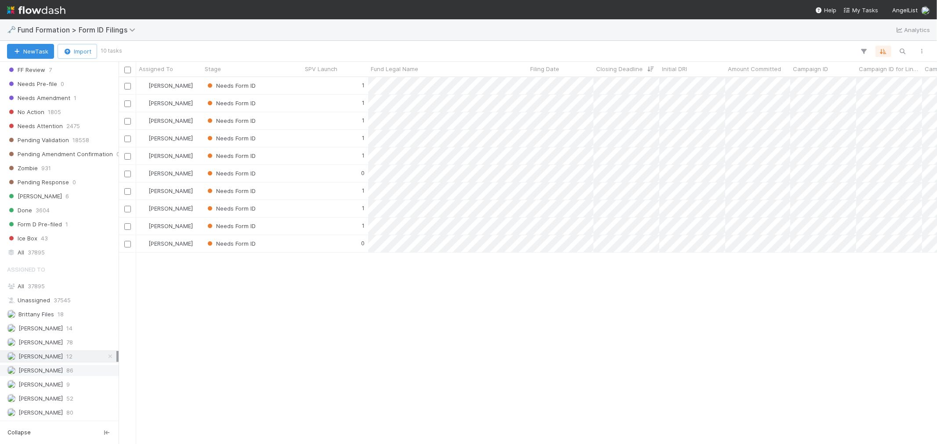
scroll to position [359, 811]
click at [66, 365] on span "86" at bounding box center [69, 370] width 7 height 11
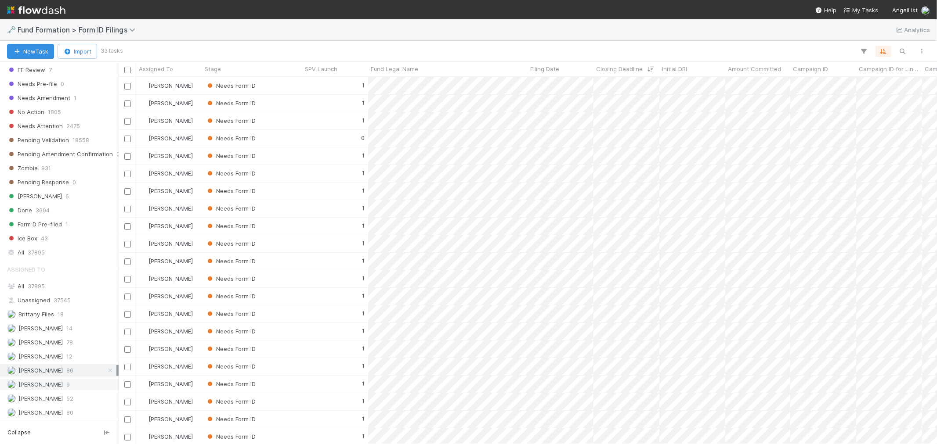
scroll to position [359, 811]
click at [66, 381] on span "9" at bounding box center [68, 384] width 4 height 11
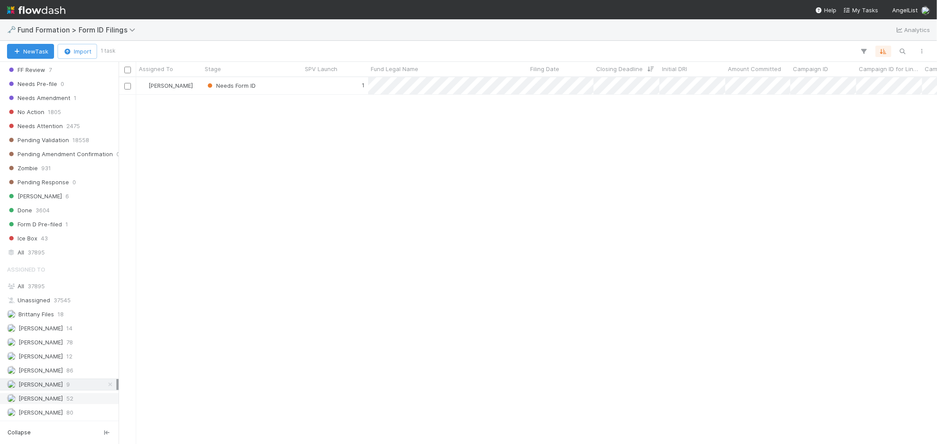
scroll to position [359, 811]
click at [66, 398] on span "52" at bounding box center [69, 399] width 7 height 11
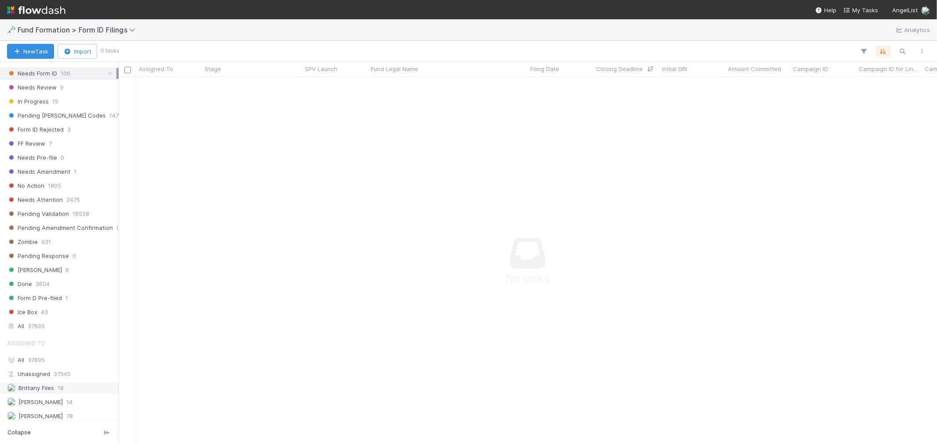
scroll to position [282, 0]
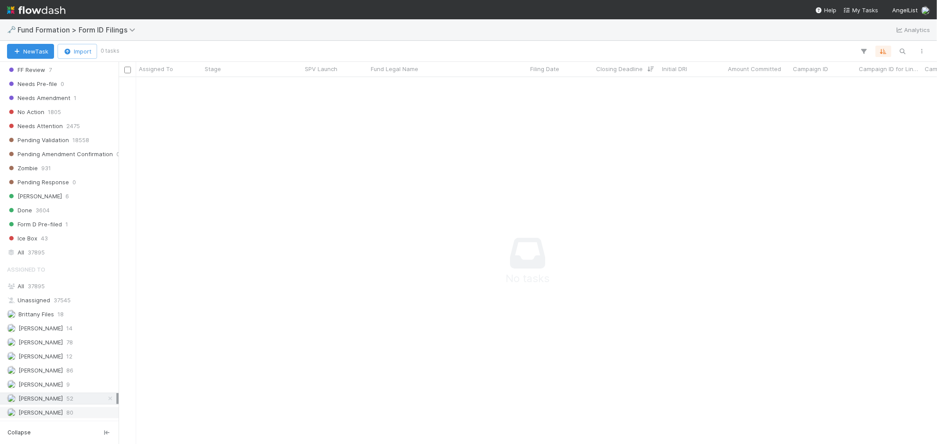
click at [57, 413] on span "[PERSON_NAME]" at bounding box center [40, 412] width 44 height 7
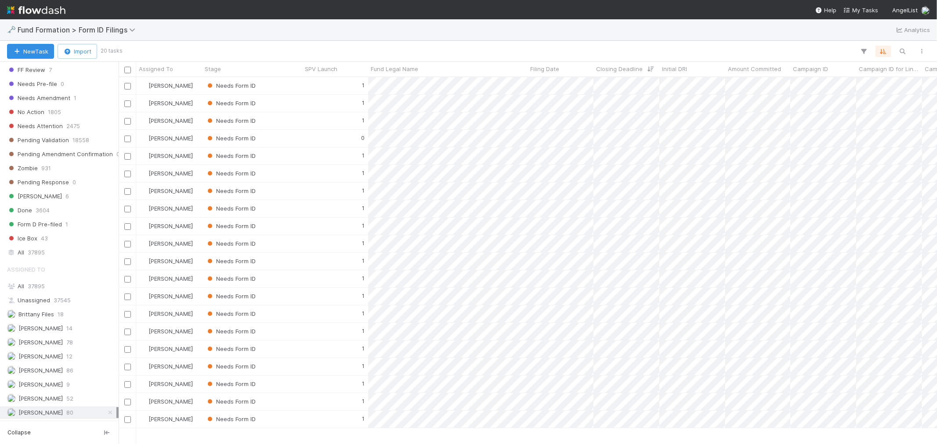
scroll to position [359, 811]
